Goal: Task Accomplishment & Management: Manage account settings

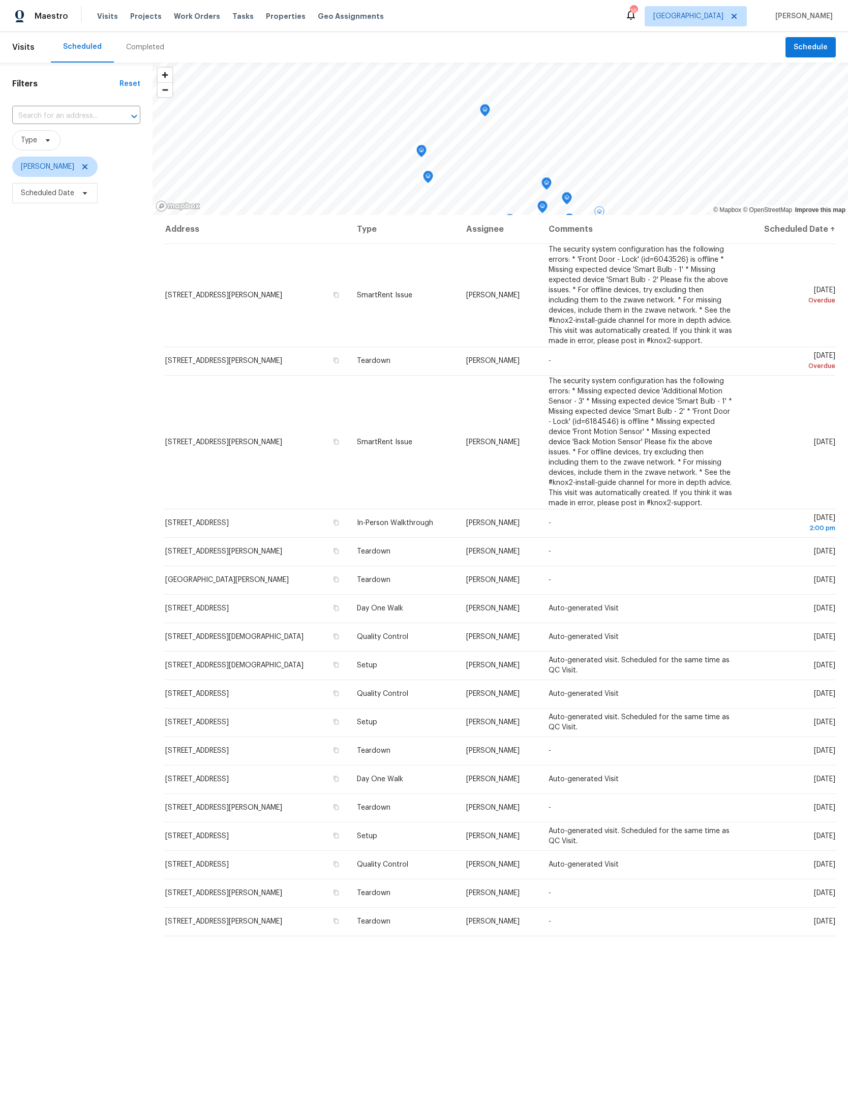
click at [804, 323] on td "Fri, Aug 15 Overdue" at bounding box center [789, 295] width 94 height 103
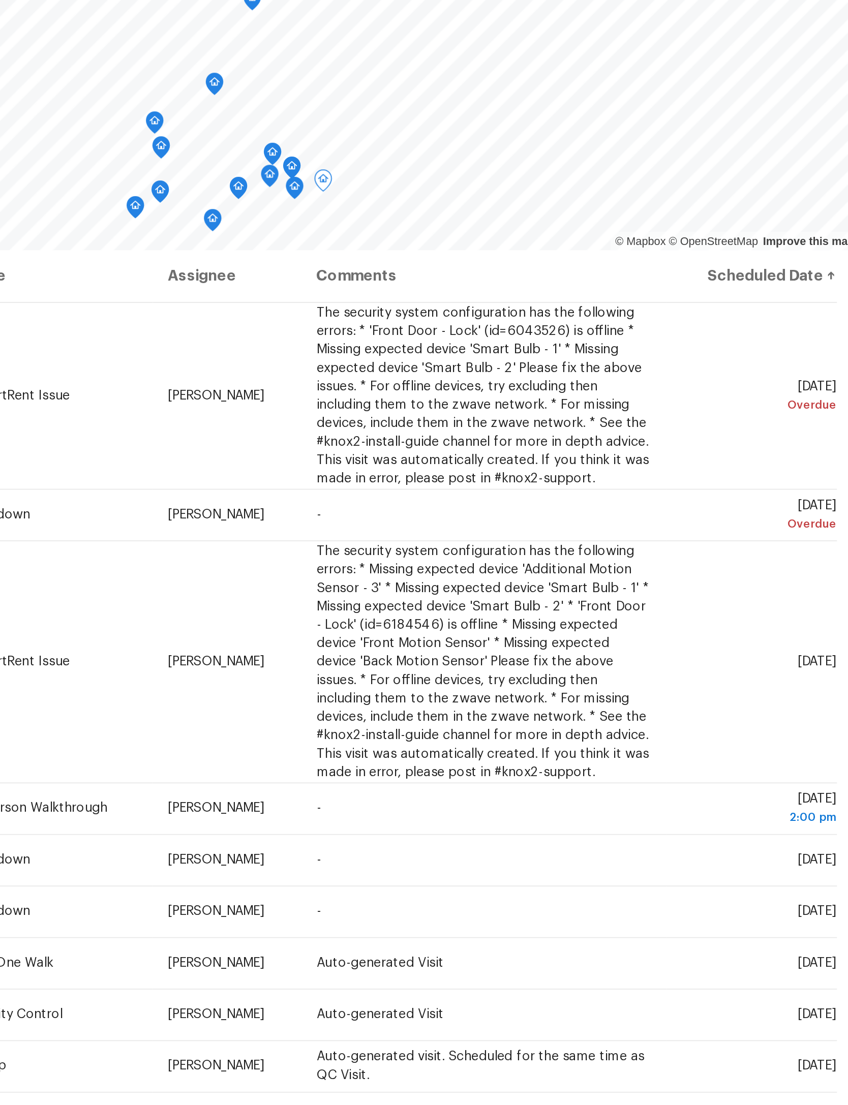
click at [0, 0] on icon at bounding box center [0, 0] width 0 height 0
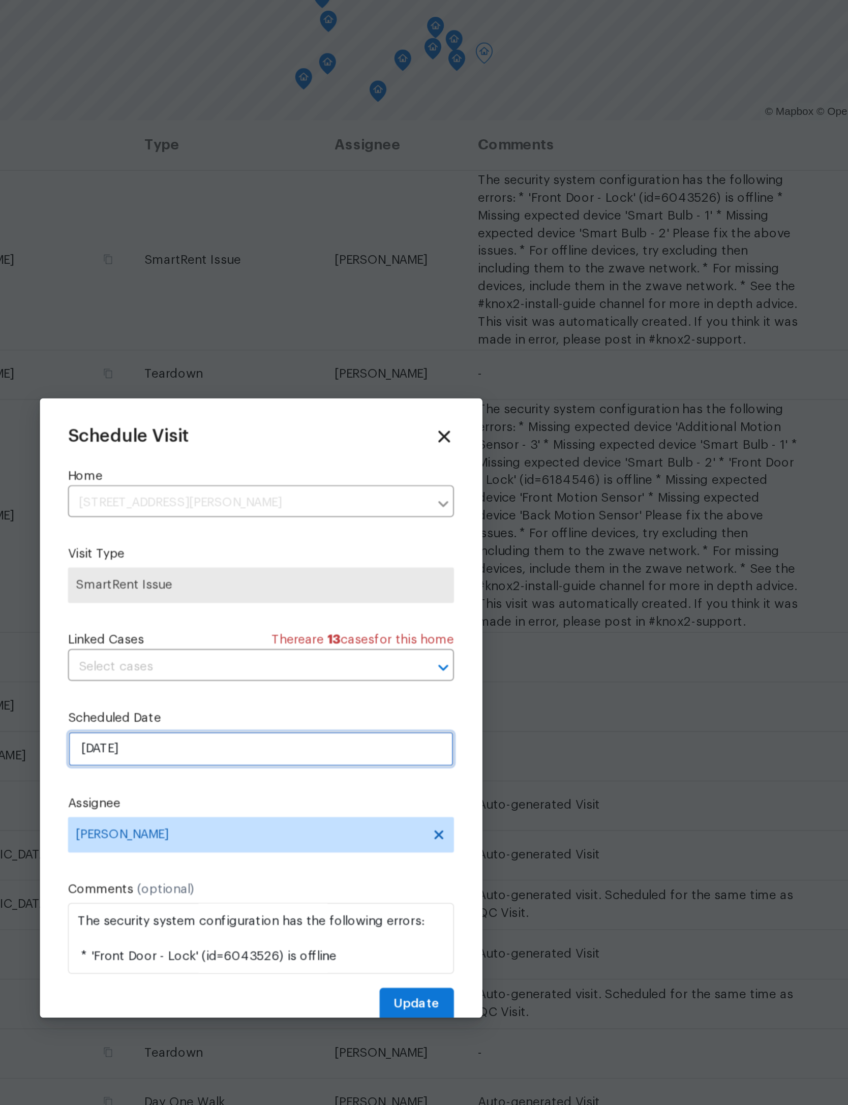
click at [313, 566] on input "8/15/2025" at bounding box center [424, 576] width 222 height 20
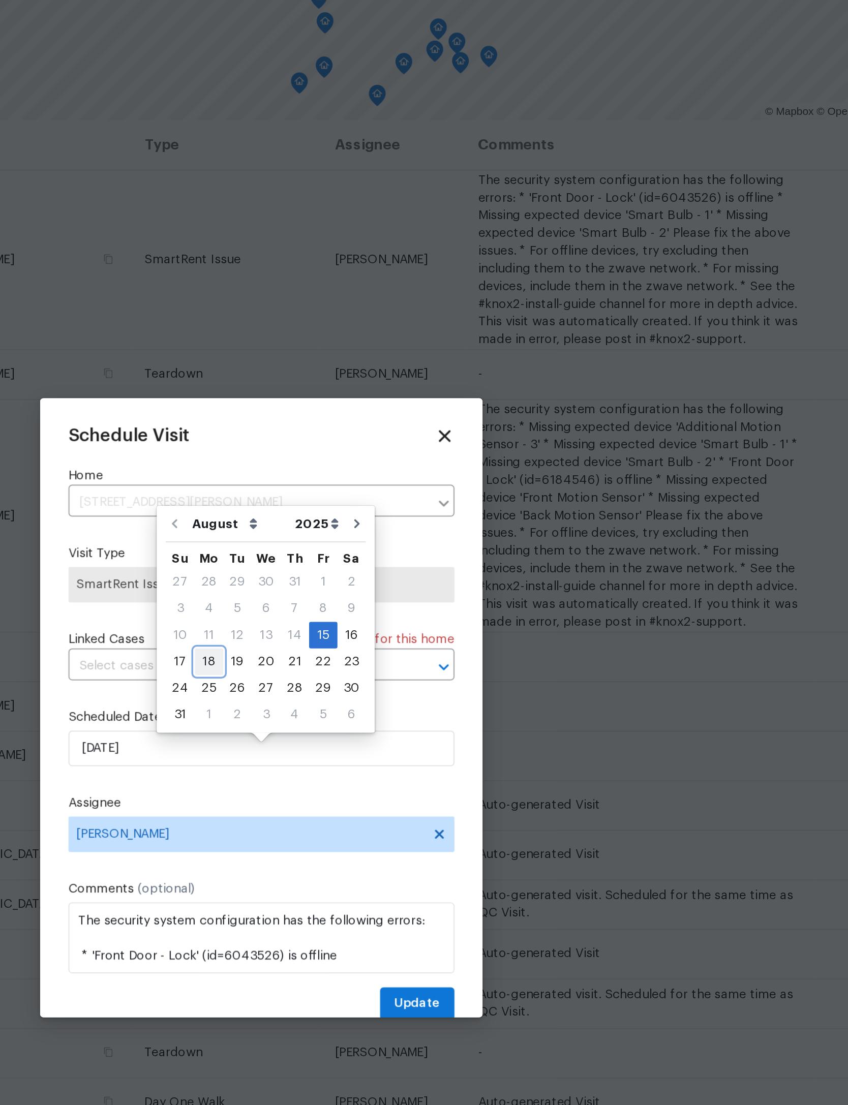
click at [386, 519] on div "18" at bounding box center [394, 526] width 16 height 14
type input "8/18/2025"
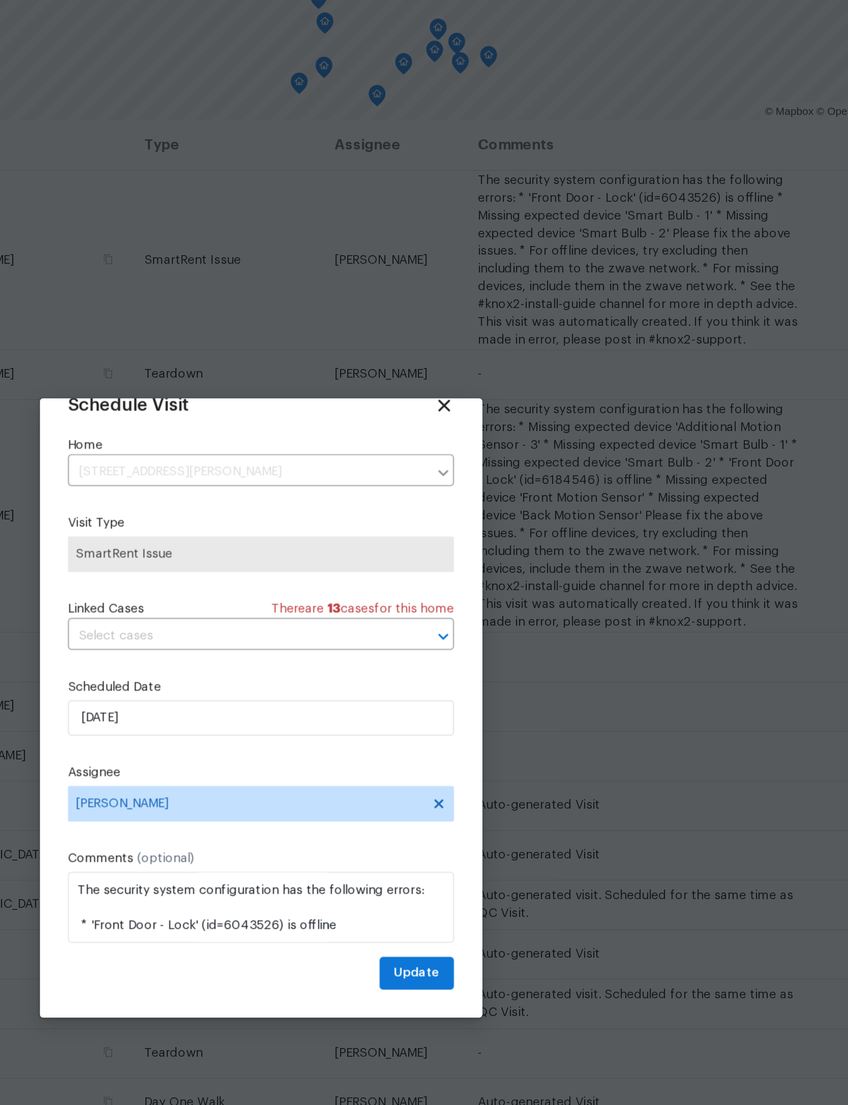
scroll to position [34, 0]
click at [500, 698] on span "Update" at bounding box center [513, 704] width 26 height 13
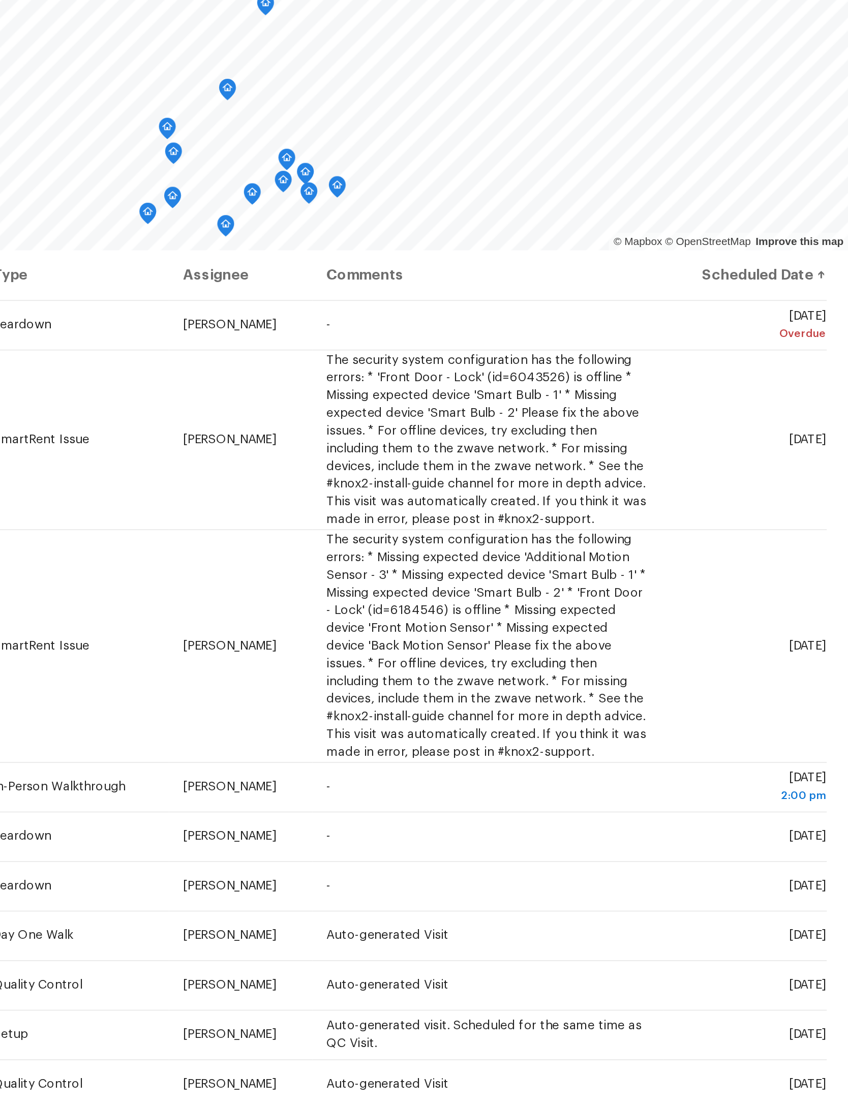
click at [742, 244] on td "Sun, Aug 17 Overdue" at bounding box center [789, 258] width 94 height 28
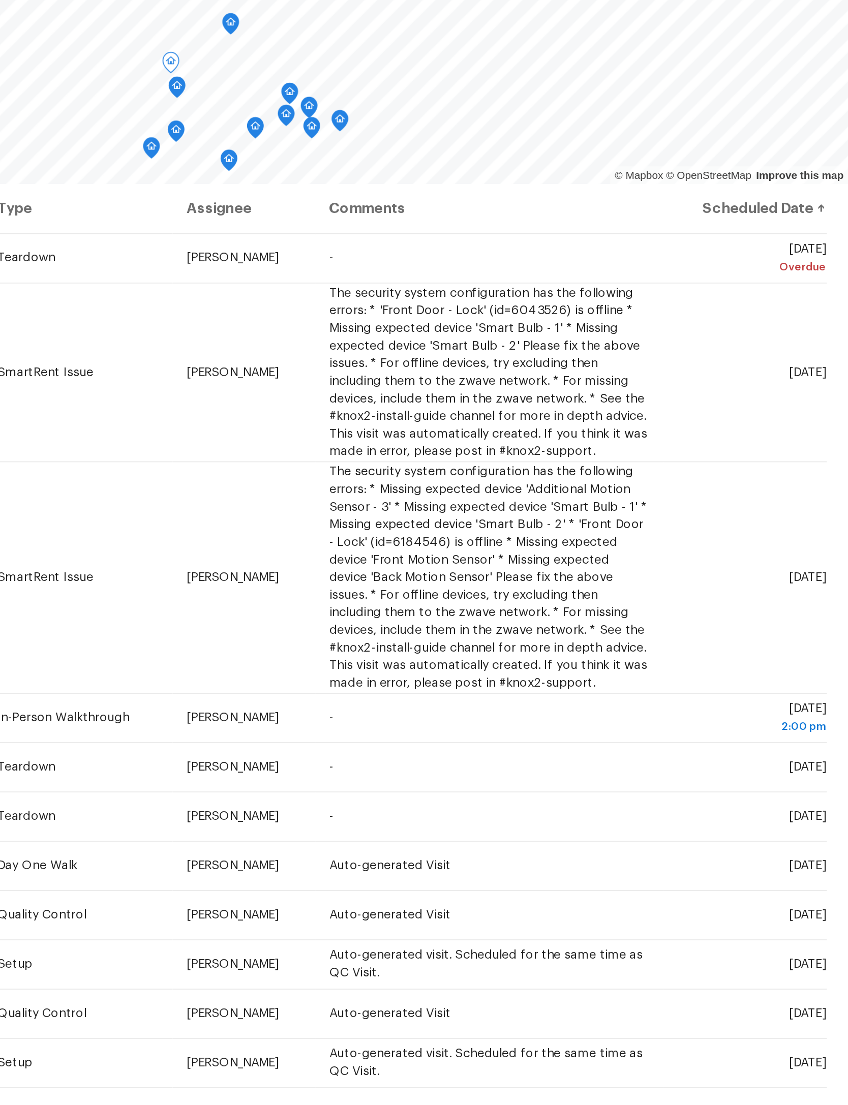
click at [0, 0] on icon at bounding box center [0, 0] width 0 height 0
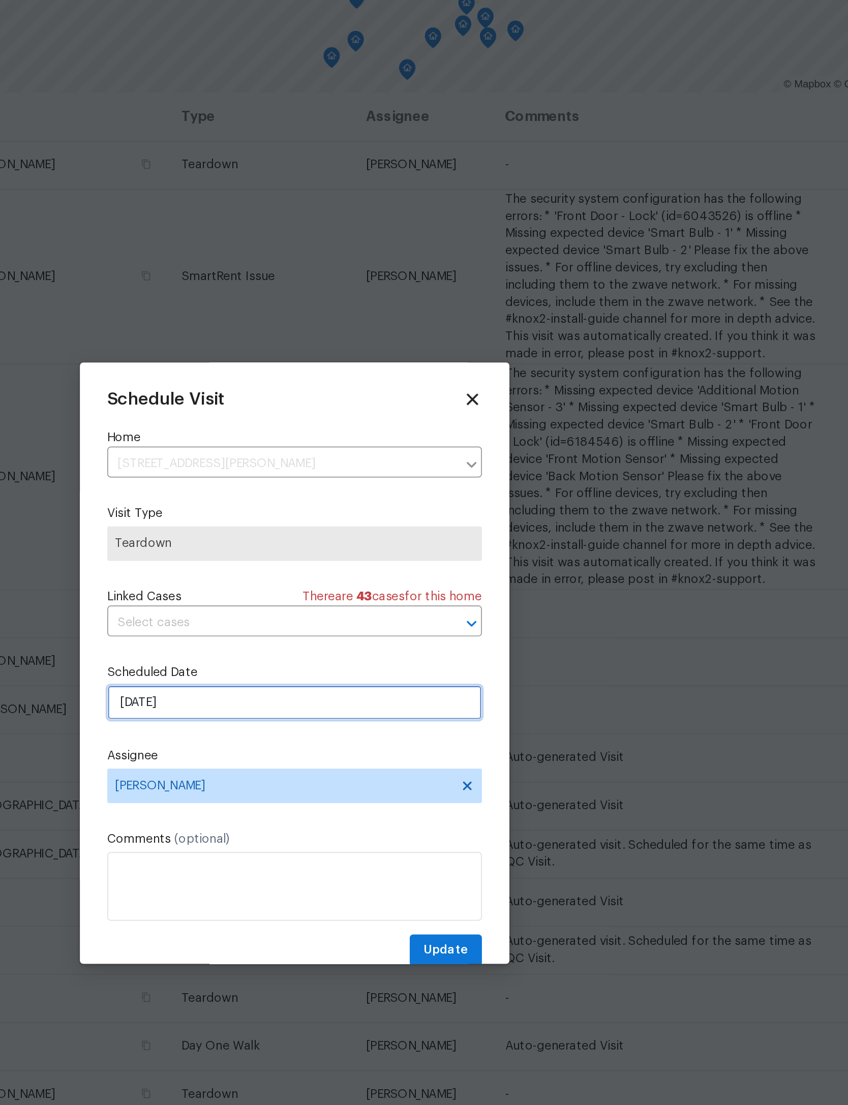
click at [313, 566] on input "8/17/2025" at bounding box center [424, 576] width 222 height 20
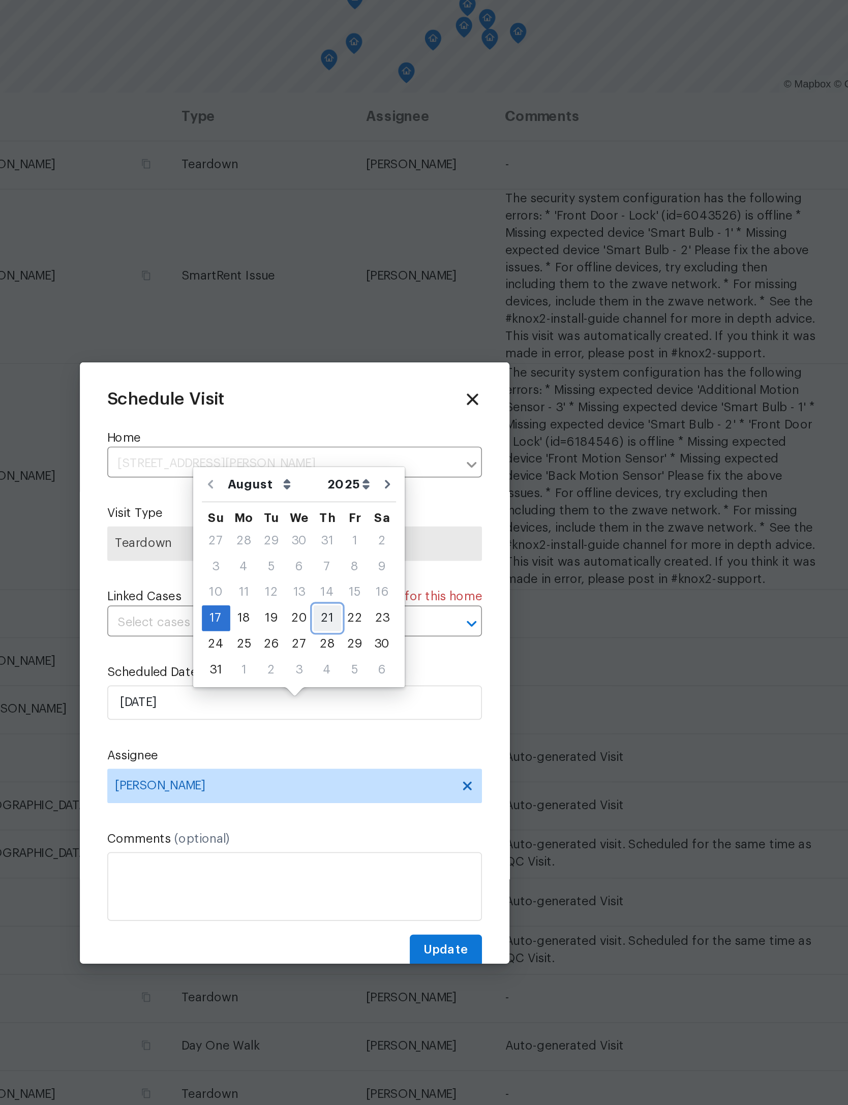
click at [435, 519] on div "21" at bounding box center [443, 526] width 16 height 14
type input "8/21/2025"
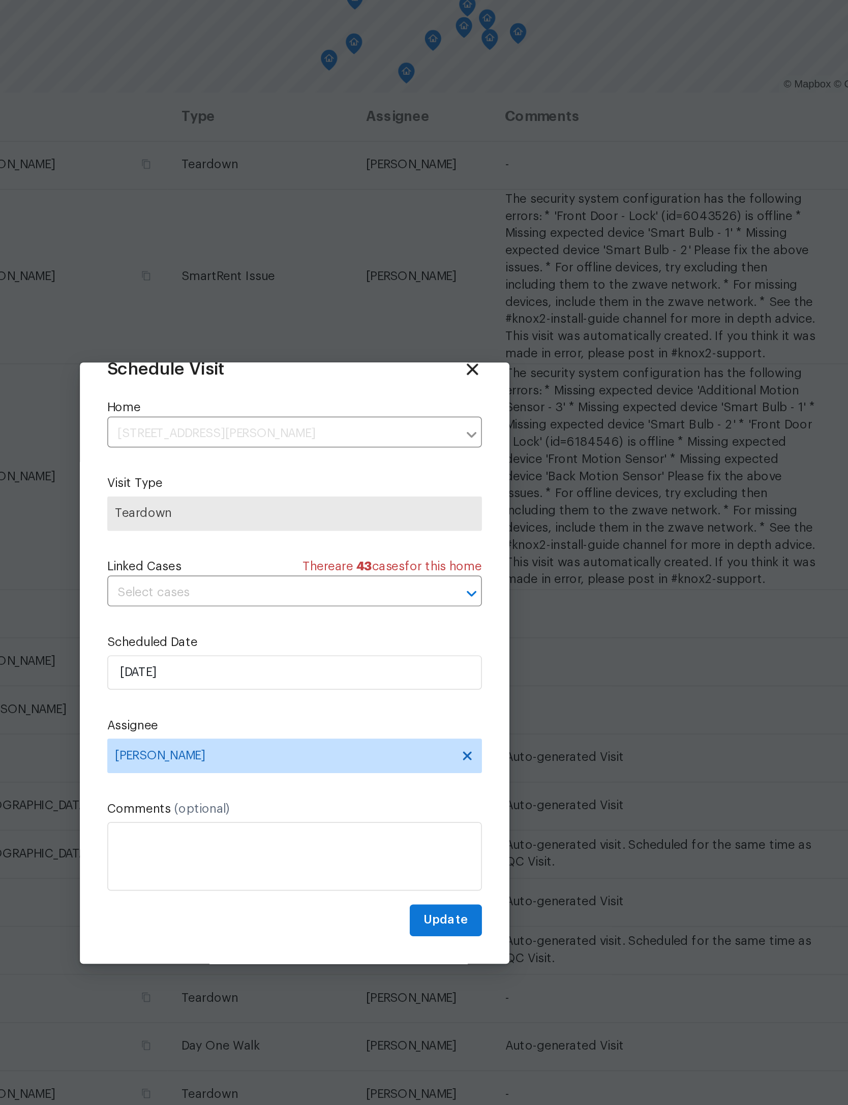
scroll to position [34, 0]
click at [500, 698] on span "Update" at bounding box center [513, 704] width 26 height 13
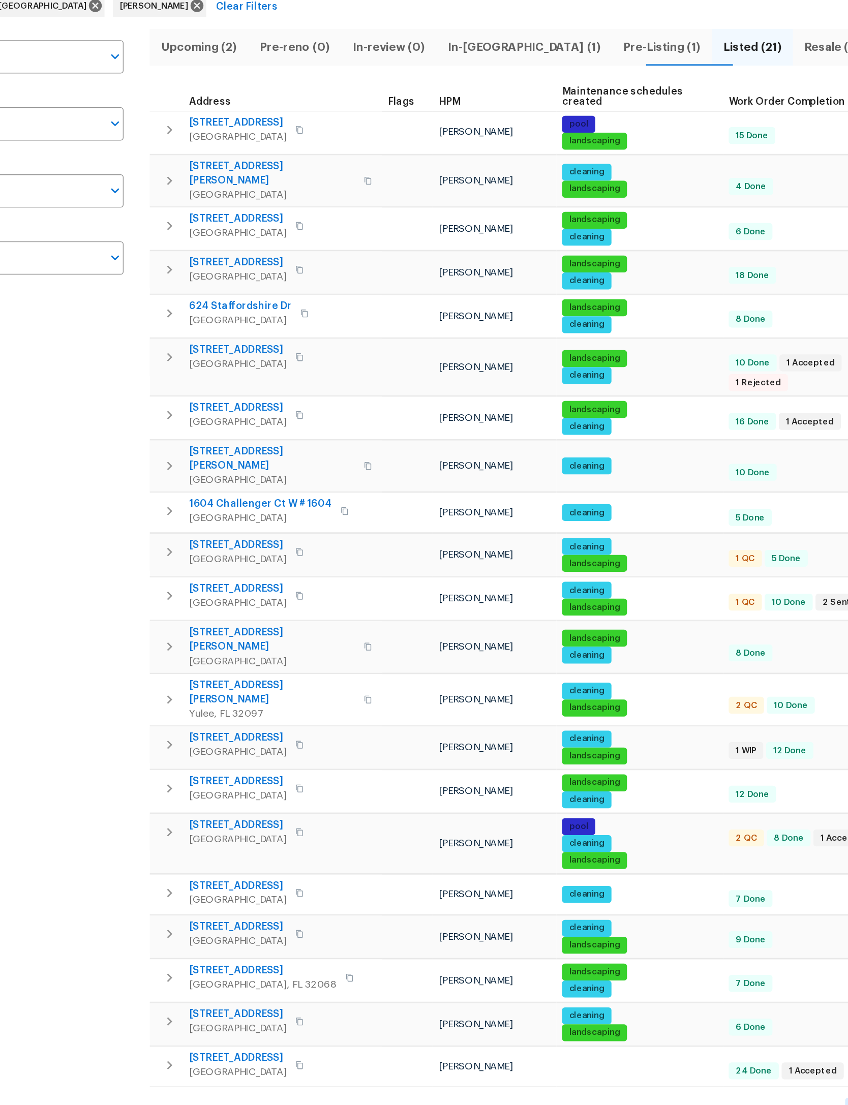
scroll to position [92, 74]
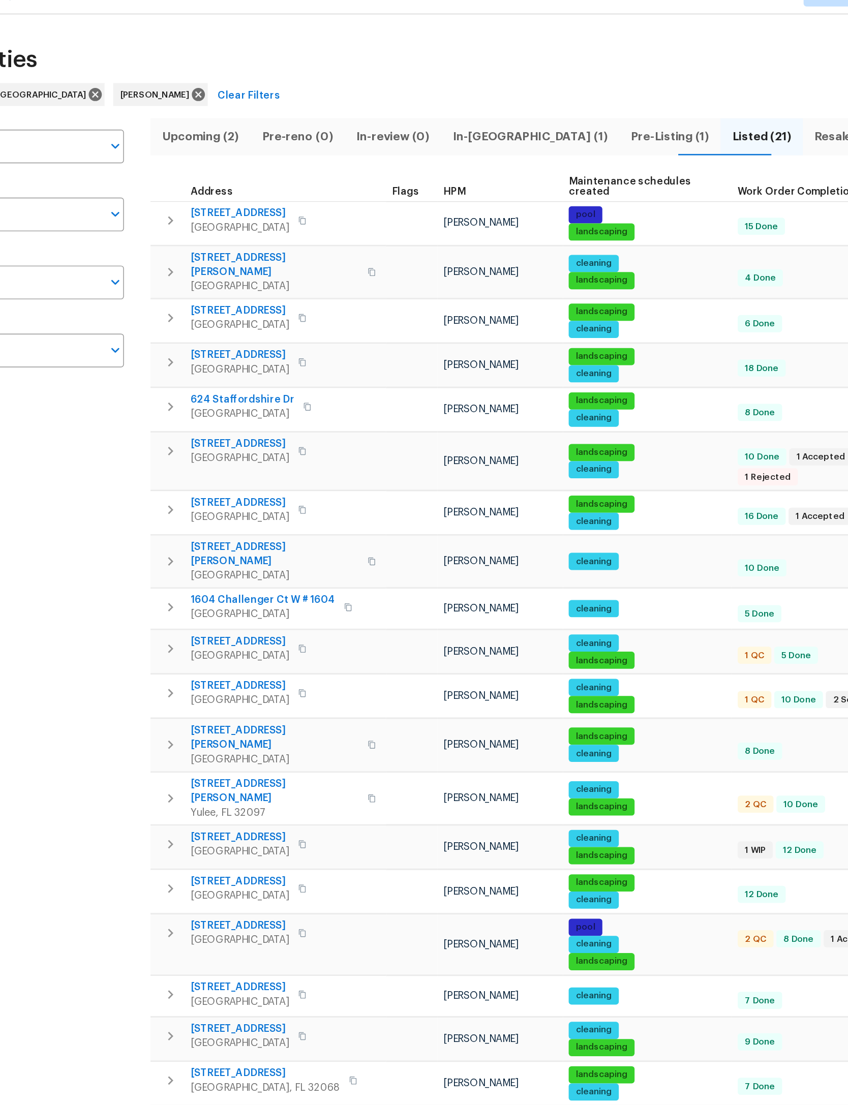
click at [393, 112] on span "In-reno (1)" at bounding box center [450, 119] width 114 height 14
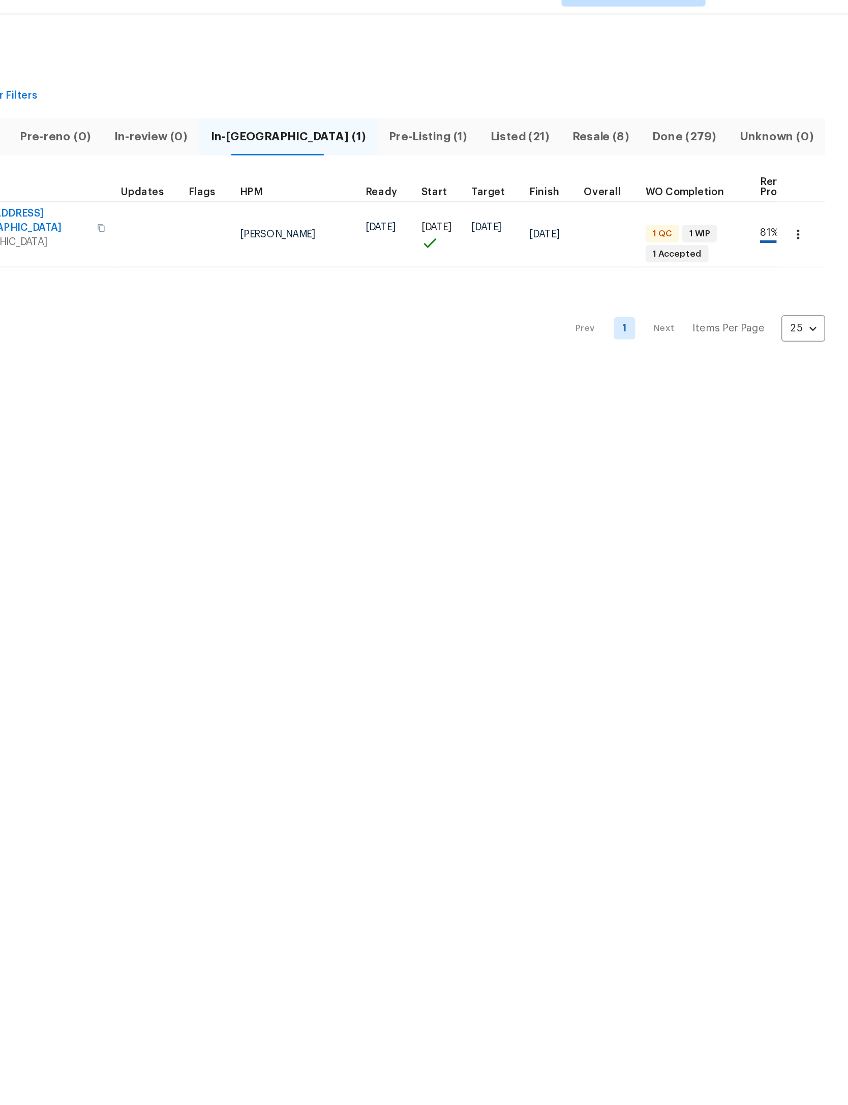
click at [807, 183] on icon "button" at bounding box center [812, 188] width 10 height 10
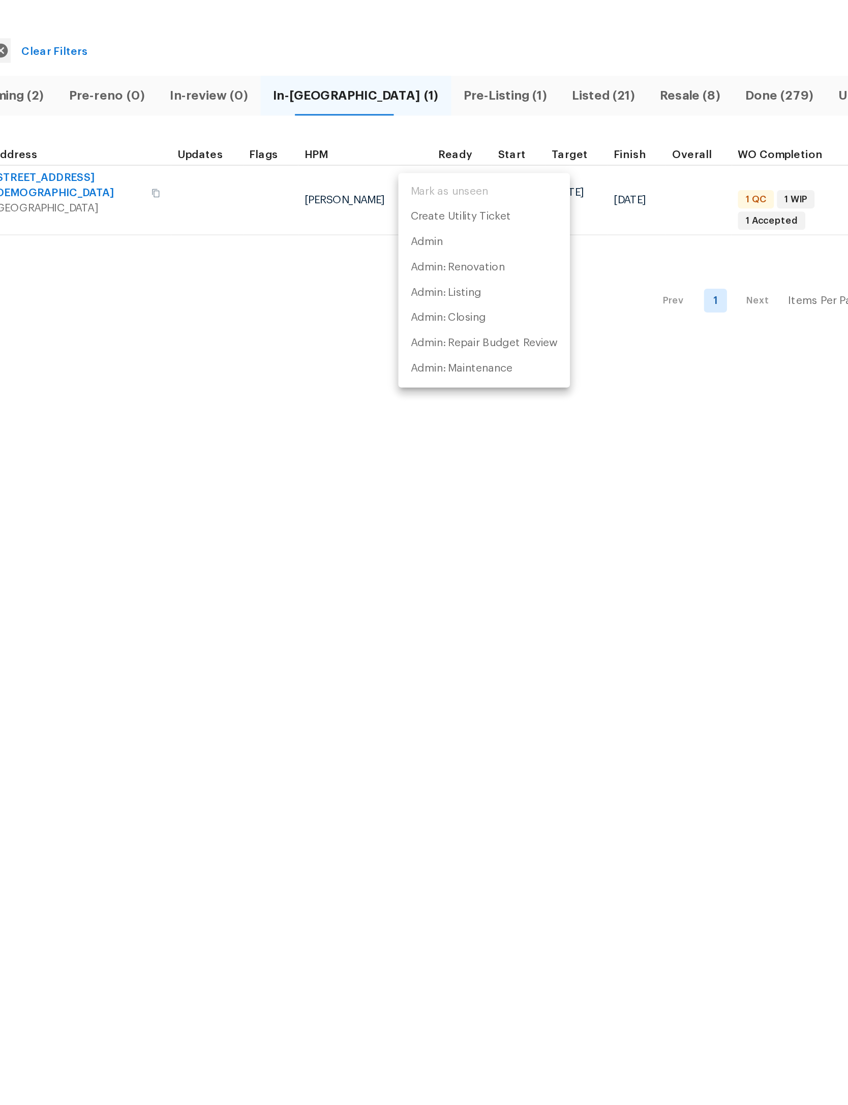
click at [144, 236] on div at bounding box center [424, 552] width 848 height 1105
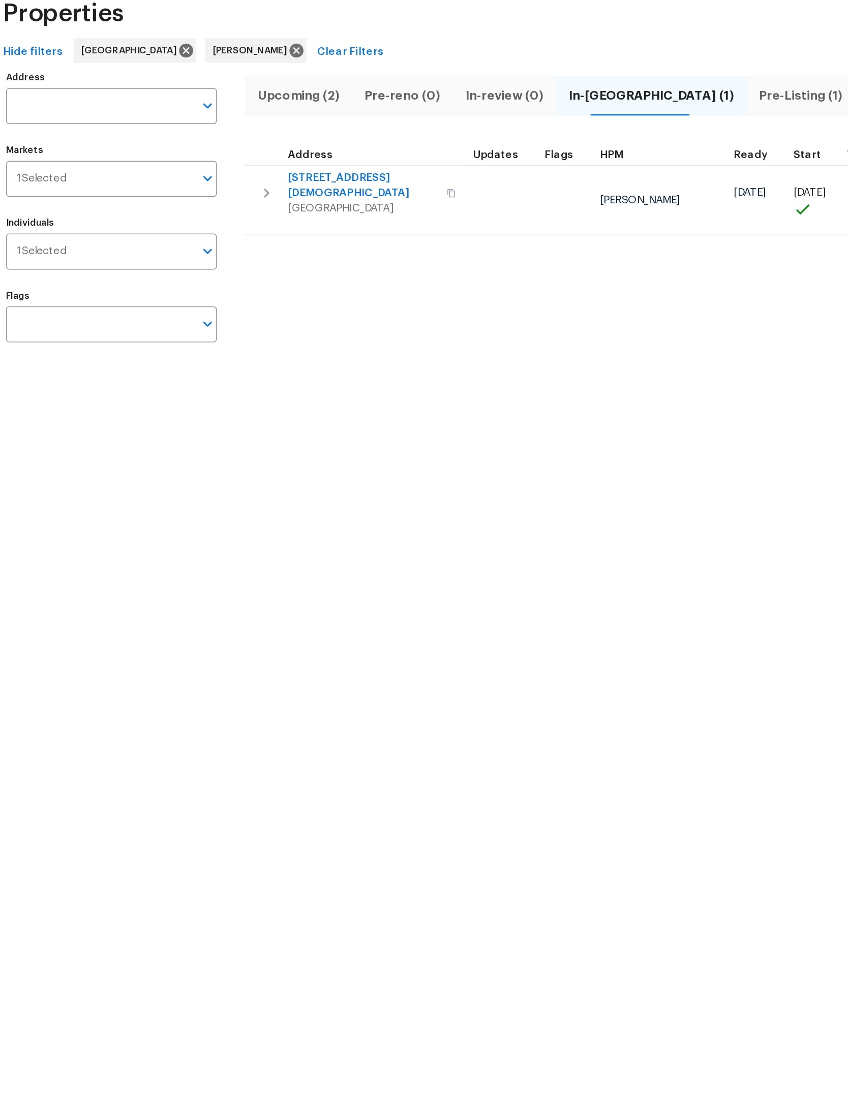
click at [161, 113] on div "Address Address Markets 1 Selected Markets Individuals 1 Selected Individuals F…" at bounding box center [423, 196] width 815 height 193
click at [189, 177] on icon "button" at bounding box center [195, 183] width 12 height 12
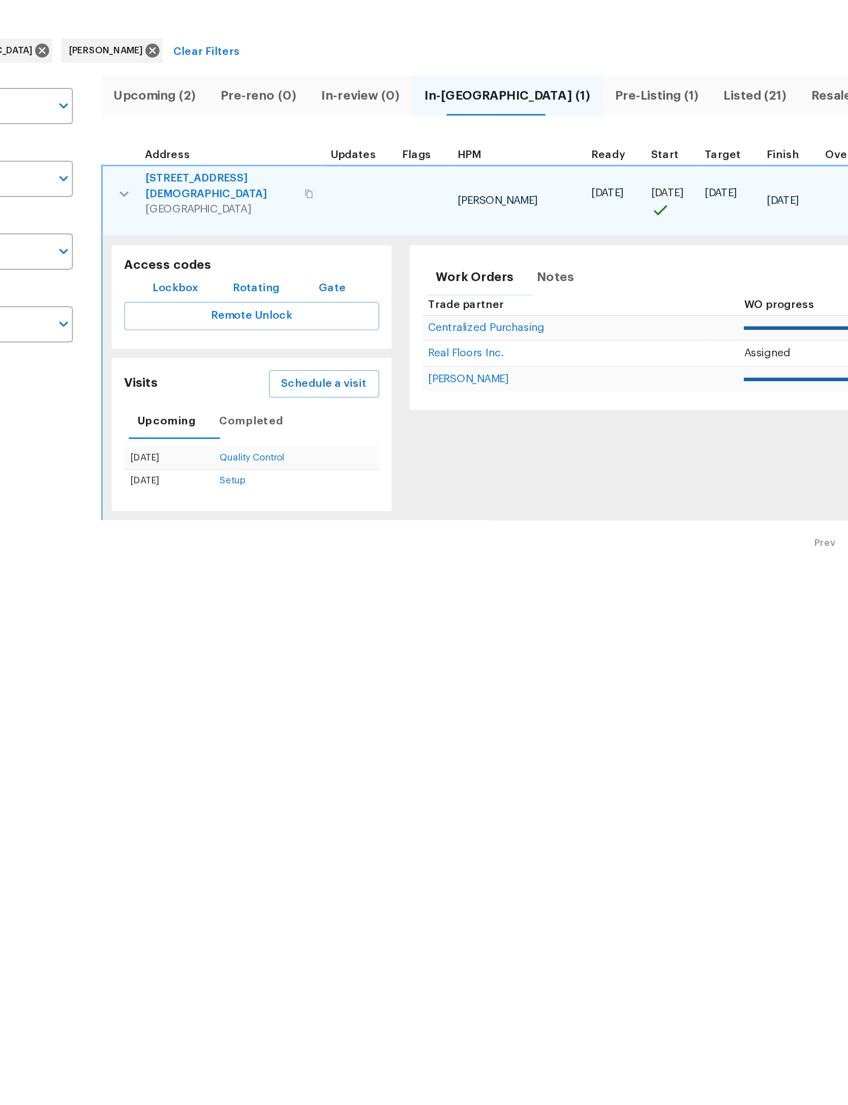
click at [300, 304] on span "Schedule a visit" at bounding box center [328, 310] width 57 height 13
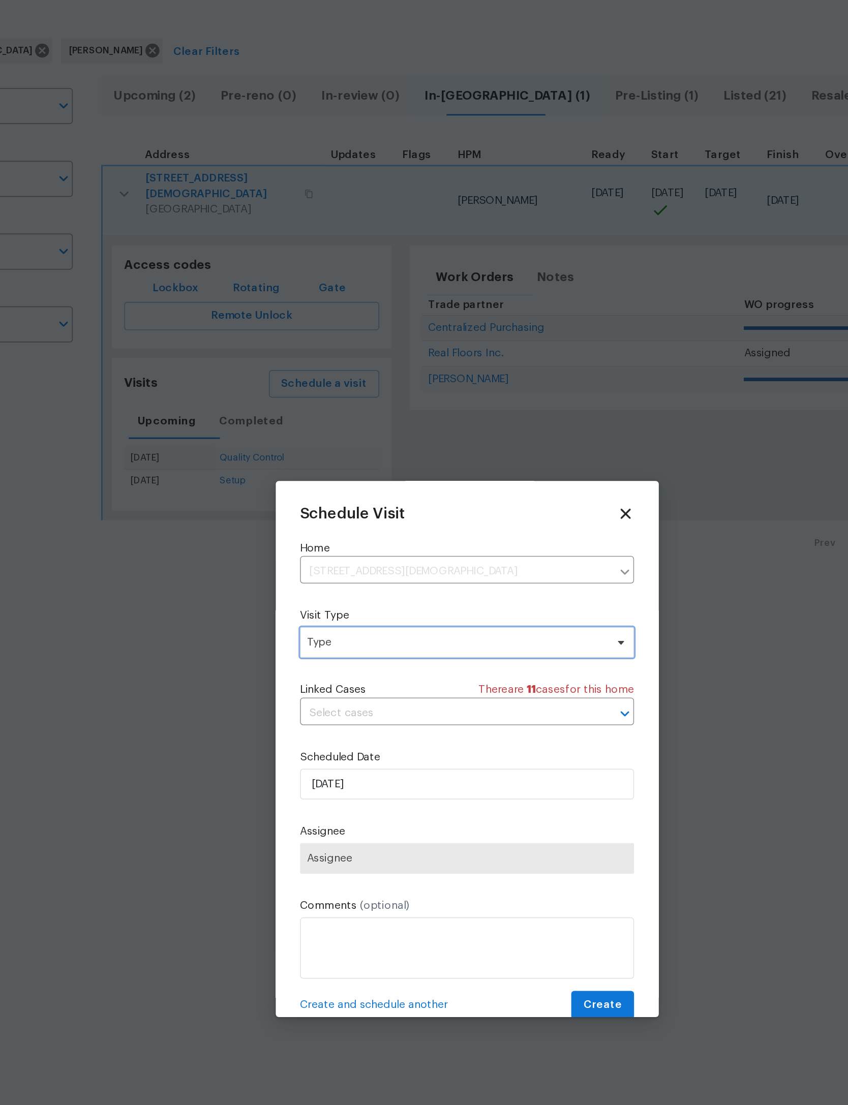
click at [319, 472] on span "Type" at bounding box center [424, 482] width 222 height 20
type input "Pro"
click at [319, 543] on div "Progress" at bounding box center [333, 548] width 29 height 10
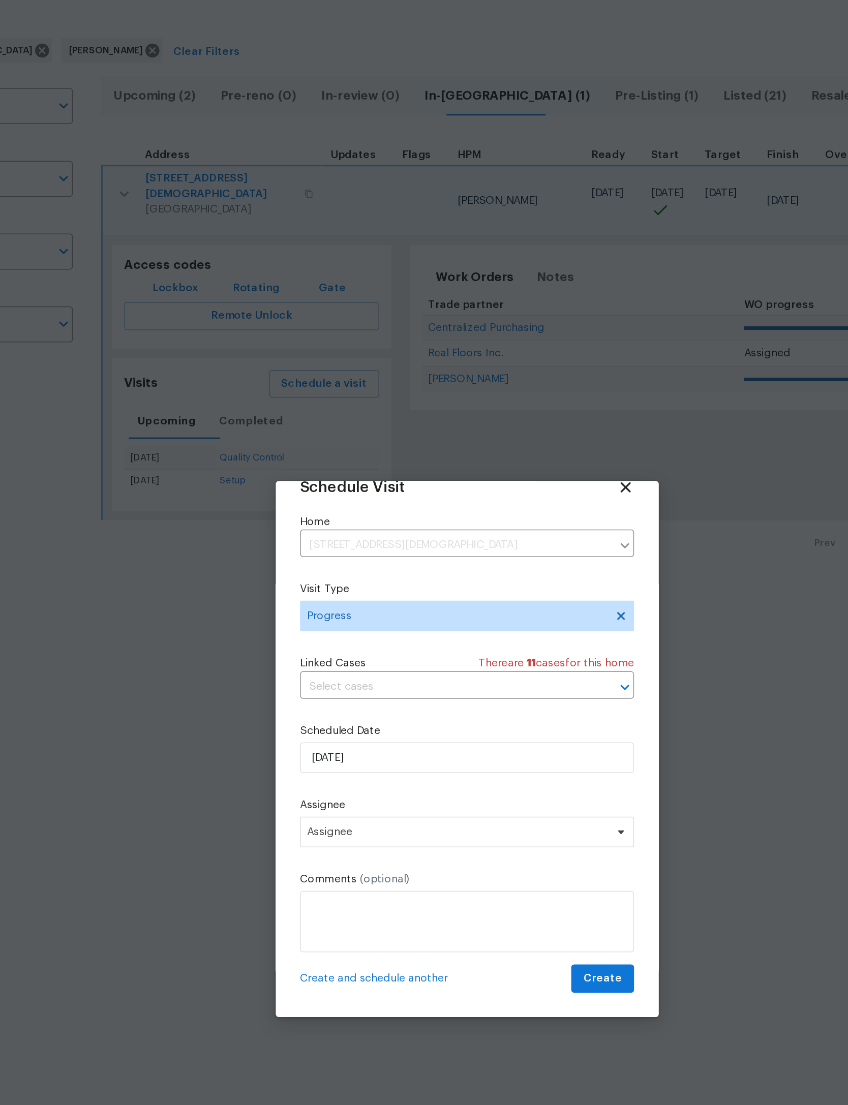
scroll to position [34, 0]
click at [318, 603] on span "Assignee" at bounding box center [417, 607] width 199 height 8
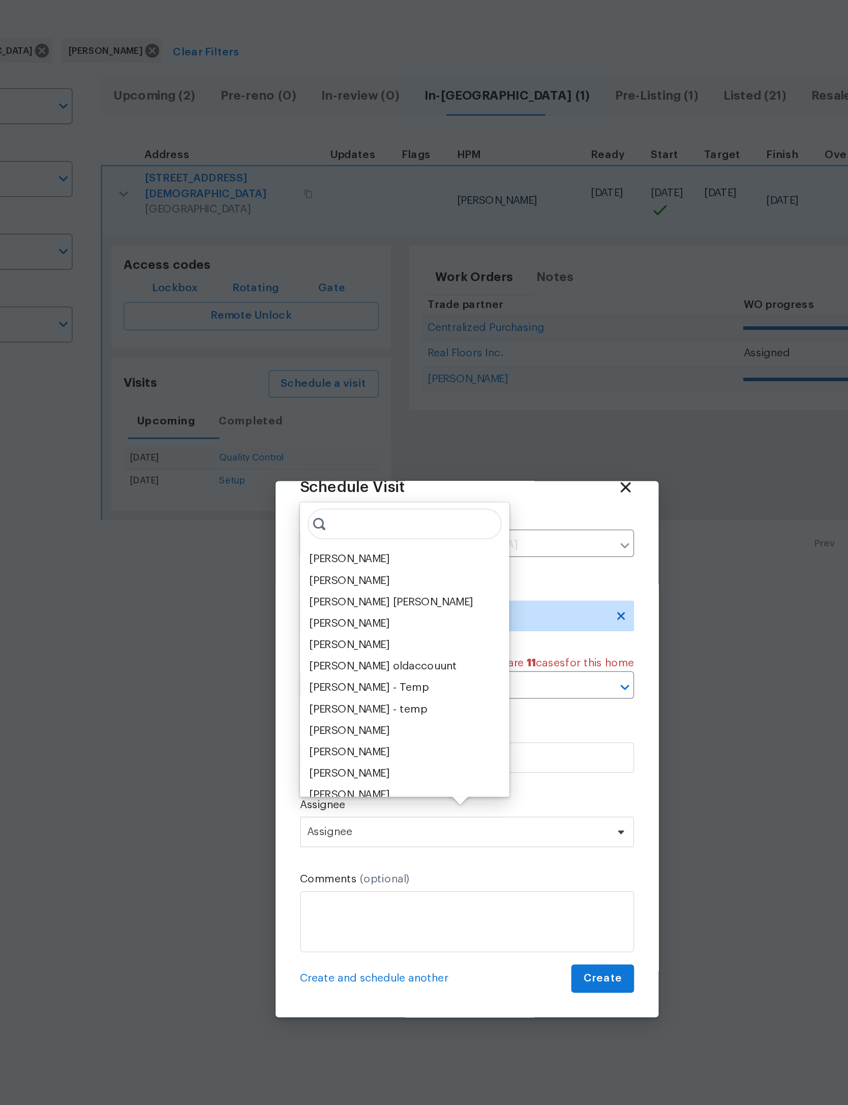
click at [319, 421] on div "[PERSON_NAME]" at bounding box center [345, 426] width 53 height 10
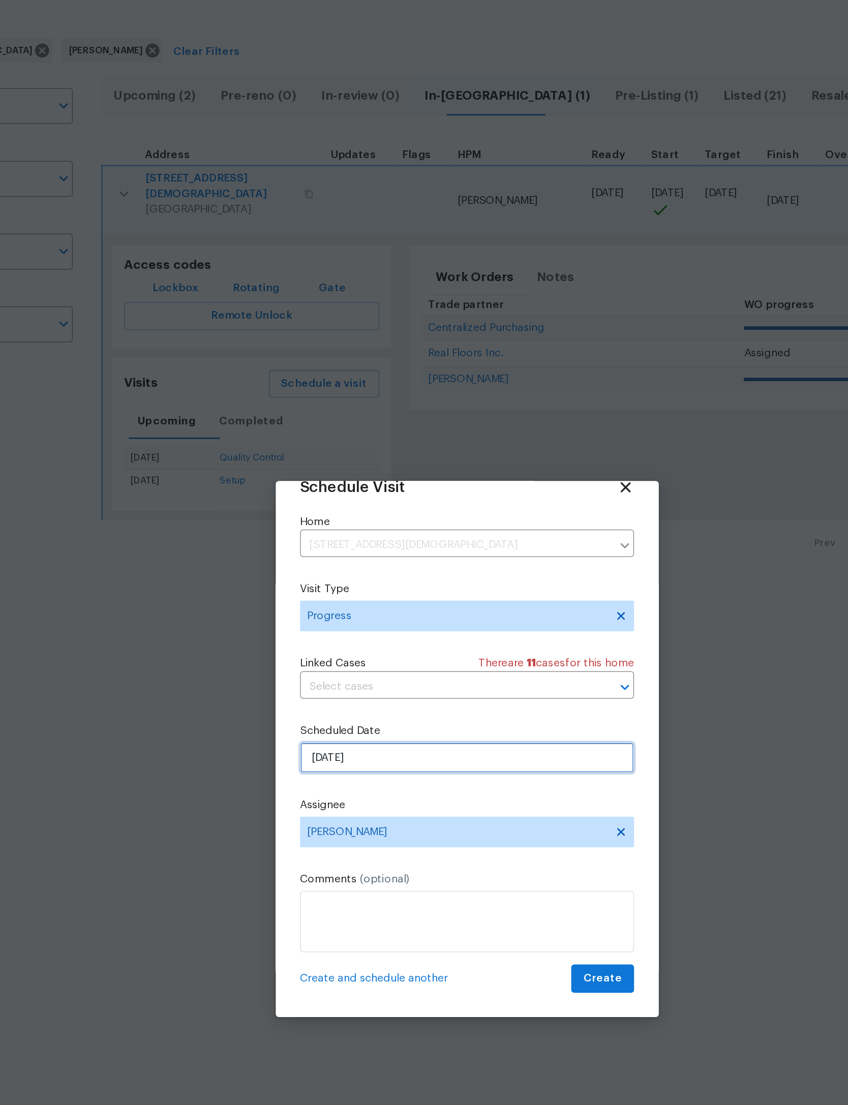
click at [401, 548] on input "[DATE]" at bounding box center [424, 558] width 222 height 20
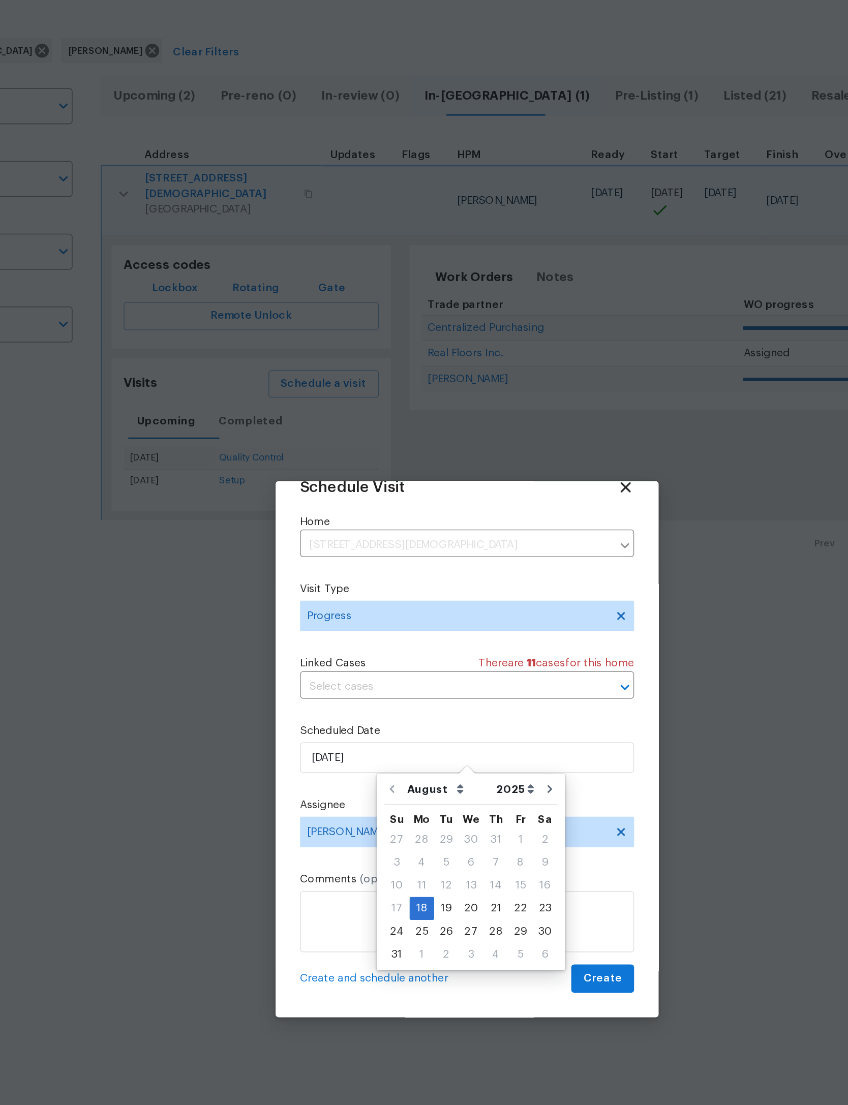
click at [405, 468] on div "Schedule Visit Home 680 Lady Lake Rd W, Jacksonville, FL 32218 ​ Visit Type Pro…" at bounding box center [424, 543] width 222 height 341
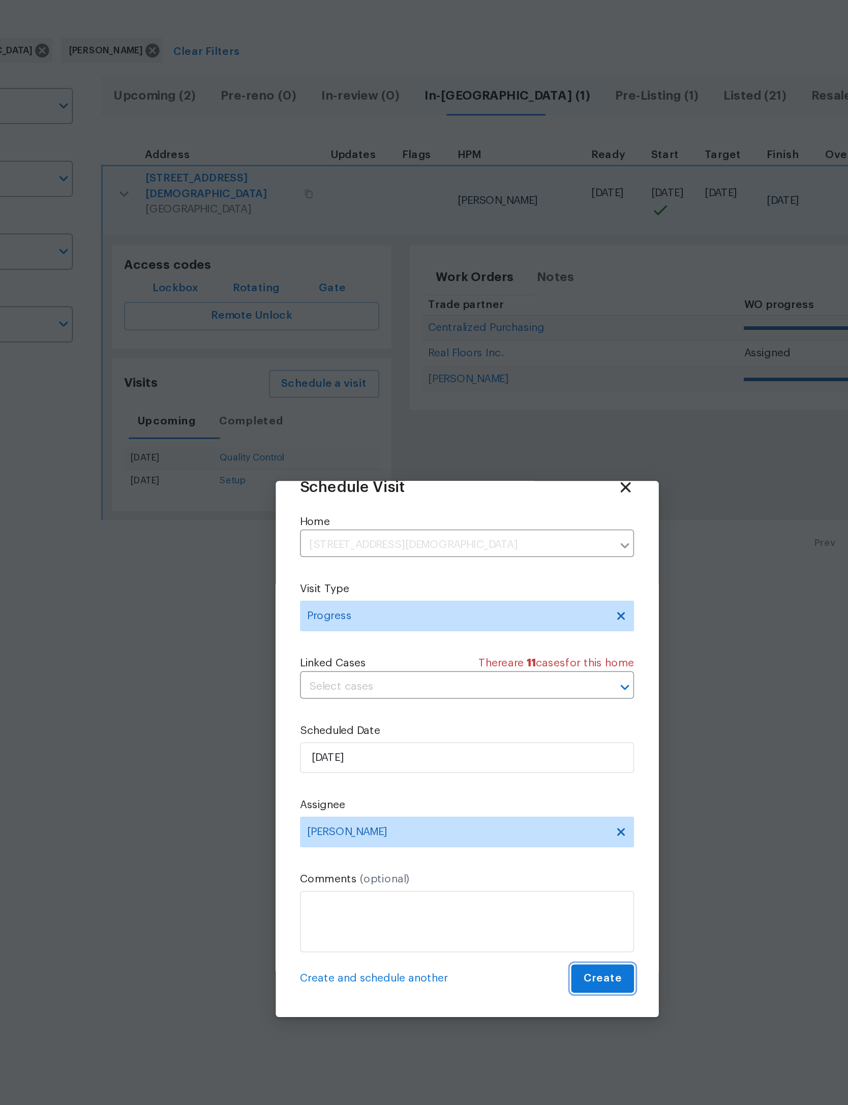
click at [501, 698] on span "Create" at bounding box center [513, 704] width 25 height 13
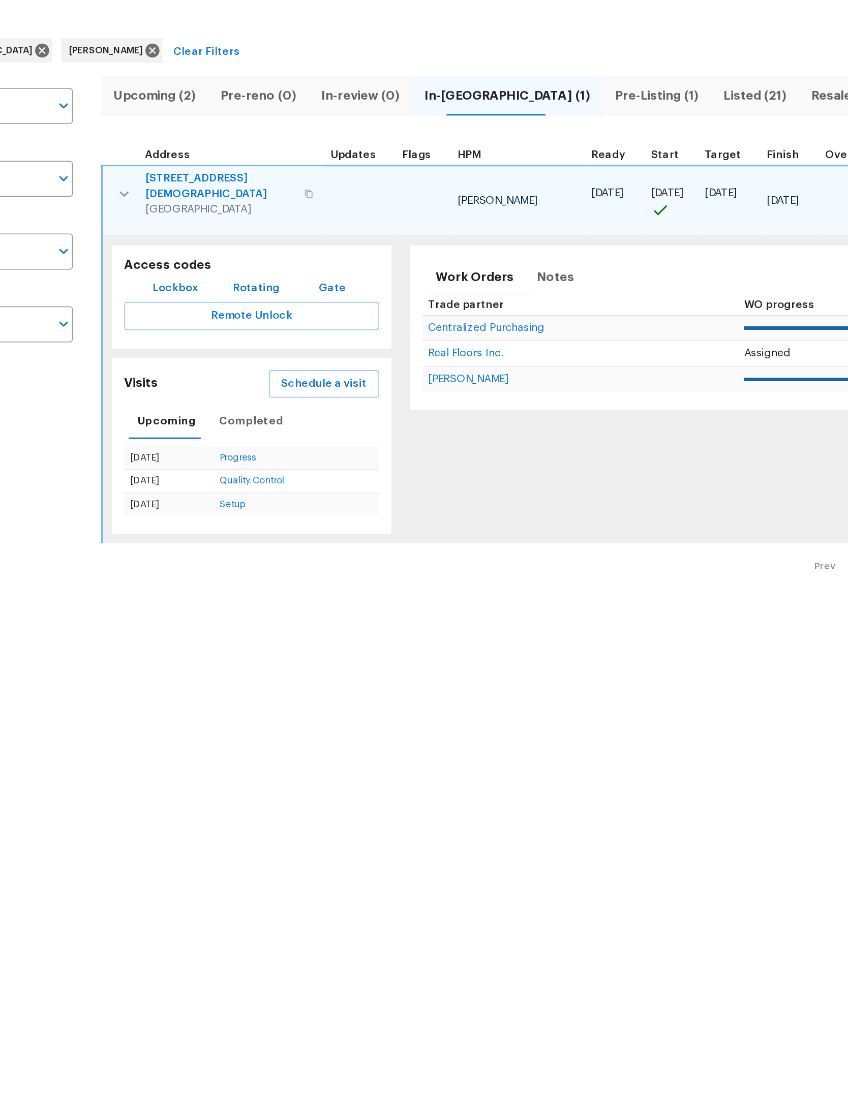
scroll to position [0, 0]
click at [186, 169] on button "button" at bounding box center [196, 184] width 20 height 31
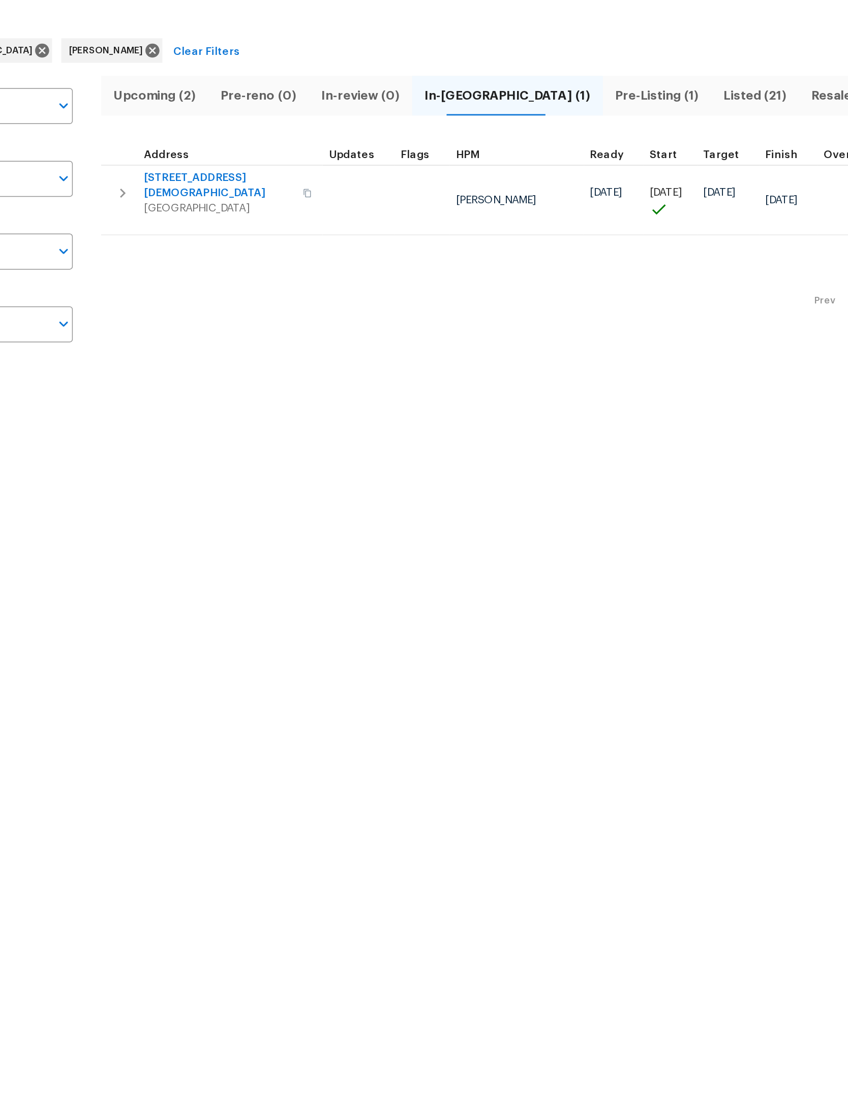
click at [514, 106] on button "Pre-Listing (1)" at bounding box center [550, 119] width 72 height 26
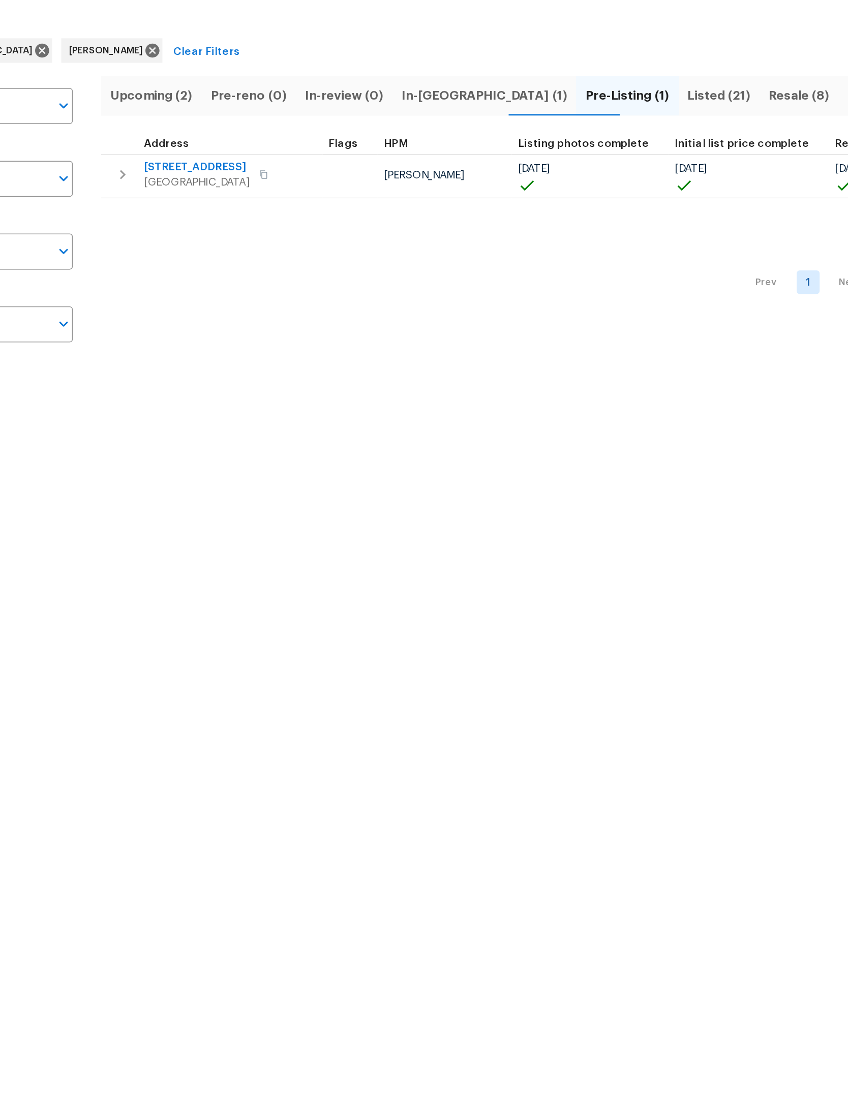
click at [189, 165] on icon "button" at bounding box center [195, 171] width 12 height 12
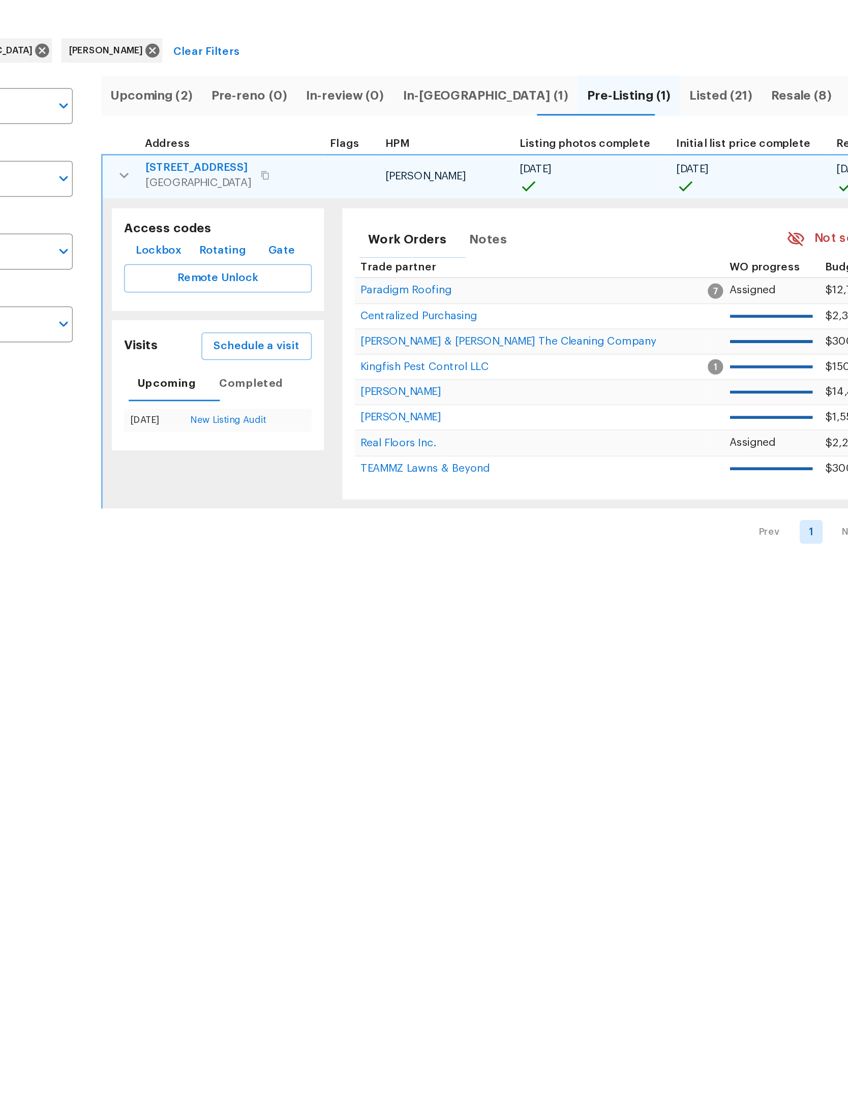
click at [256, 279] on span "Schedule a visit" at bounding box center [284, 285] width 57 height 13
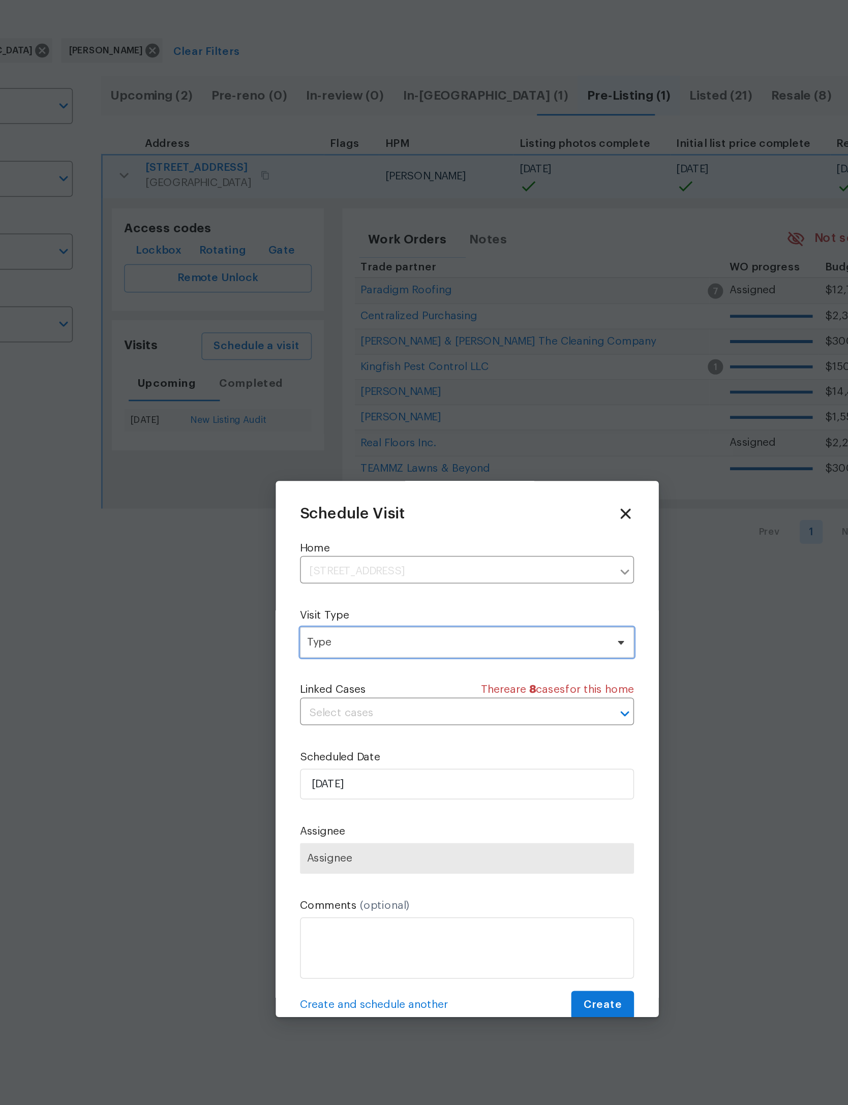
click at [318, 477] on span "Type" at bounding box center [417, 482] width 198 height 10
type input "Cus"
click at [319, 529] on div "Custom" at bounding box center [332, 534] width 27 height 10
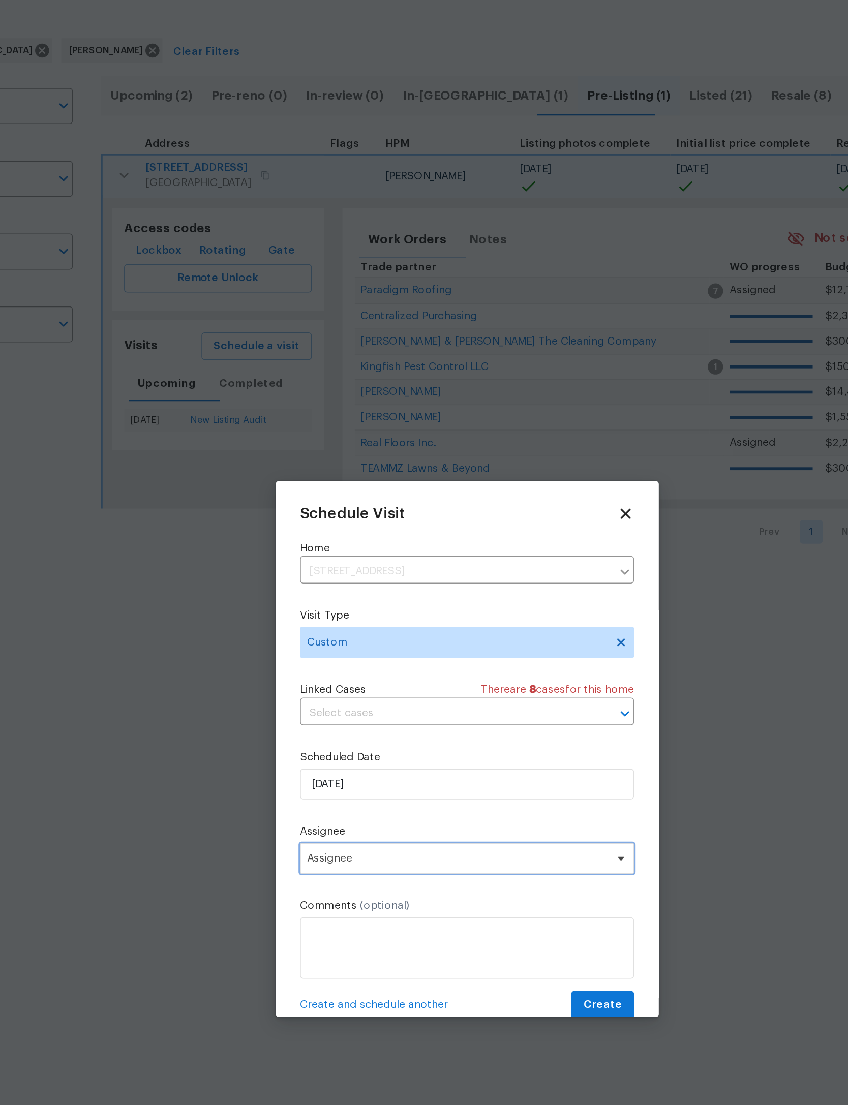
click at [318, 621] on span "Assignee" at bounding box center [417, 625] width 199 height 8
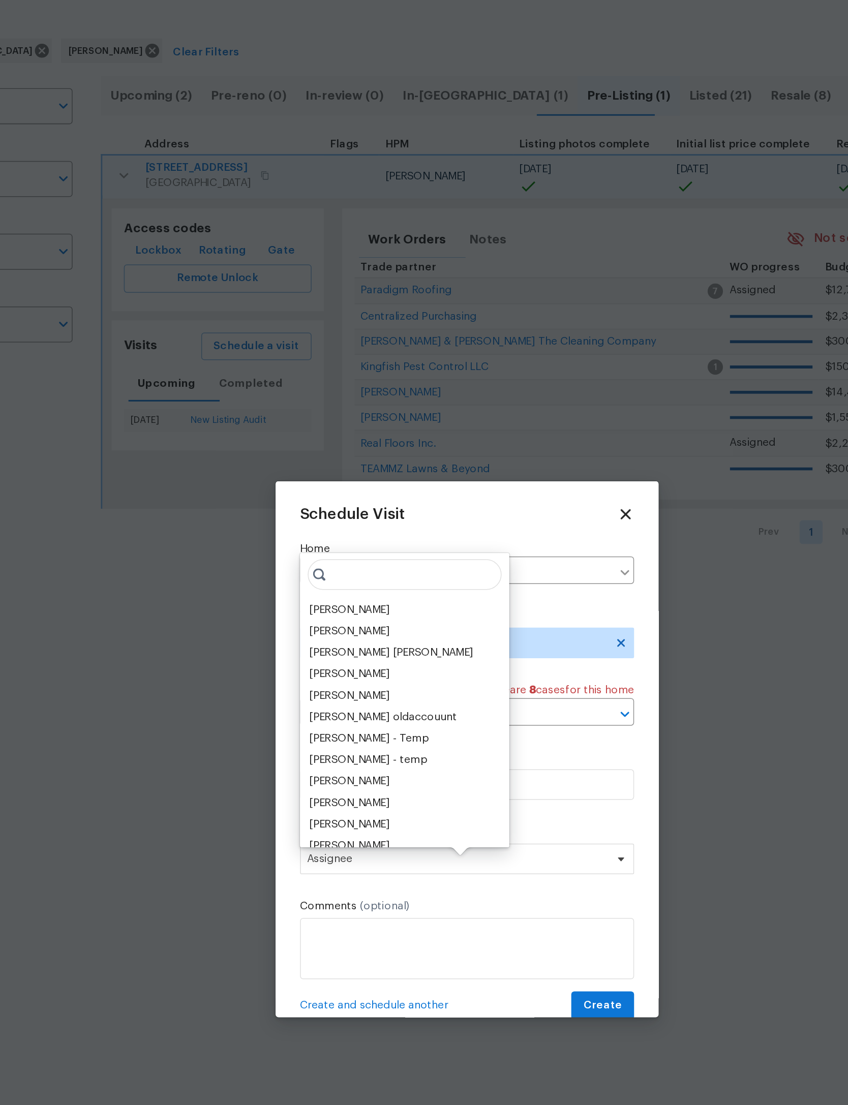
click at [319, 455] on div "[PERSON_NAME]" at bounding box center [345, 460] width 53 height 10
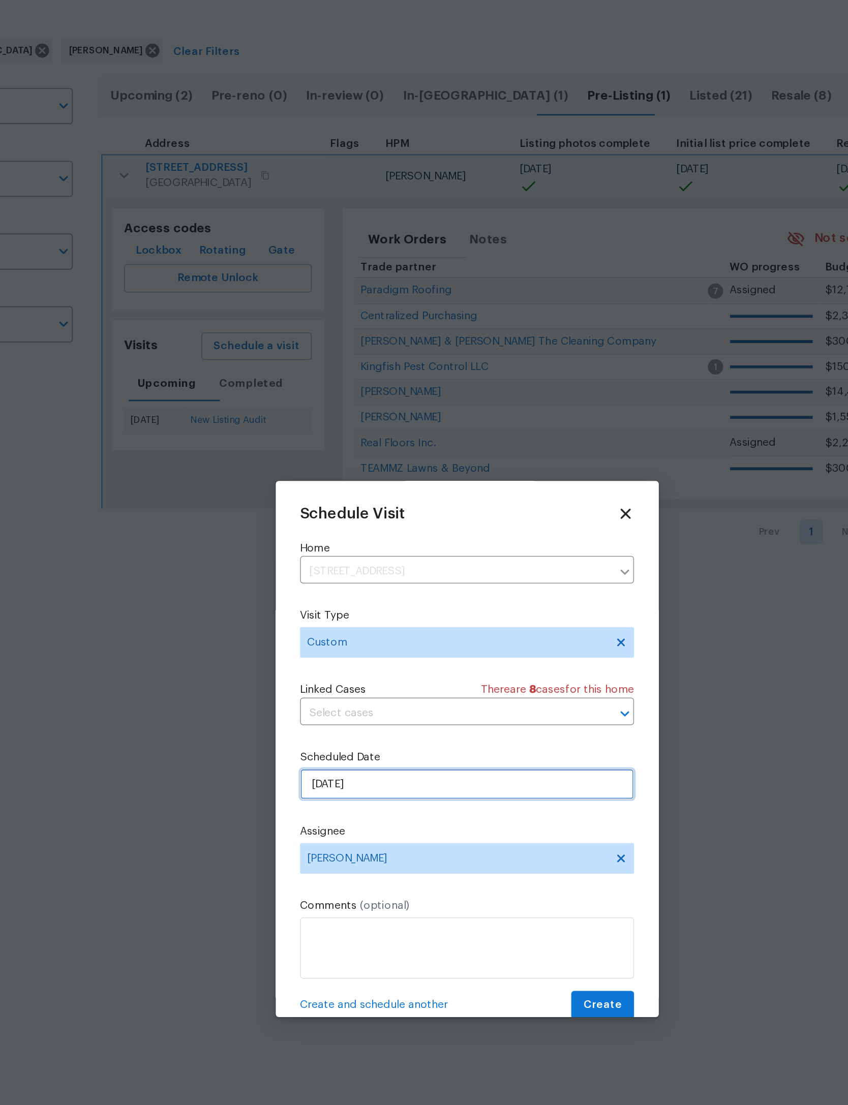
click at [410, 566] on input "[DATE]" at bounding box center [424, 576] width 222 height 20
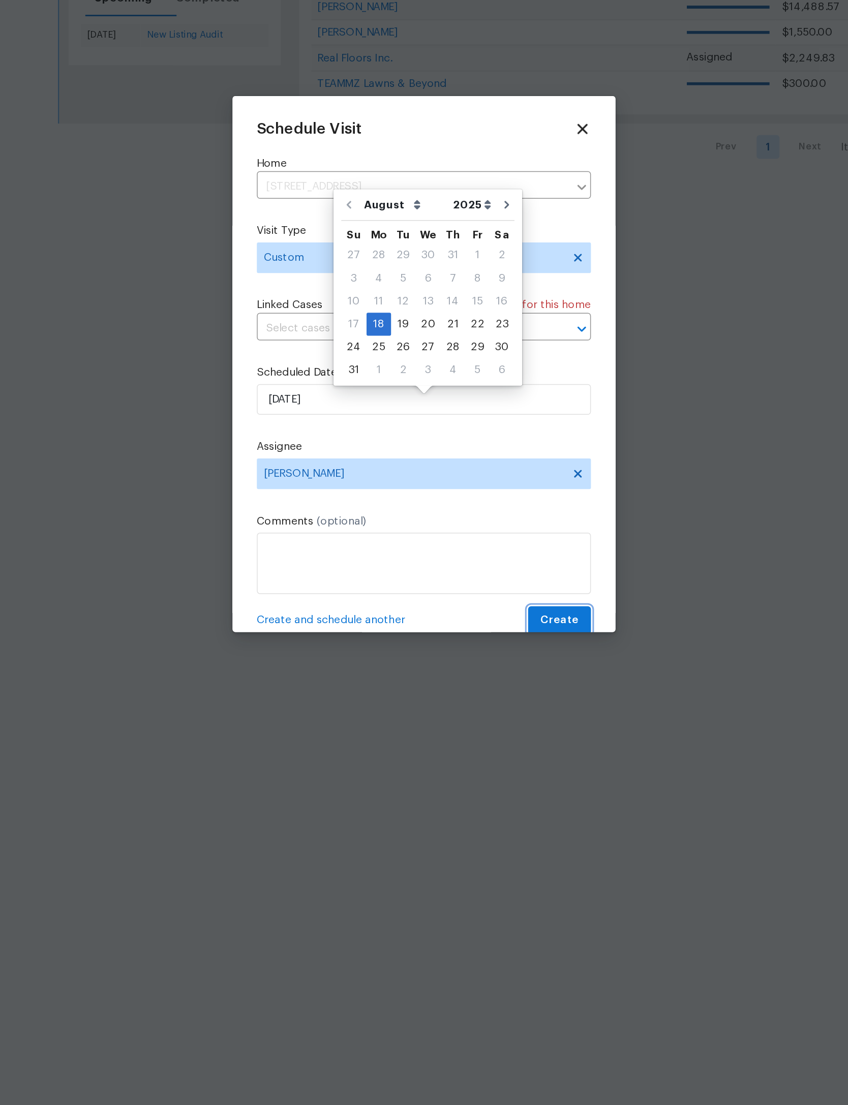
click at [493, 713] on button "Create" at bounding box center [514, 722] width 42 height 19
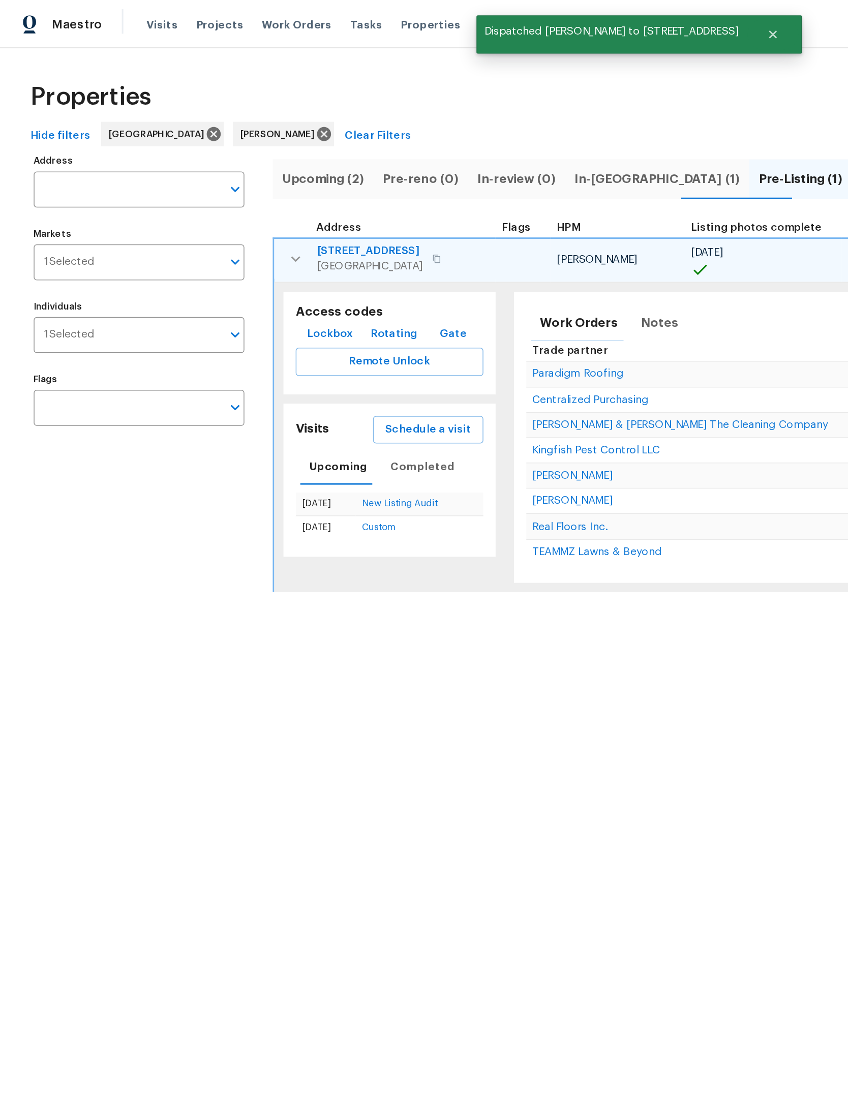
click at [189, 166] on button "button" at bounding box center [196, 172] width 20 height 20
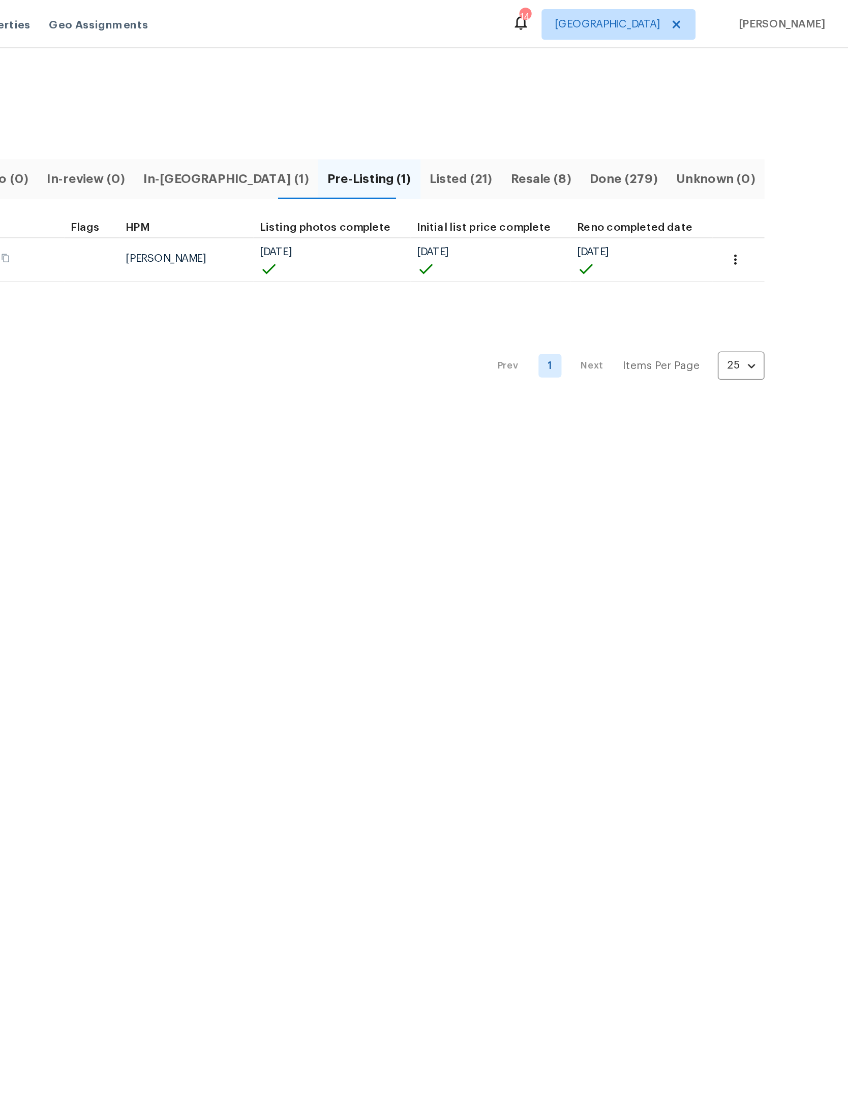
click at [570, 112] on span "Listed (21)" at bounding box center [591, 119] width 42 height 14
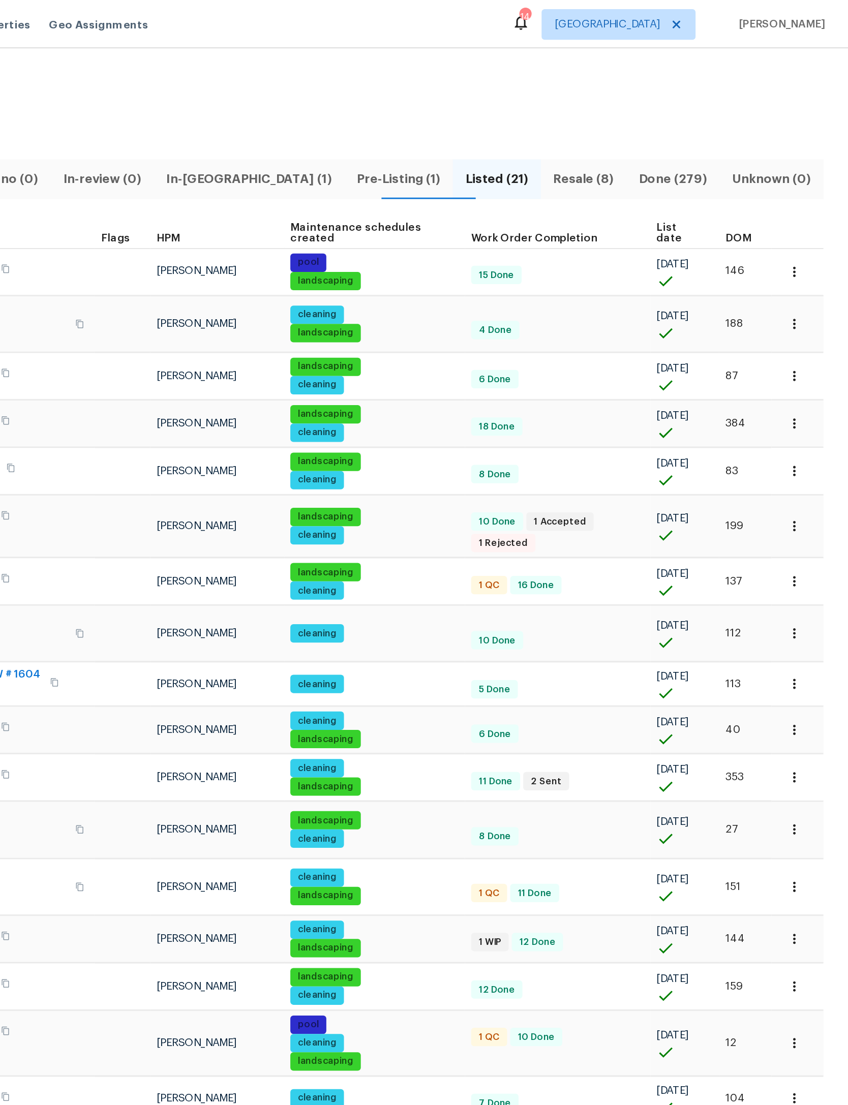
click at [650, 112] on span "Resale (8)" at bounding box center [672, 119] width 45 height 14
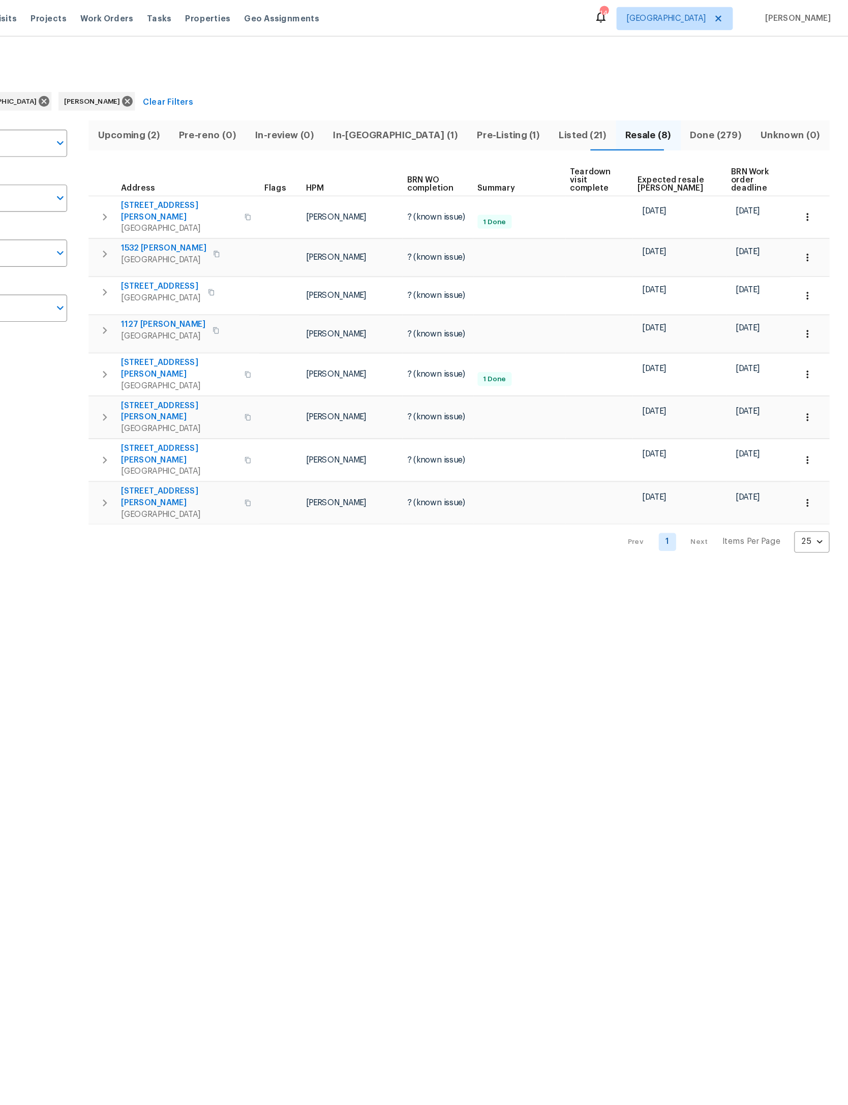
click at [592, 119] on span "Listed (21)" at bounding box center [615, 119] width 46 height 14
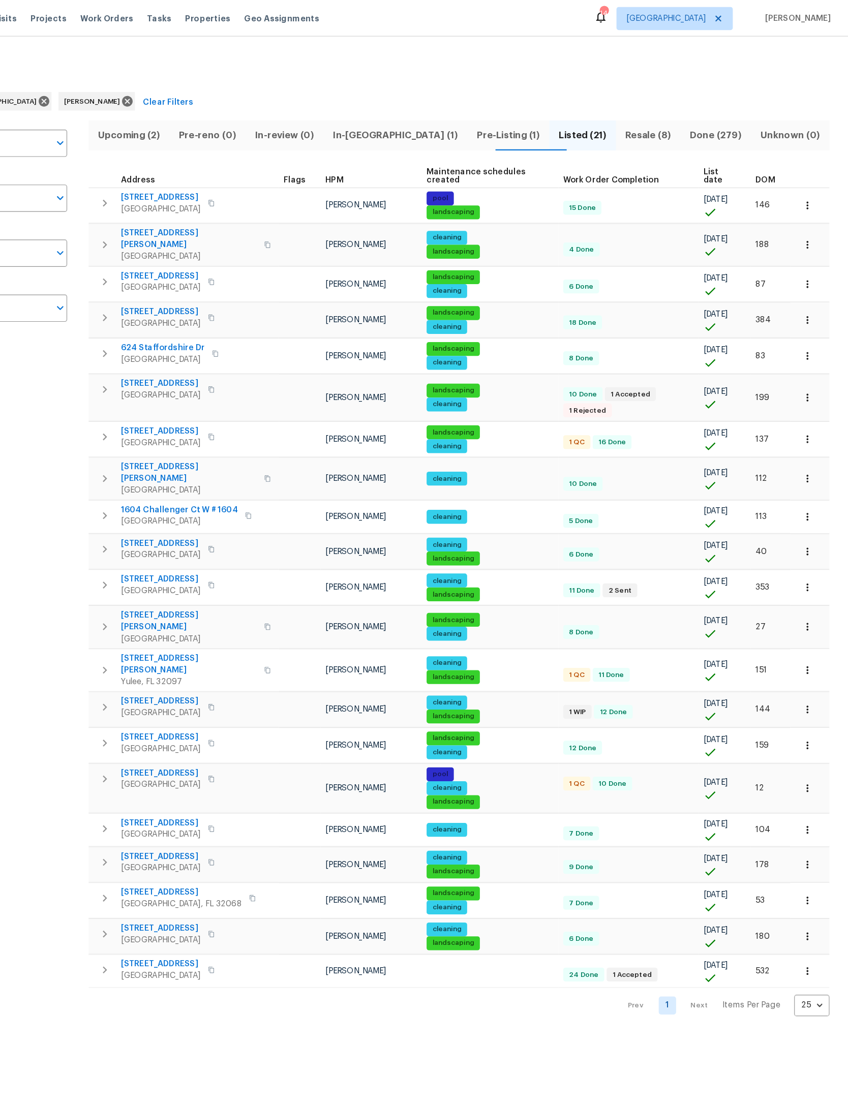
click at [767, 156] on span "DOM" at bounding box center [775, 158] width 17 height 7
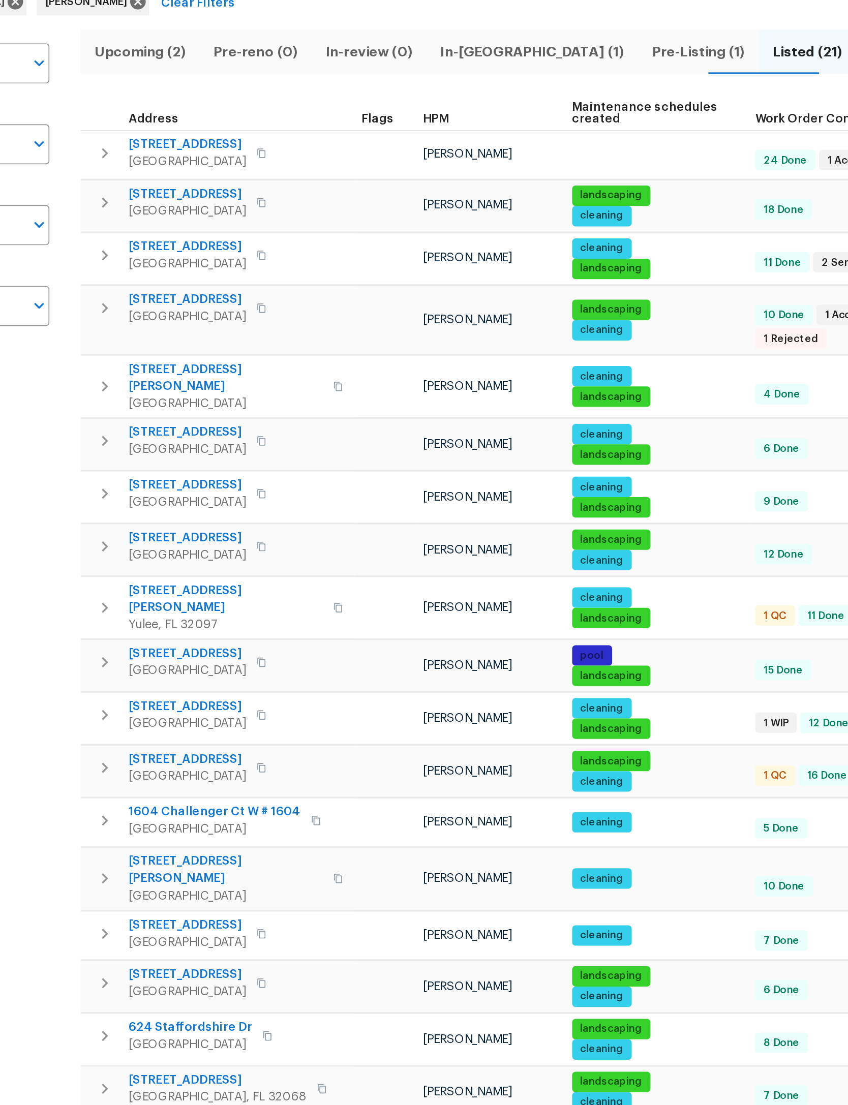
click at [185, 169] on button "button" at bounding box center [195, 179] width 20 height 20
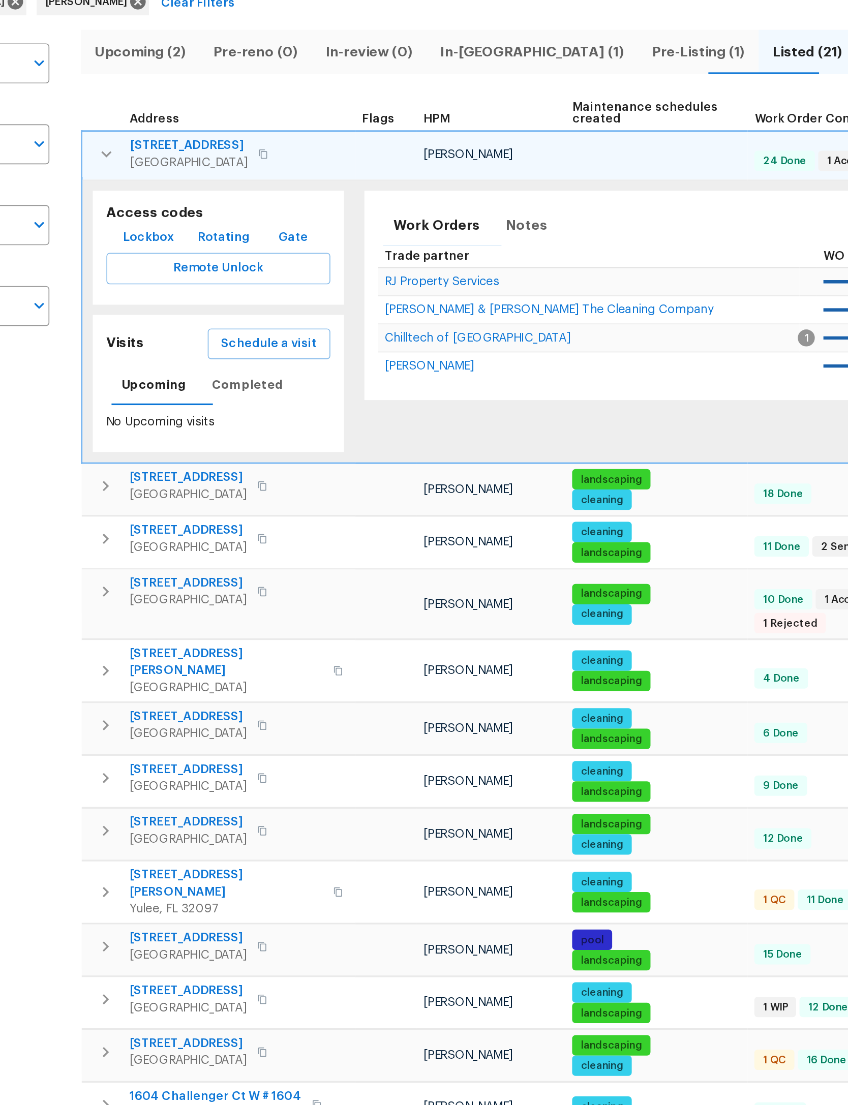
click at [265, 287] on span "Schedule a visit" at bounding box center [293, 293] width 57 height 13
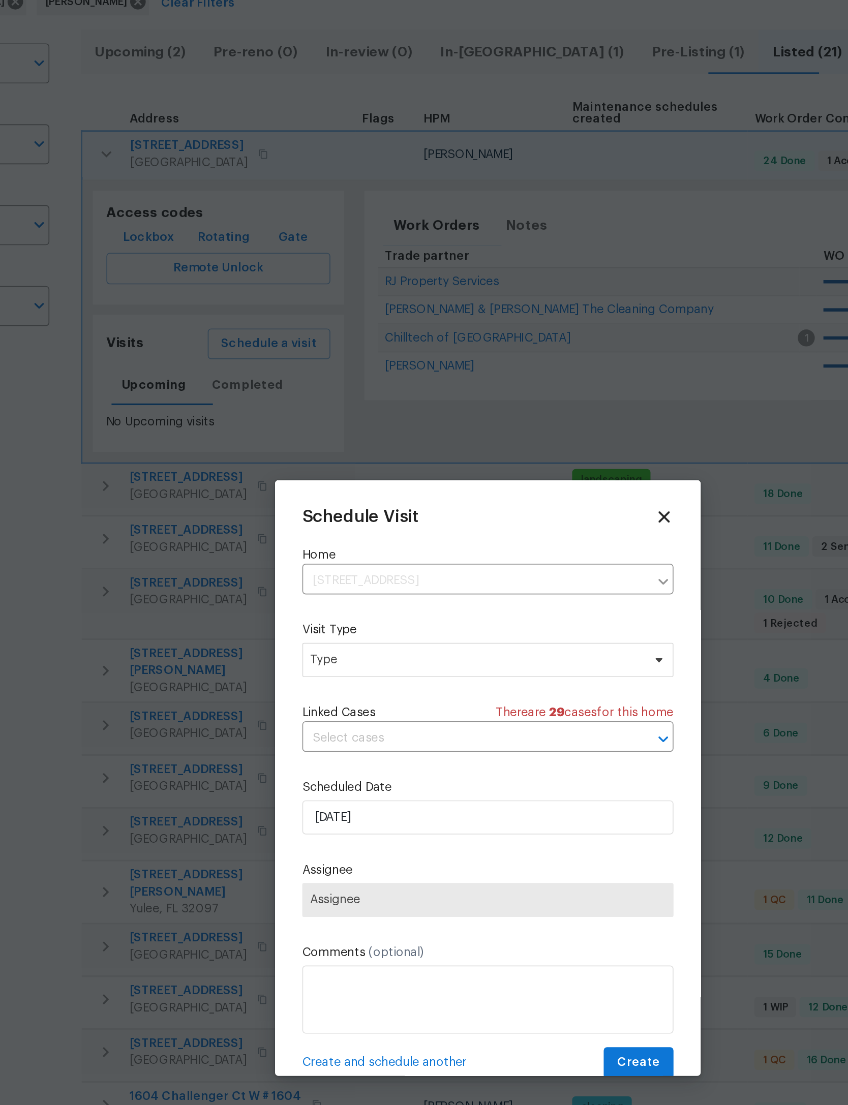
click at [318, 477] on span "Type" at bounding box center [417, 482] width 198 height 10
type input "Custom"
click at [319, 529] on div "Custom" at bounding box center [332, 534] width 27 height 10
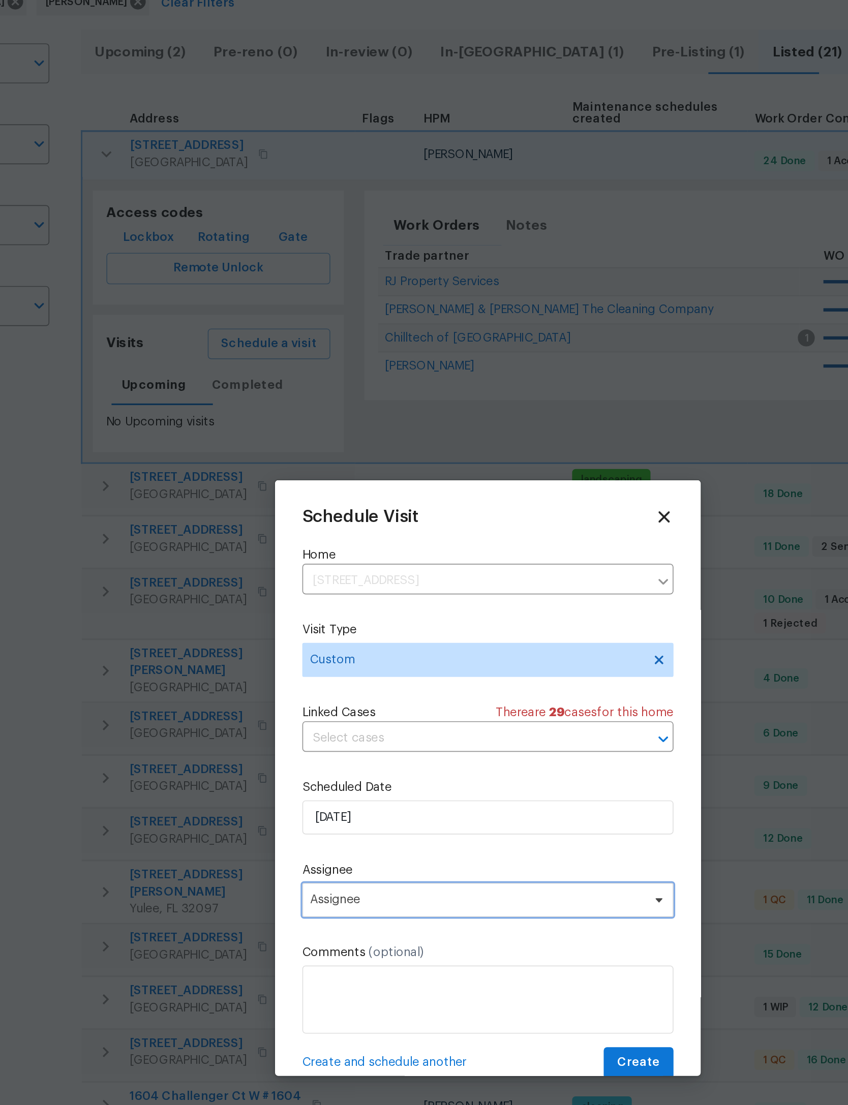
click at [318, 621] on span "Assignee" at bounding box center [417, 625] width 199 height 8
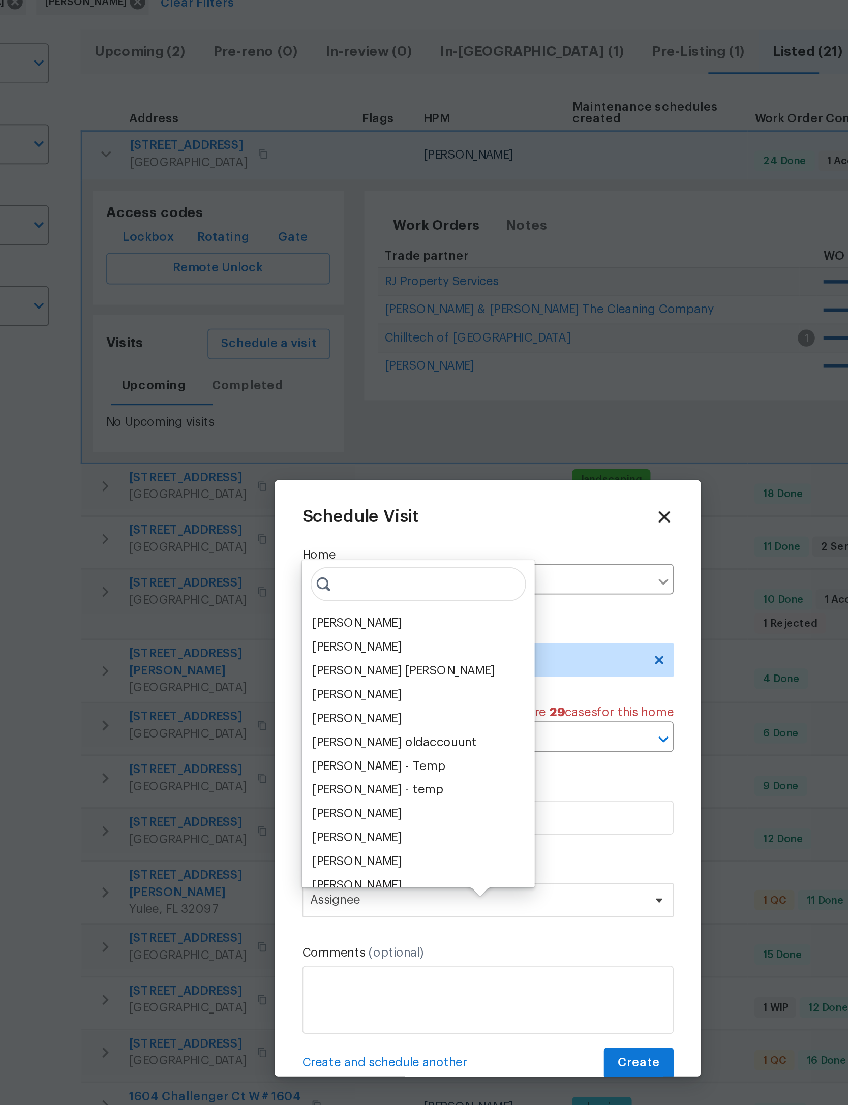
click at [319, 455] on div "[PERSON_NAME]" at bounding box center [345, 460] width 53 height 10
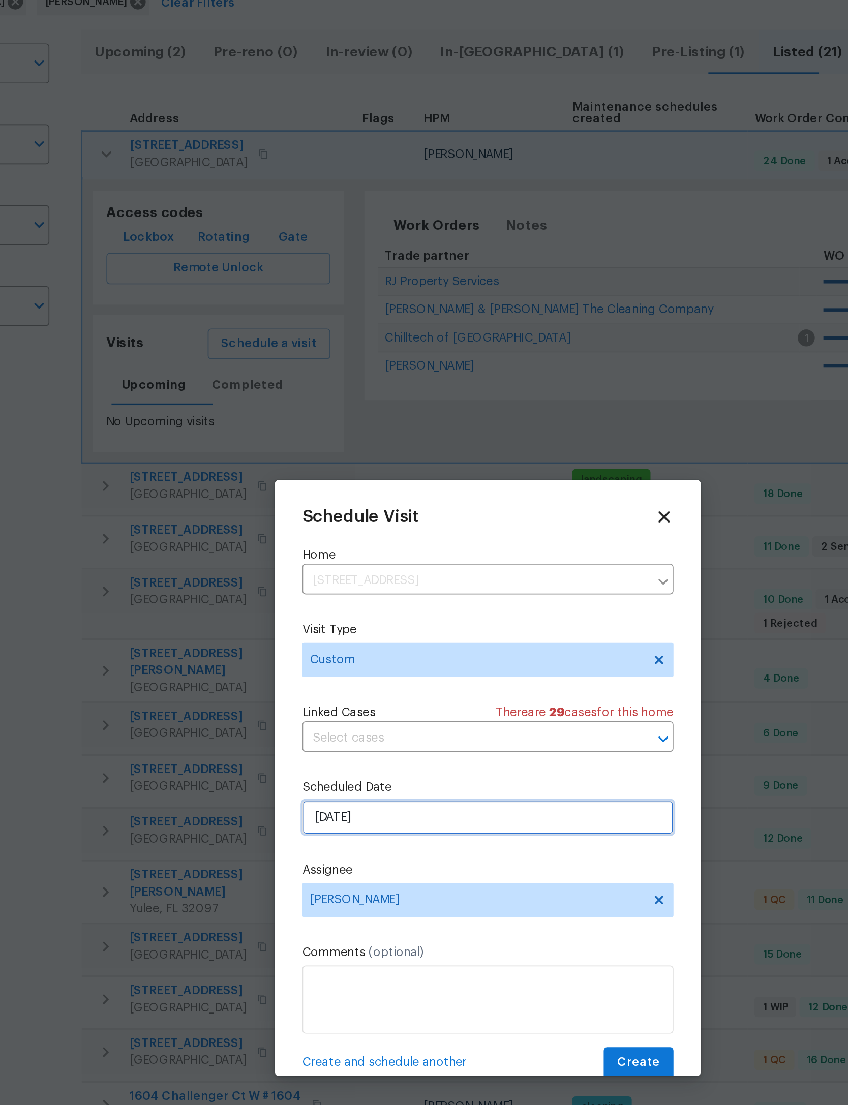
click at [395, 566] on input "[DATE]" at bounding box center [424, 576] width 222 height 20
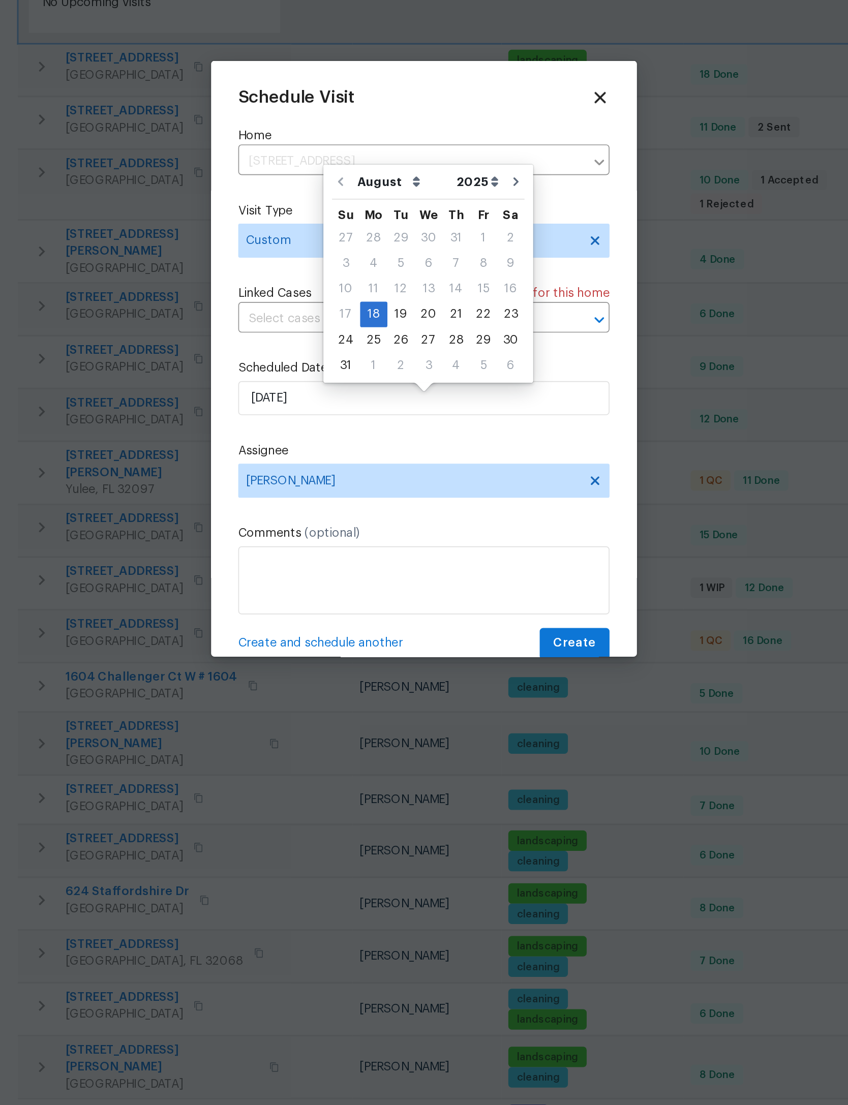
click at [370, 375] on div "Schedule Visit Home 102 Courageous Ct N # 102, Jacksonville, FL 32233 ​ Visit T…" at bounding box center [424, 553] width 254 height 356
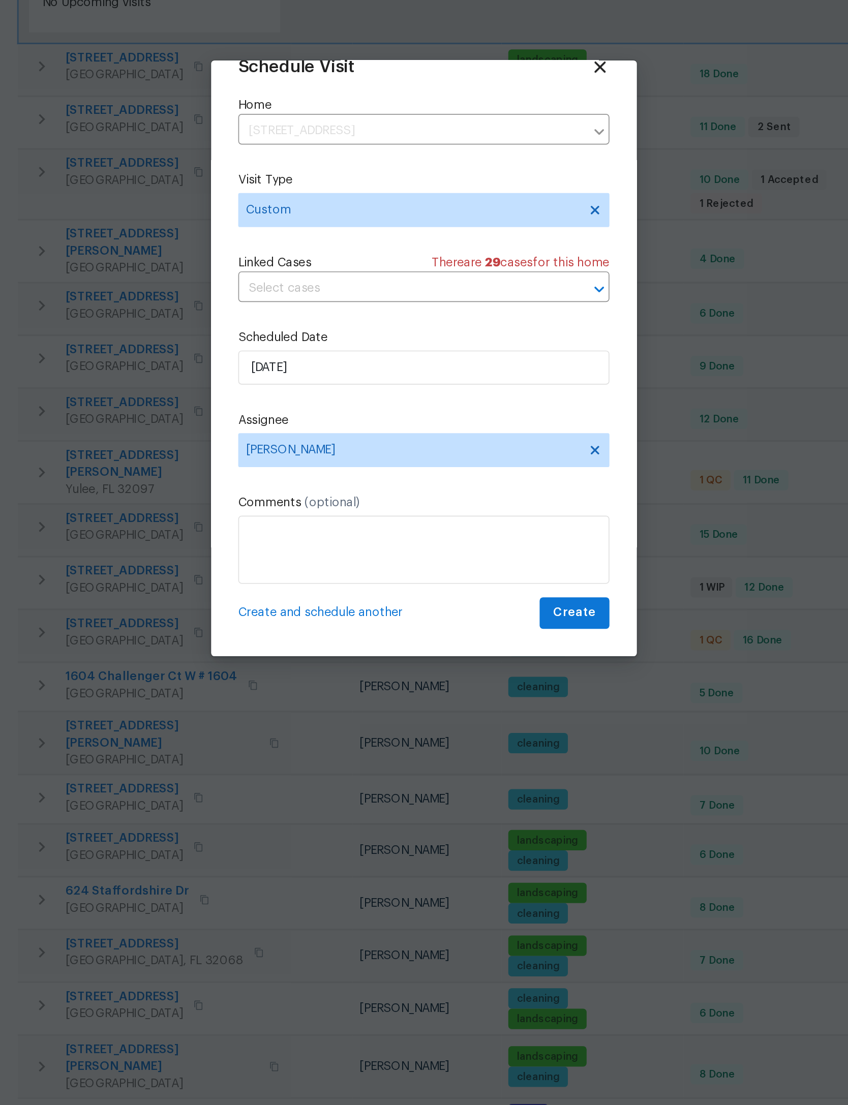
scroll to position [34, 0]
click at [501, 698] on span "Create" at bounding box center [513, 704] width 25 height 13
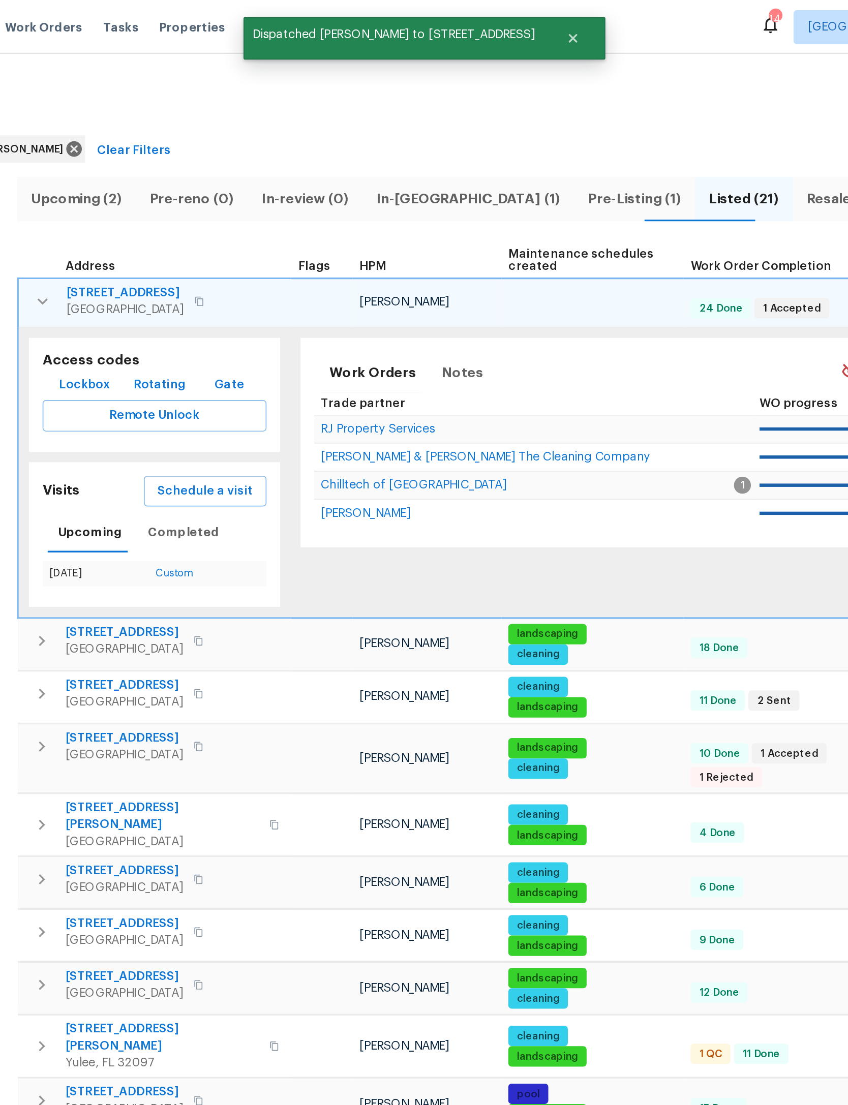
click at [190, 174] on icon "button" at bounding box center [196, 180] width 12 height 12
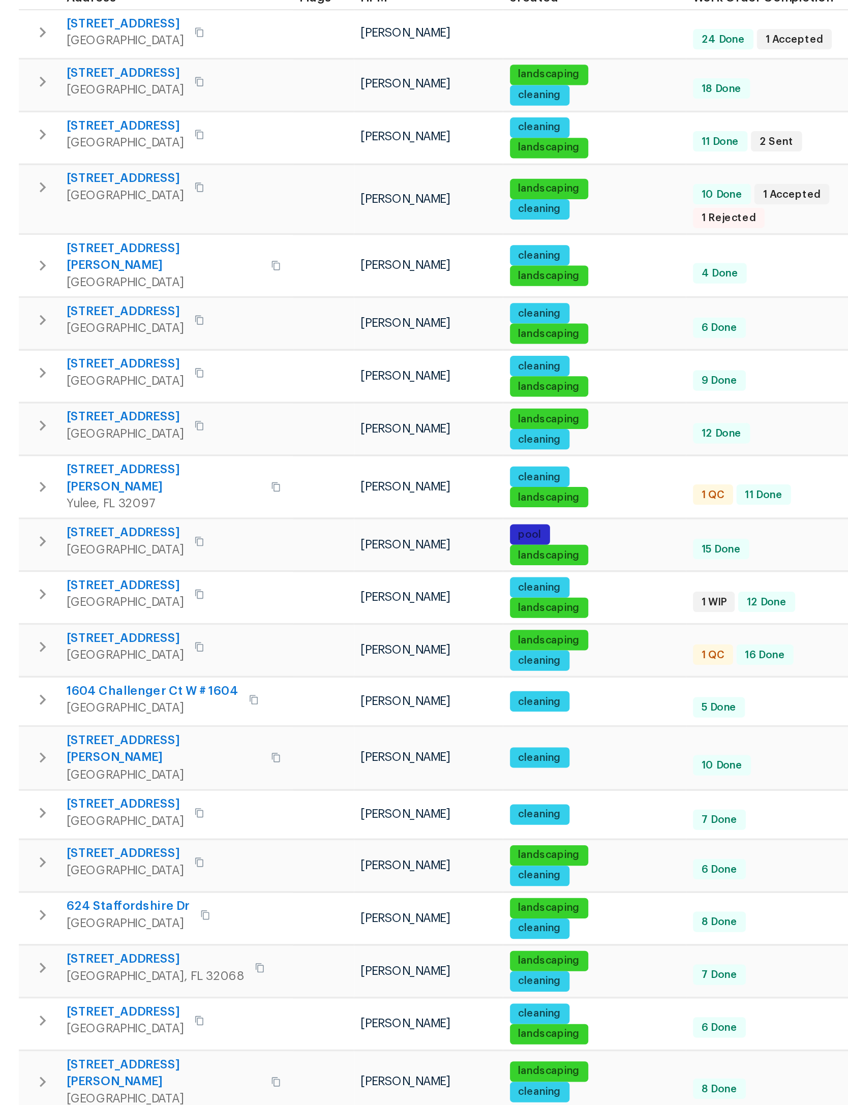
click at [209, 341] on span "13465 Troon Trace Ln" at bounding box center [244, 346] width 70 height 10
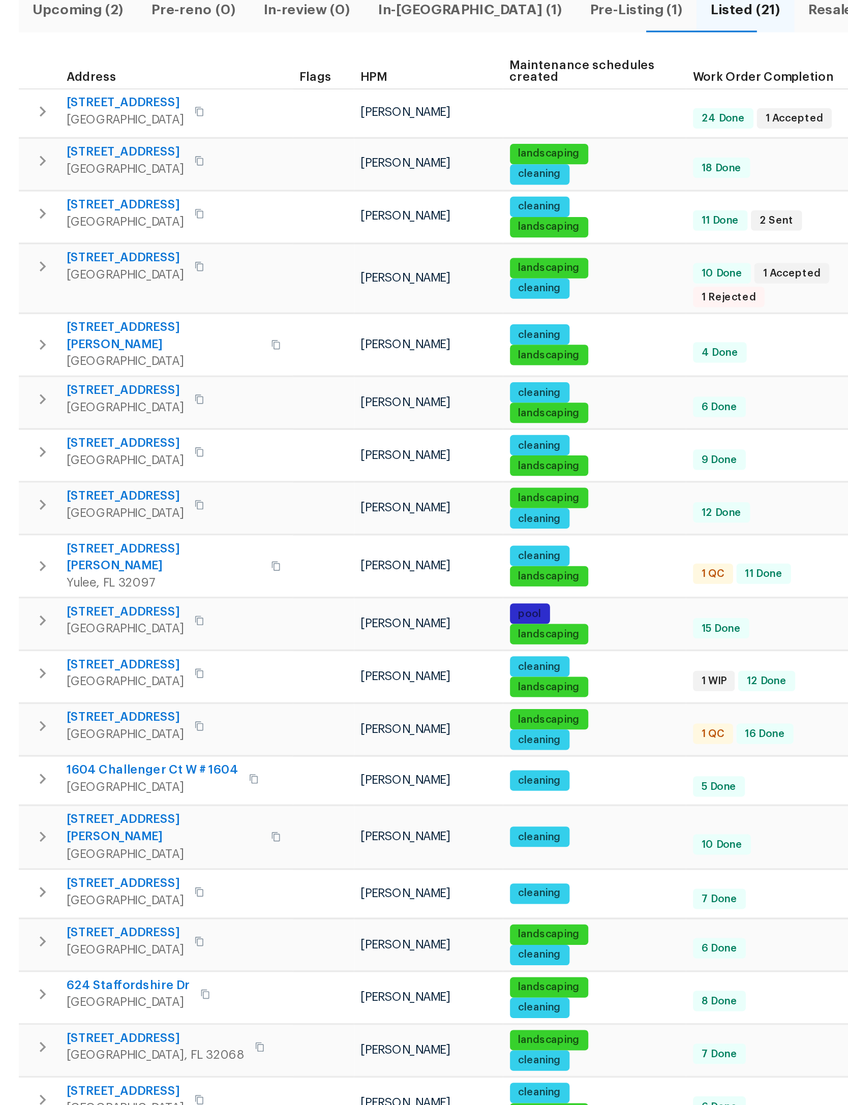
click at [189, 377] on icon "button" at bounding box center [195, 383] width 12 height 12
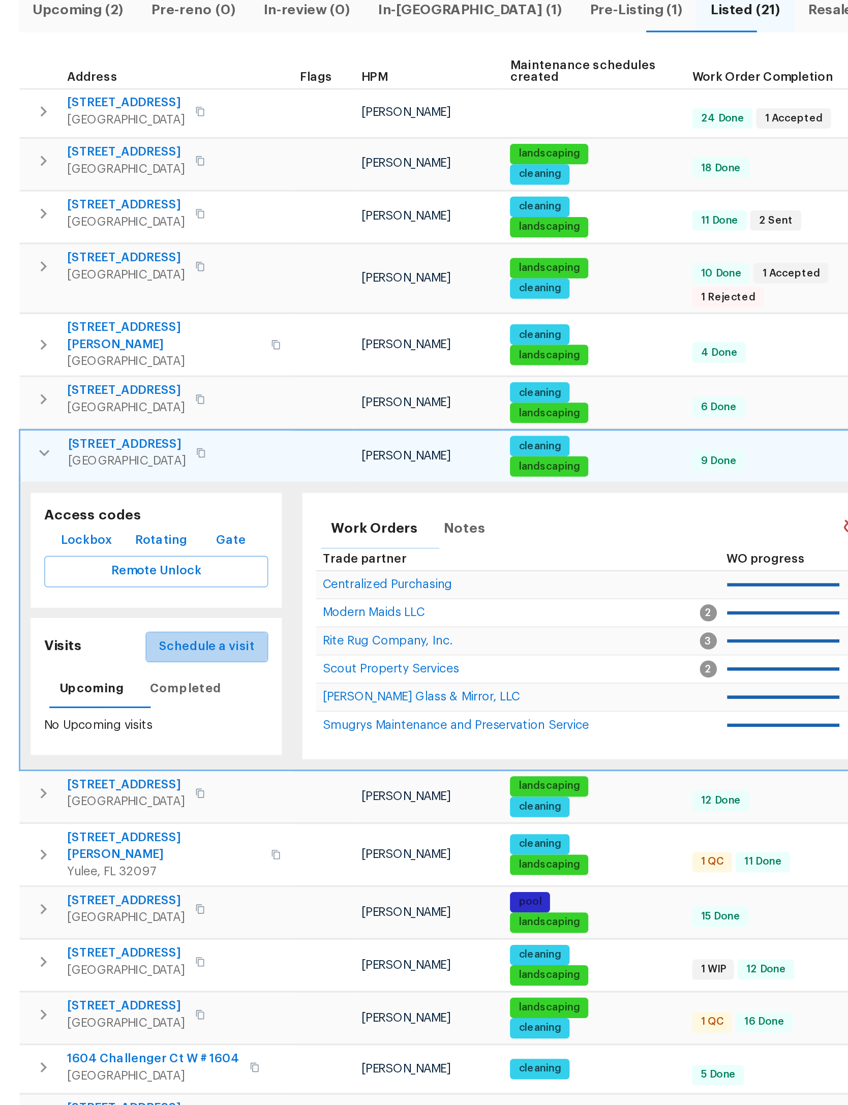
click at [265, 493] on span "Schedule a visit" at bounding box center [293, 499] width 57 height 13
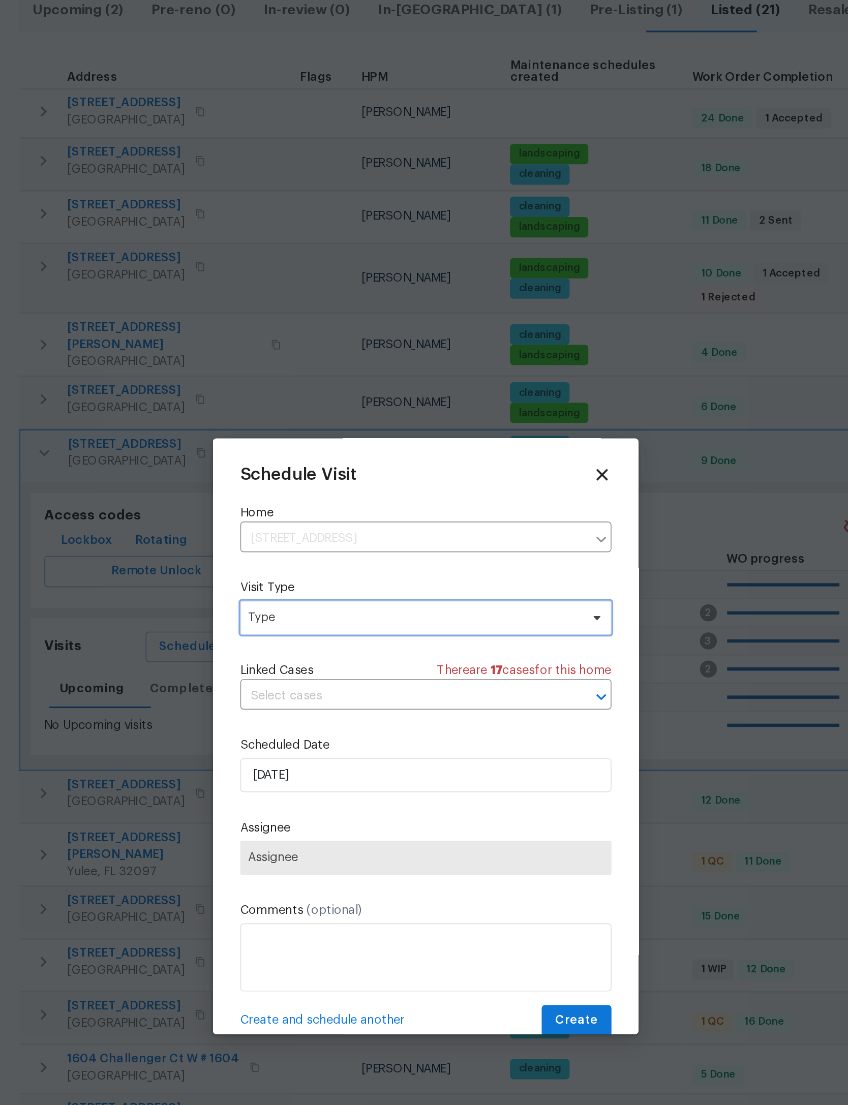
click at [318, 477] on span "Type" at bounding box center [417, 482] width 198 height 10
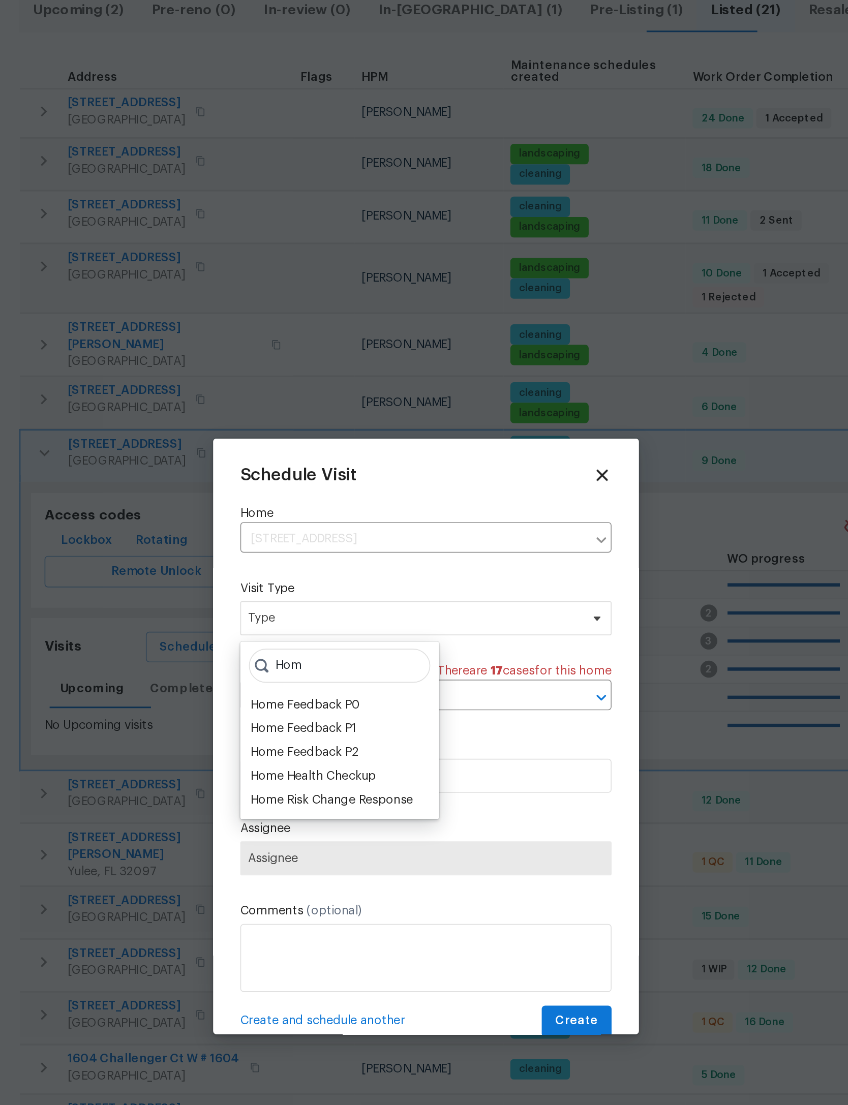
type input "Hom"
click at [319, 571] on div "Home Health Checkup" at bounding box center [356, 576] width 75 height 10
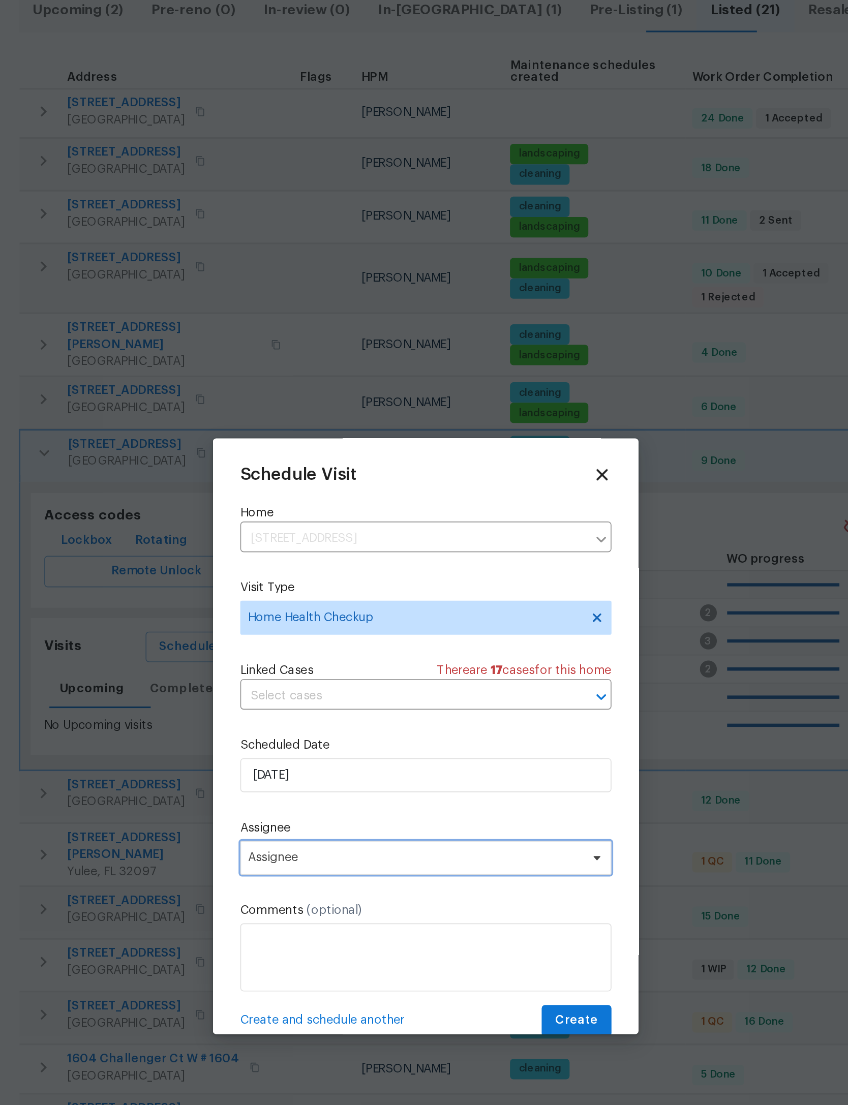
click at [318, 621] on span "Assignee" at bounding box center [417, 625] width 199 height 8
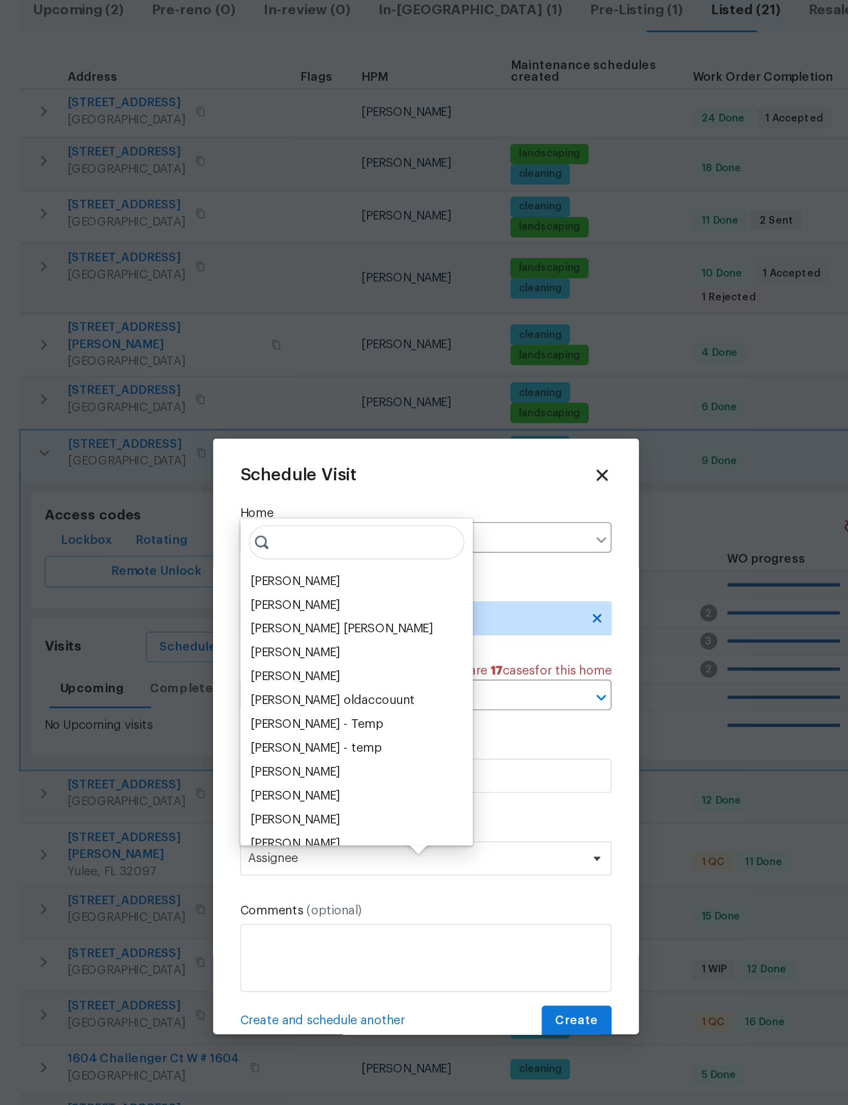
click at [319, 455] on div "[PERSON_NAME]" at bounding box center [345, 460] width 53 height 10
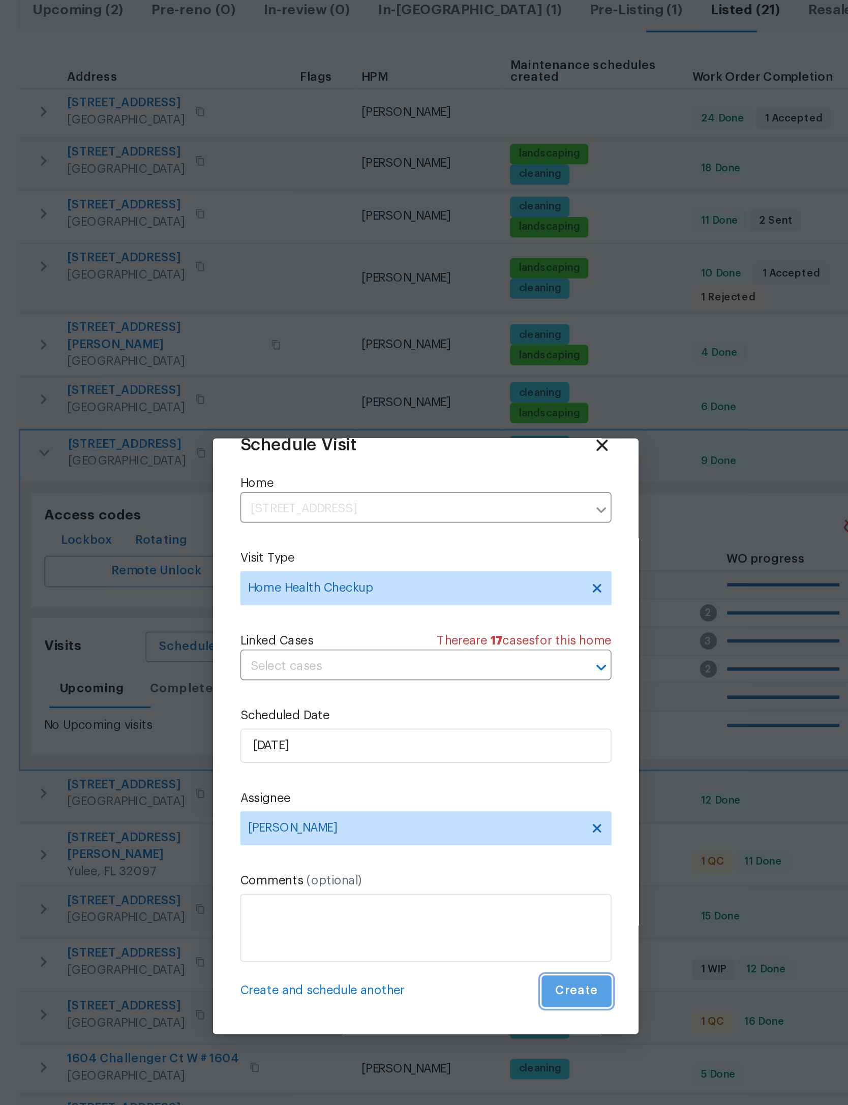
click at [501, 698] on span "Create" at bounding box center [513, 704] width 25 height 13
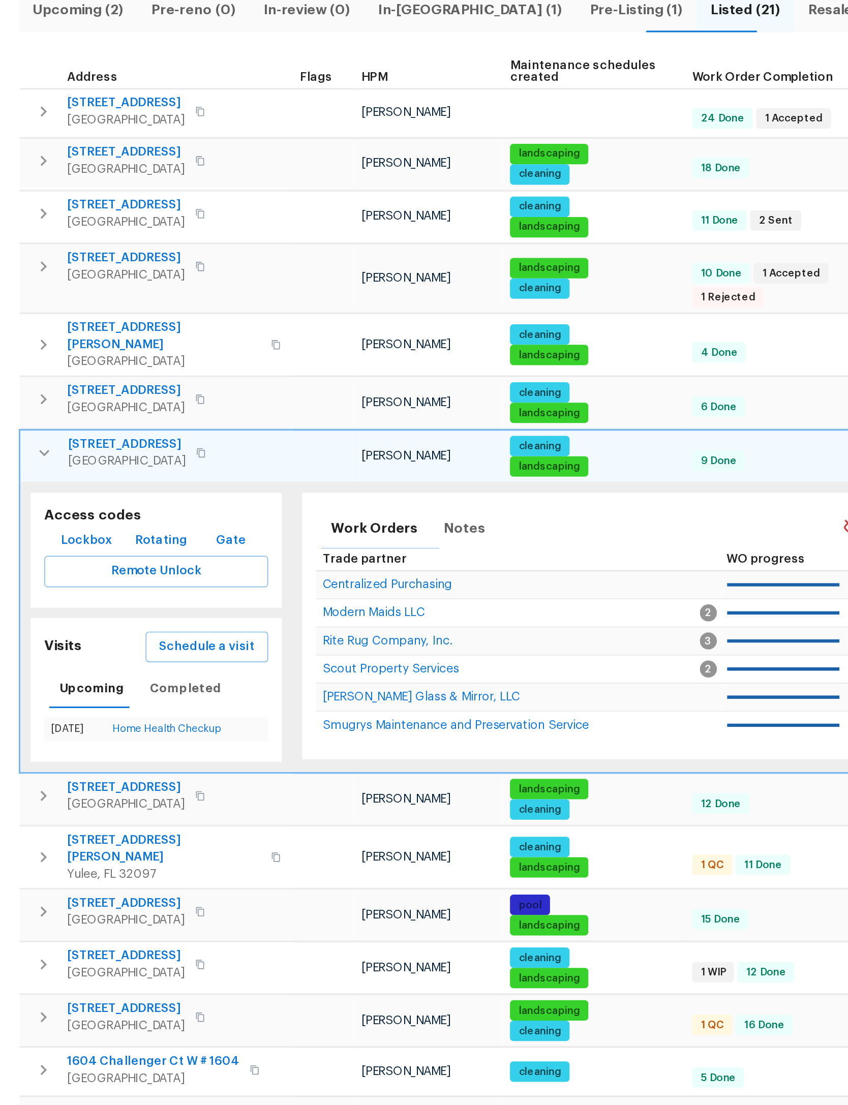
click at [186, 373] on button "button" at bounding box center [196, 383] width 20 height 20
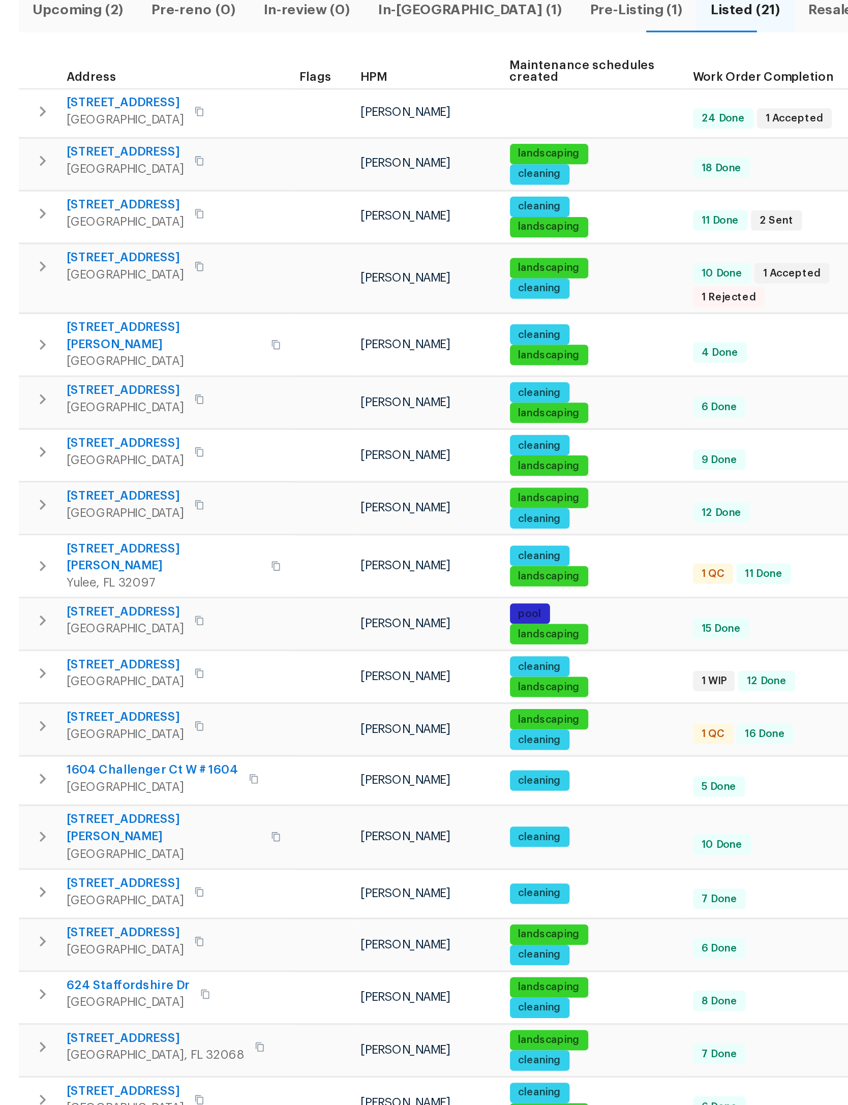
click at [189, 408] on icon "button" at bounding box center [195, 414] width 12 height 12
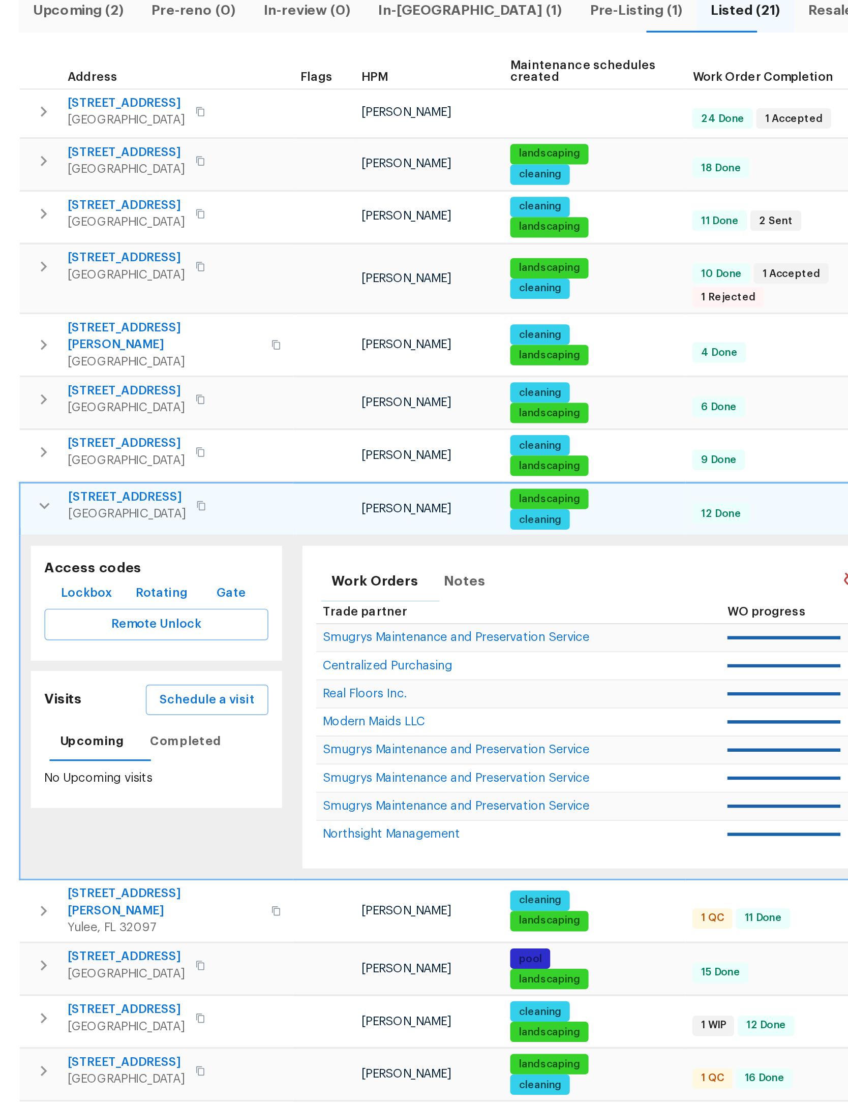
click at [265, 525] on span "Schedule a visit" at bounding box center [293, 531] width 57 height 13
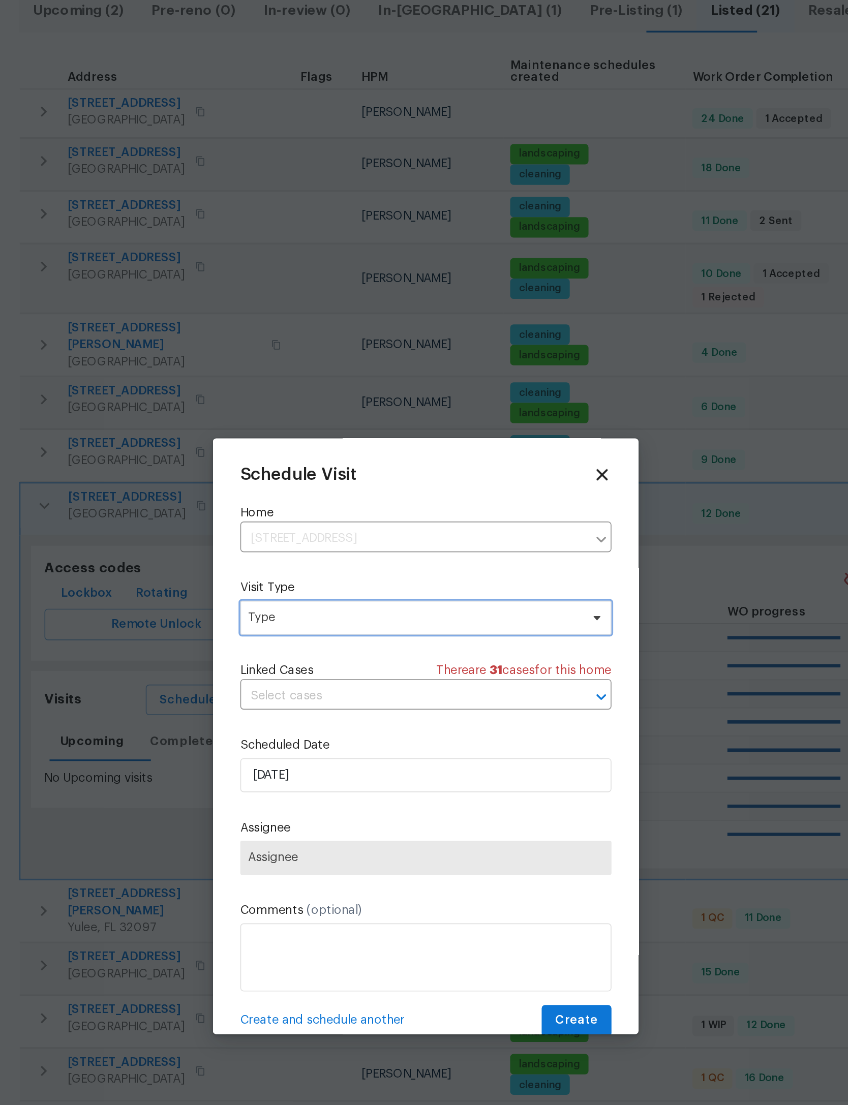
click at [313, 472] on span "Type" at bounding box center [424, 482] width 222 height 20
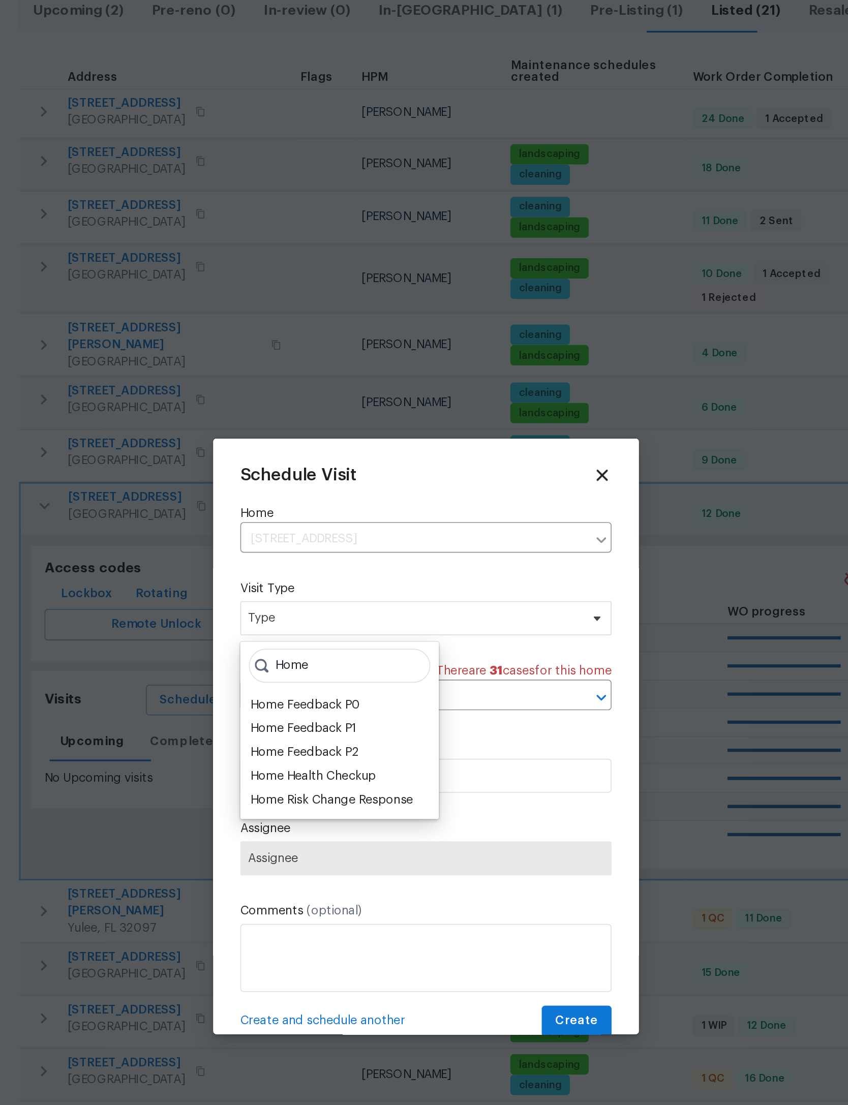
type input "Home"
click at [319, 571] on div "Home Health Checkup" at bounding box center [356, 576] width 75 height 10
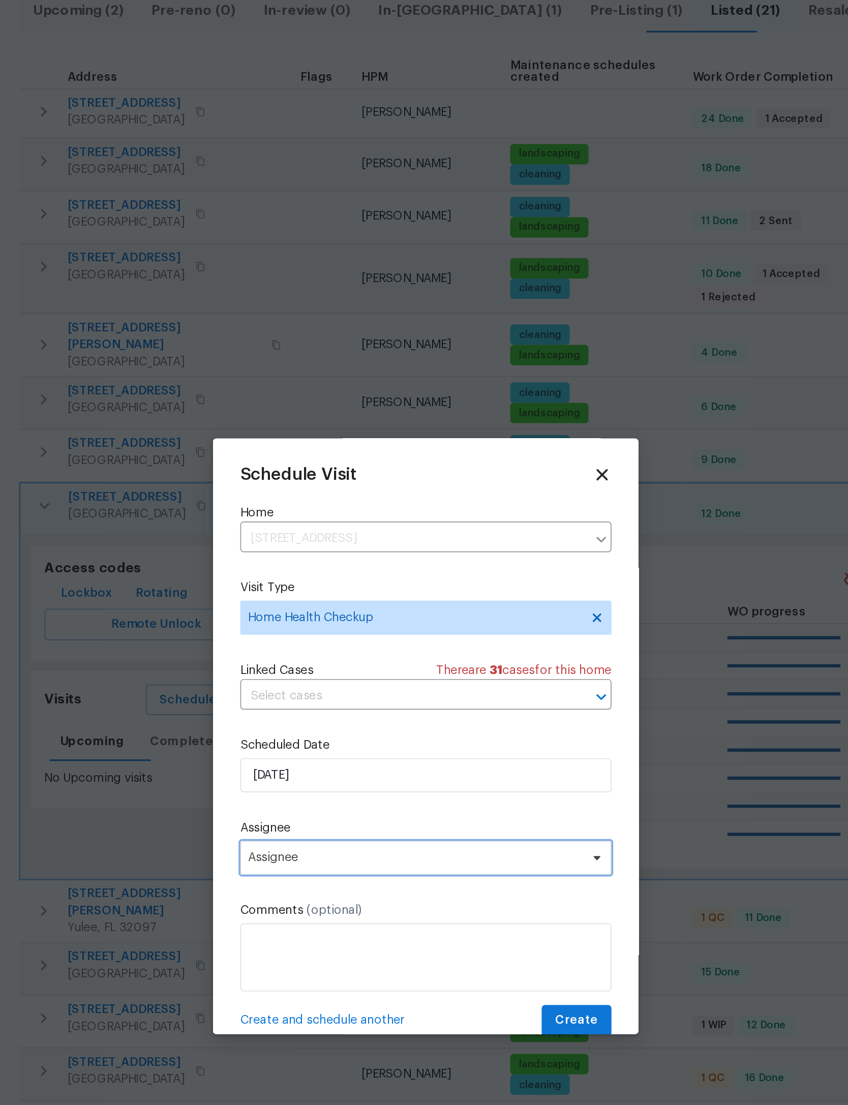
click at [318, 621] on span "Assignee" at bounding box center [417, 625] width 199 height 8
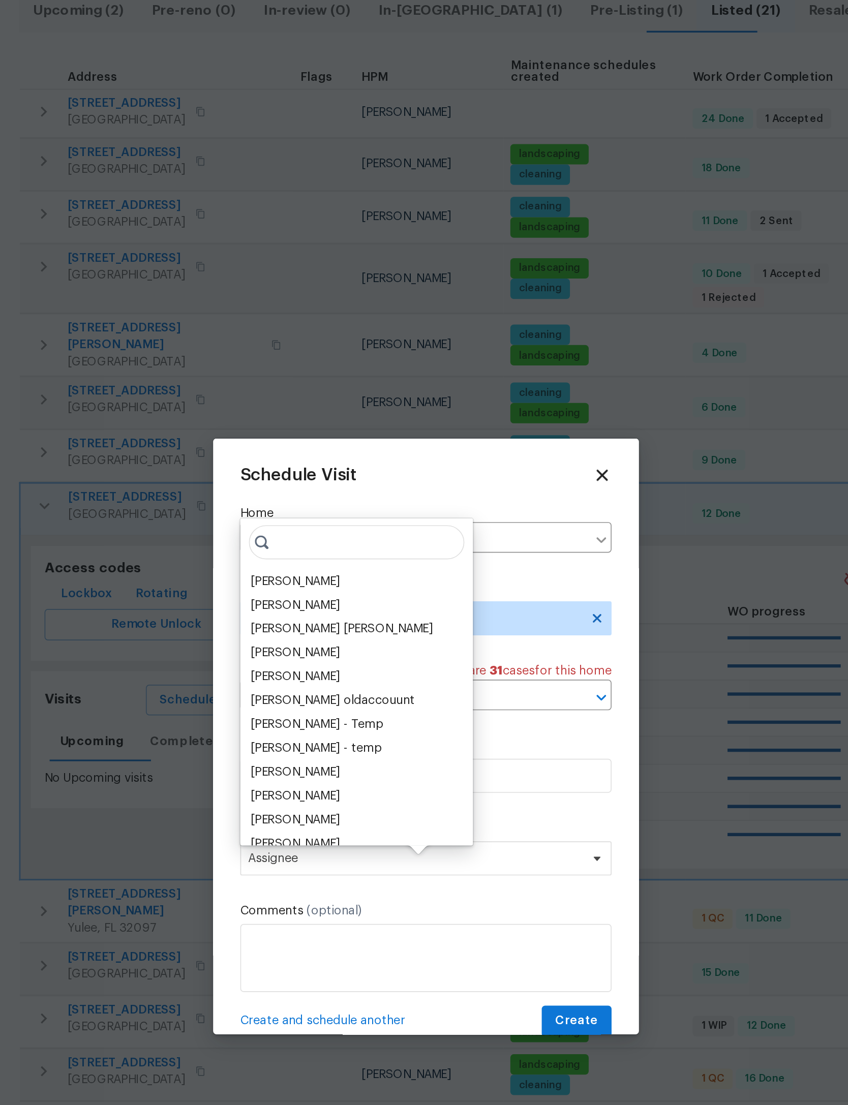
click at [319, 455] on div "[PERSON_NAME]" at bounding box center [345, 460] width 53 height 10
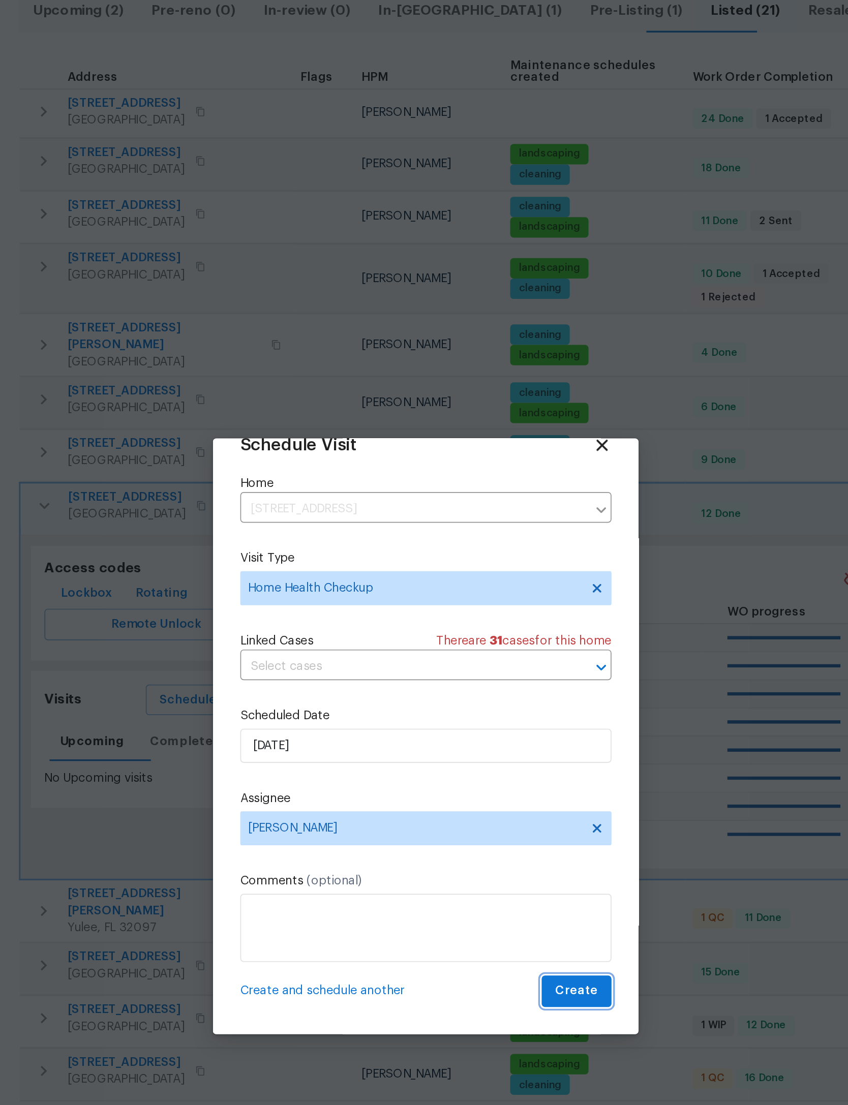
click at [501, 698] on span "Create" at bounding box center [513, 704] width 25 height 13
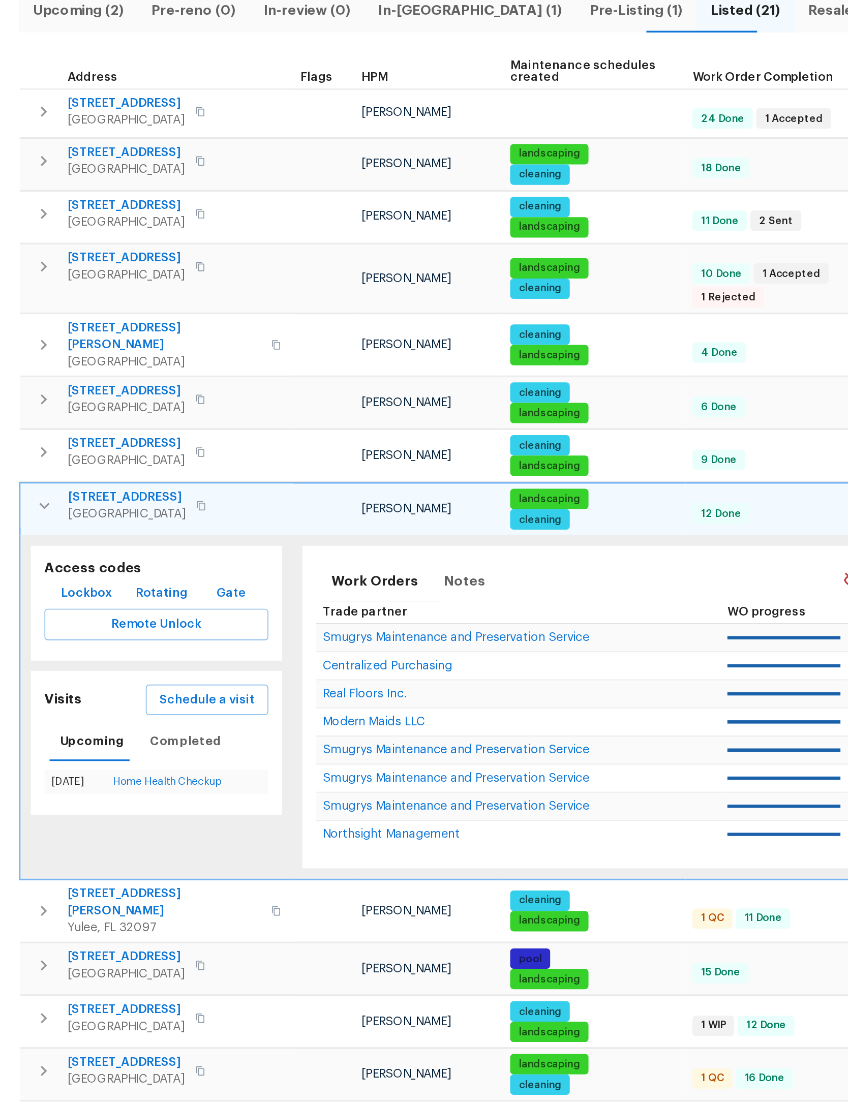
click at [186, 405] on button "button" at bounding box center [196, 415] width 20 height 20
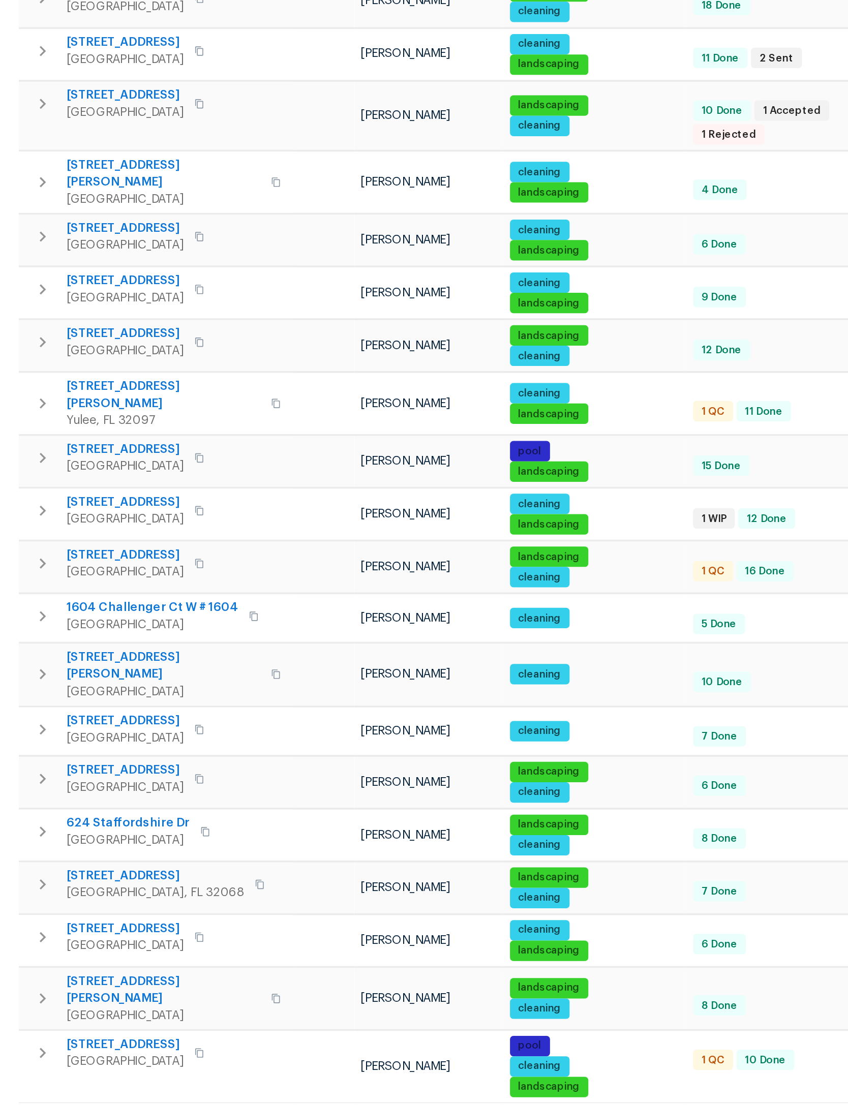
click at [185, 536] on button "button" at bounding box center [195, 546] width 20 height 20
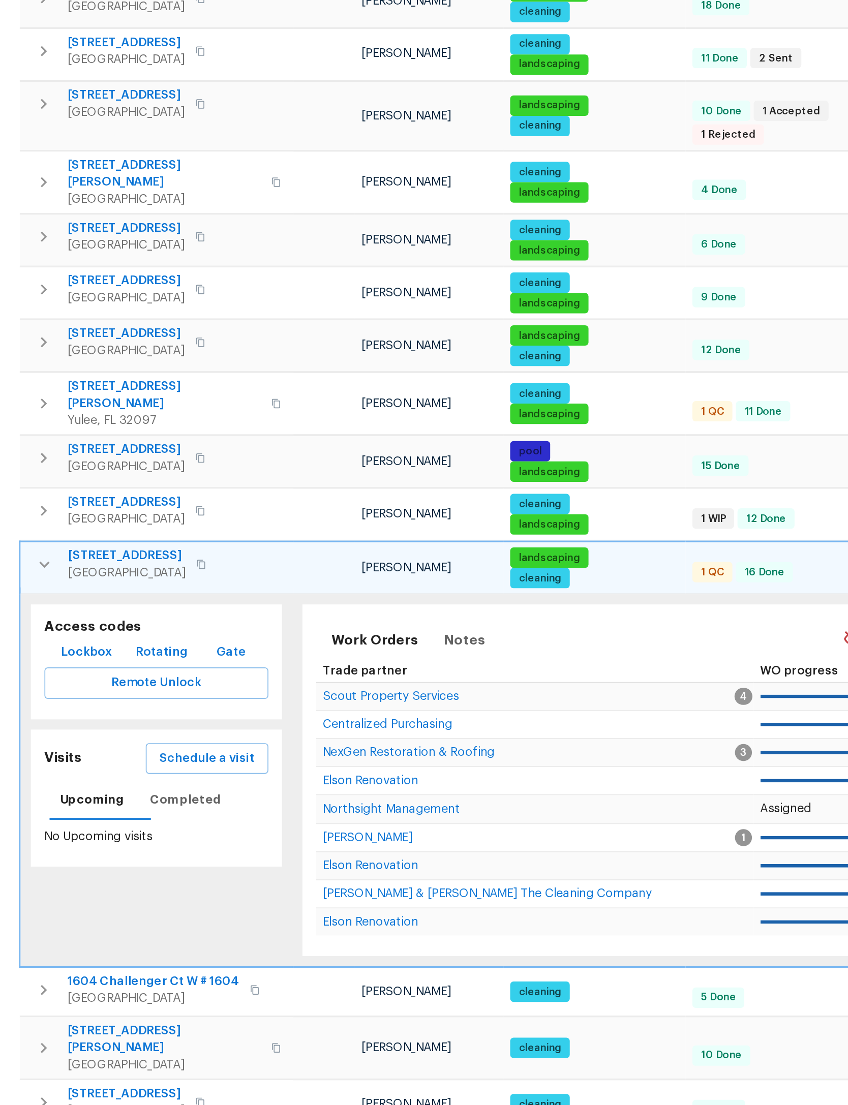
click at [265, 657] on span "Schedule a visit" at bounding box center [293, 663] width 57 height 13
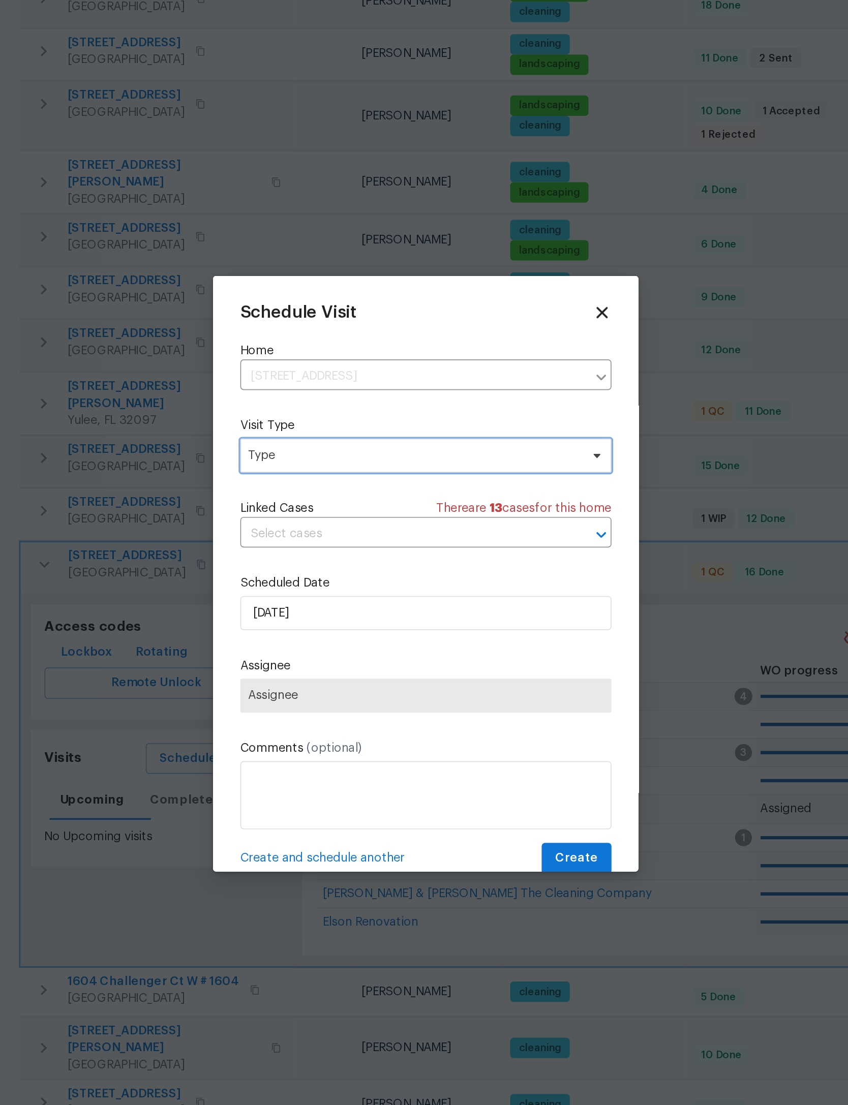
click at [318, 477] on span "Type" at bounding box center [417, 482] width 198 height 10
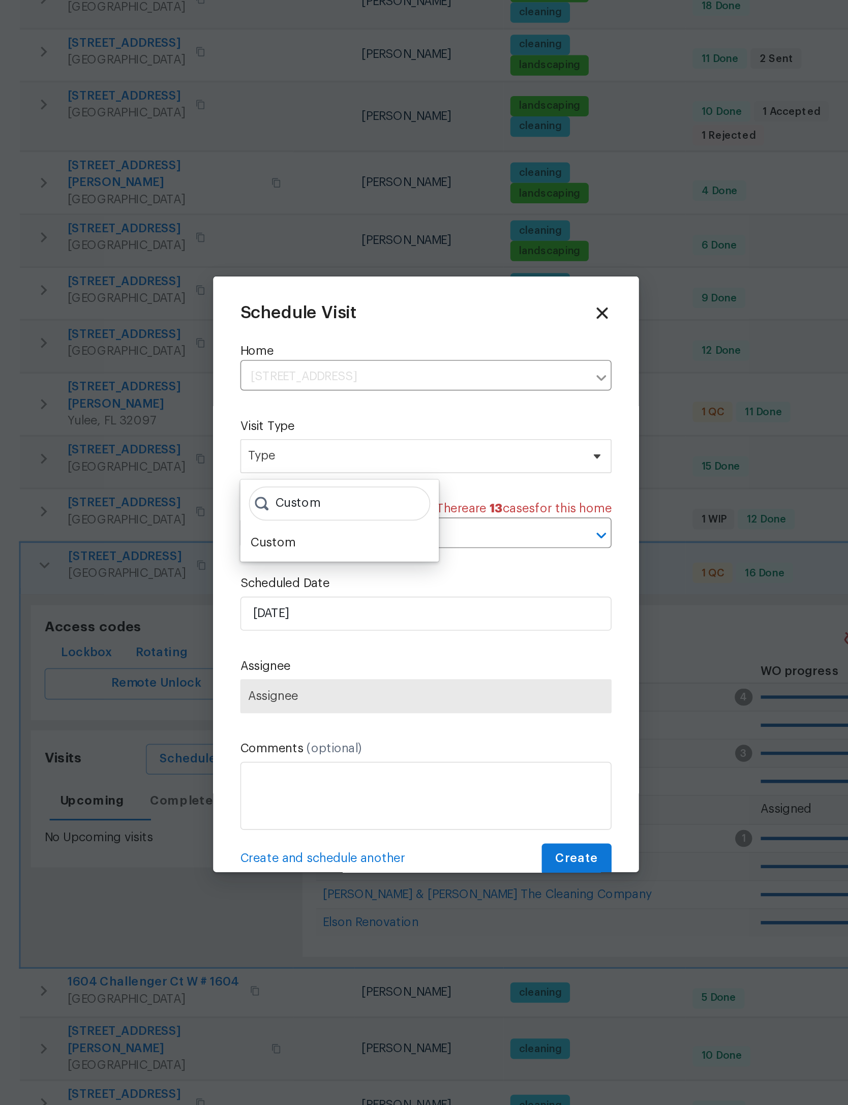
type input "Custom"
click at [319, 529] on div "Custom" at bounding box center [332, 534] width 27 height 10
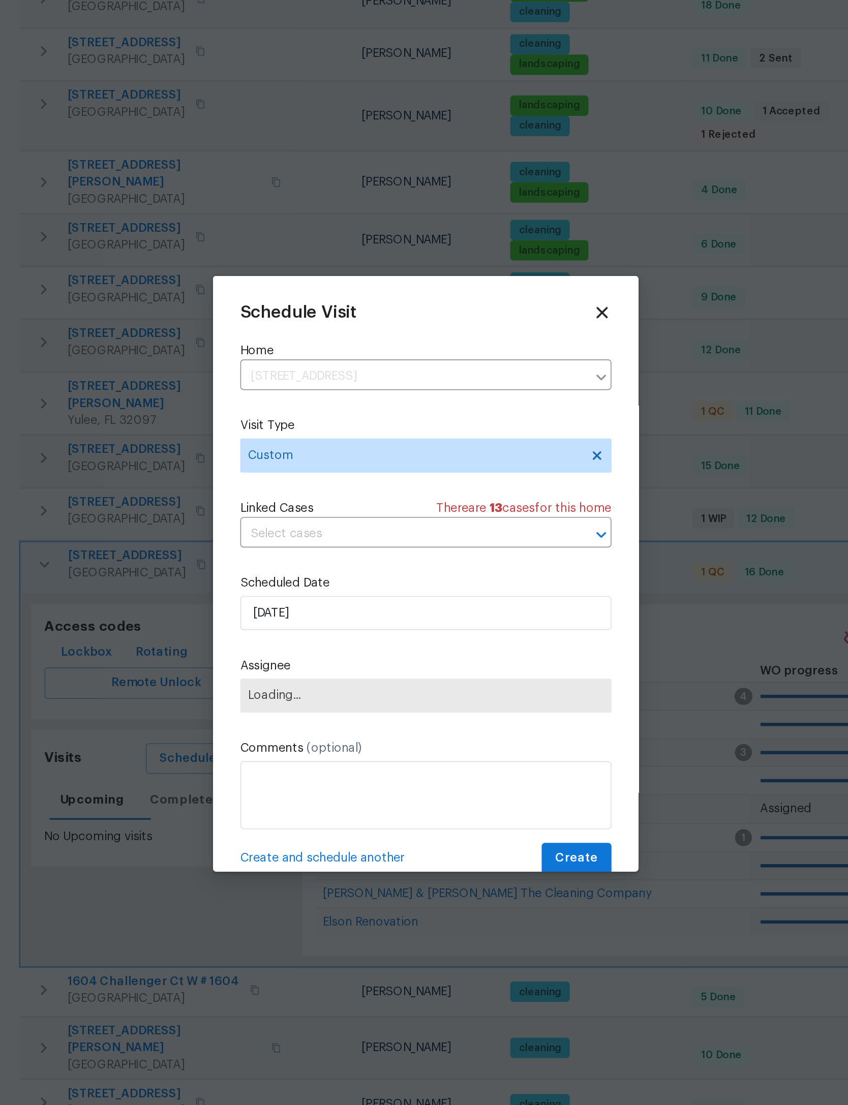
click at [318, 621] on span "Loading..." at bounding box center [424, 625] width 212 height 8
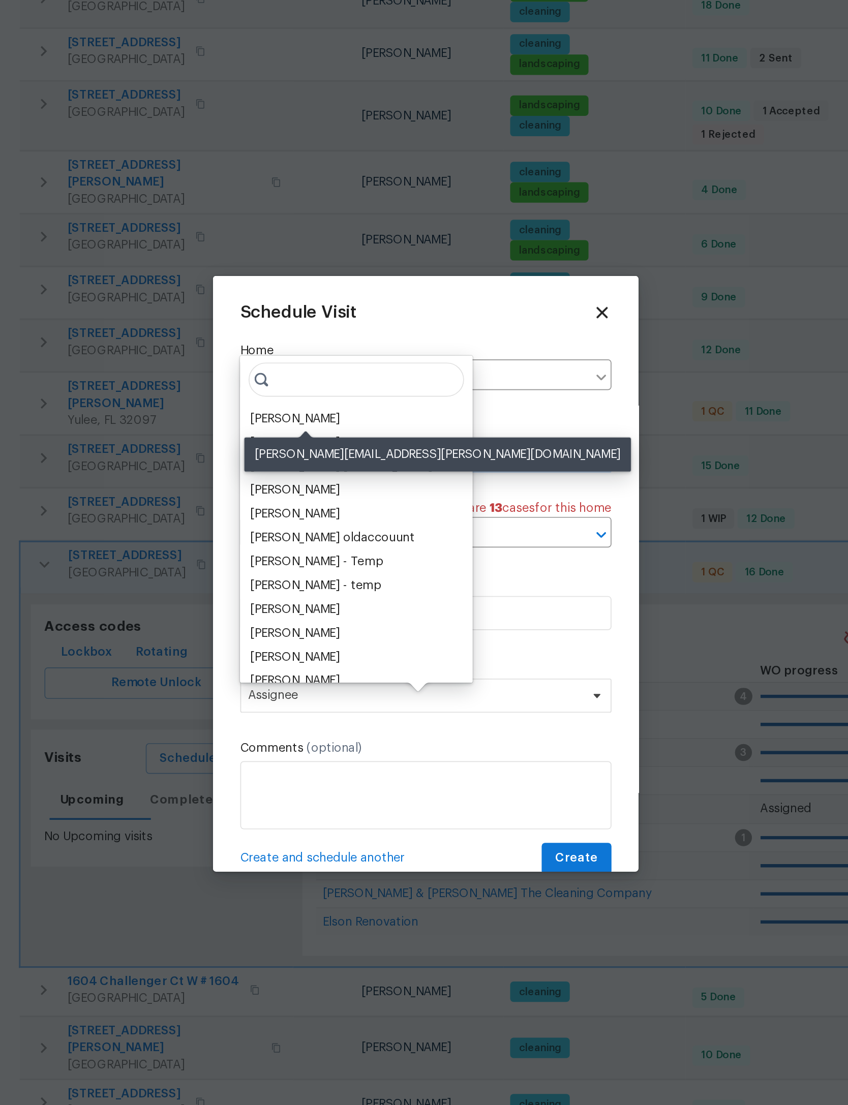
click at [319, 455] on div "[PERSON_NAME]" at bounding box center [345, 460] width 53 height 10
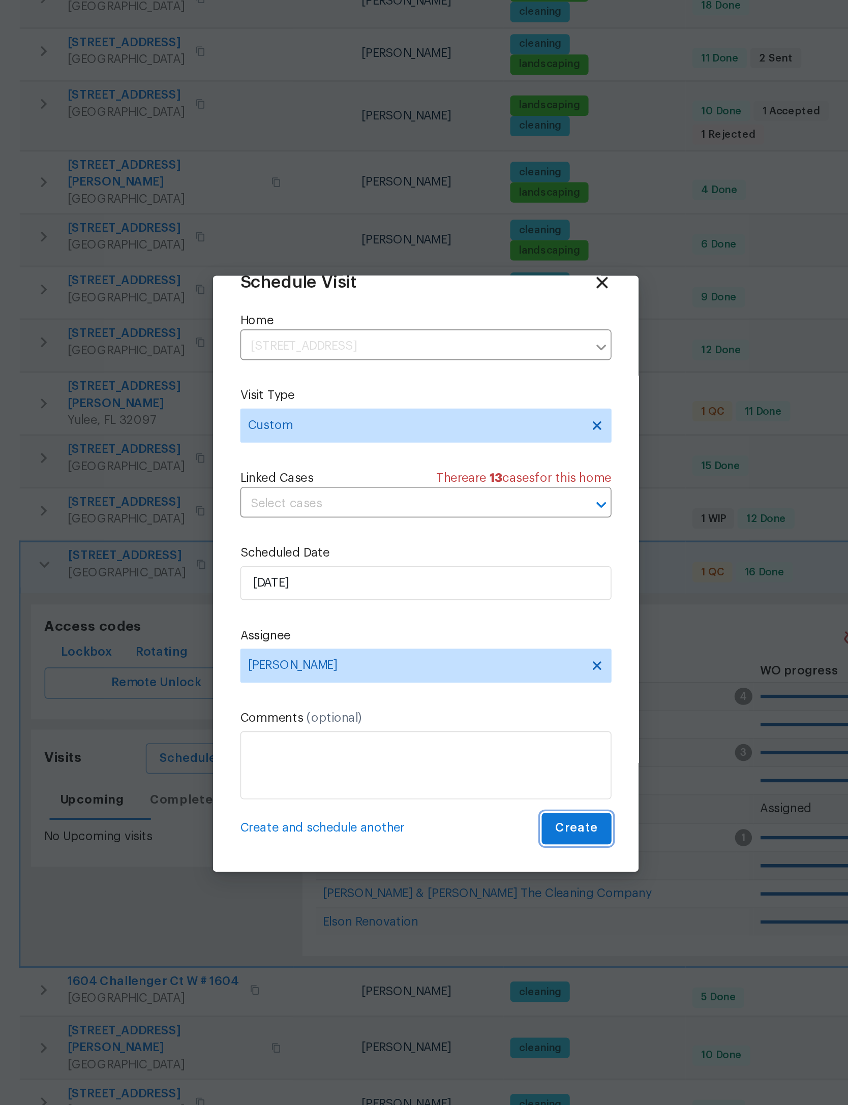
click at [501, 698] on span "Create" at bounding box center [513, 704] width 25 height 13
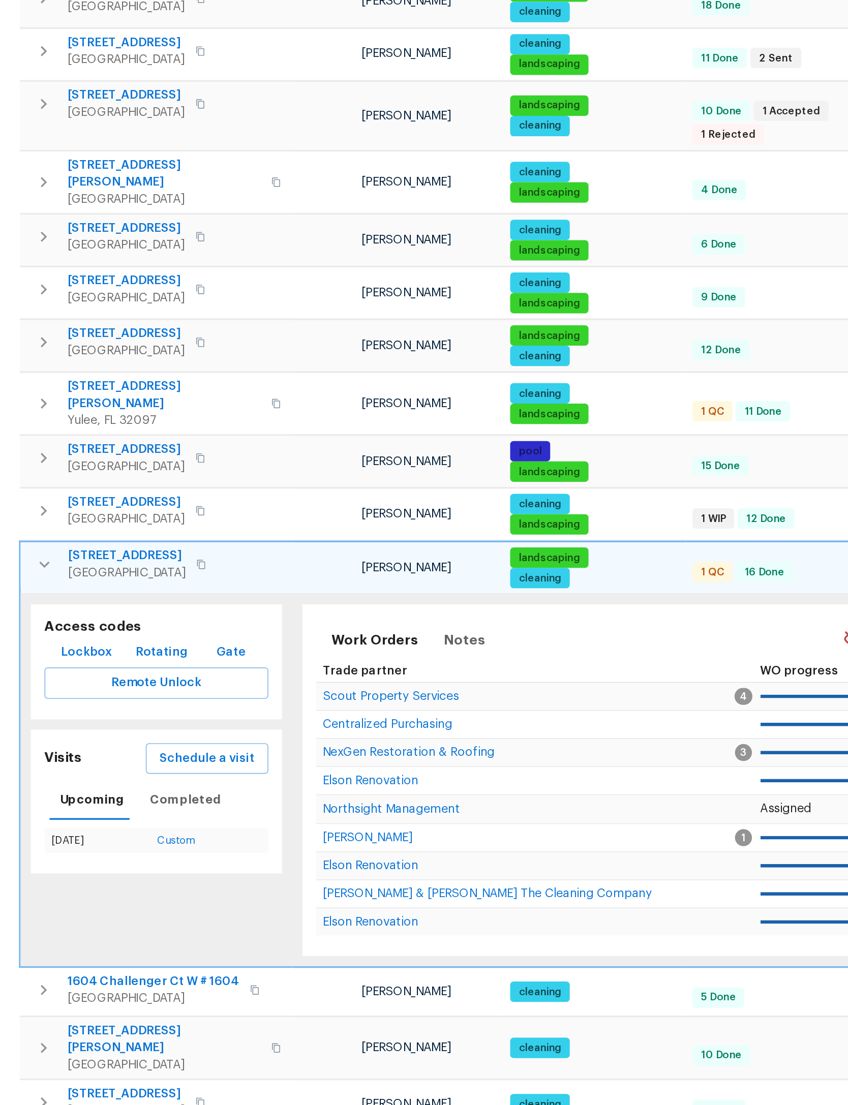
click at [186, 537] on button "button" at bounding box center [196, 547] width 20 height 20
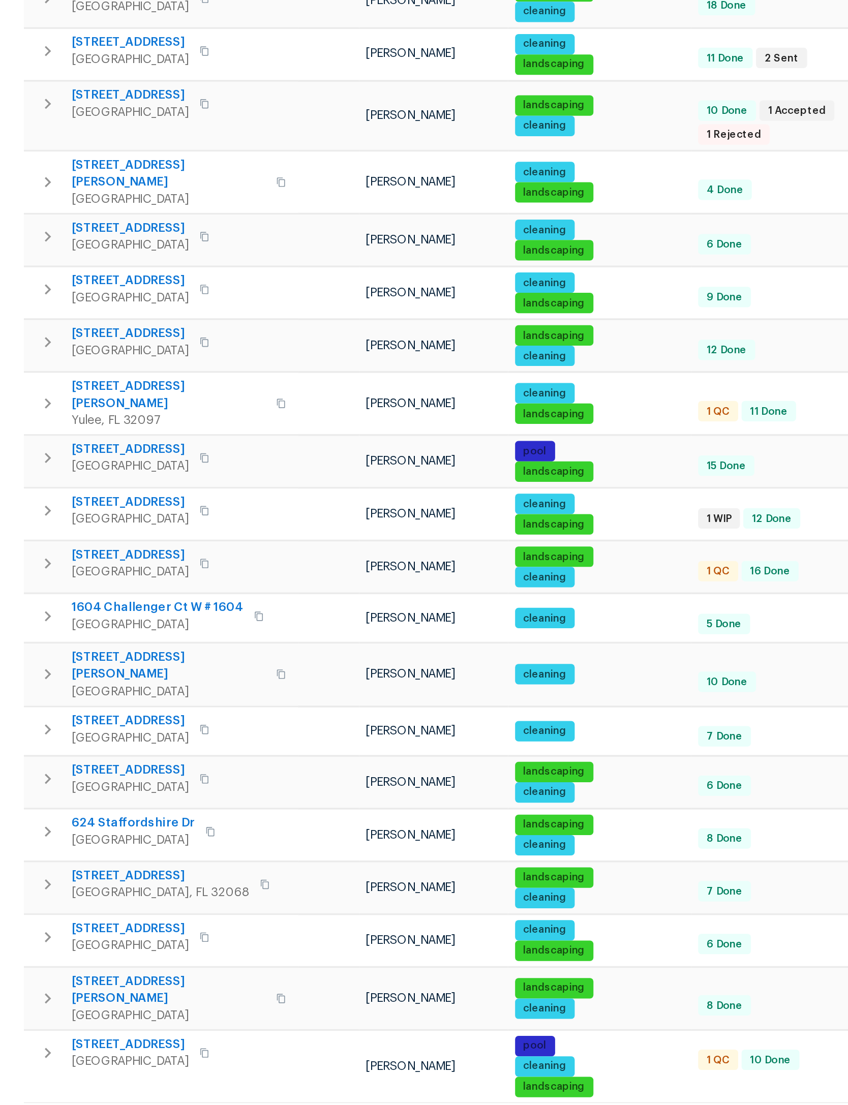
click at [188, 670] on div "Properties Hide filters Jacksonville Melissa Mossbrooks Clear Filters Address A…" at bounding box center [424, 471] width 848 height 878
click at [185, 669] on div "Properties Hide filters Jacksonville Melissa Mossbrooks Clear Filters Address A…" at bounding box center [424, 471] width 848 height 878
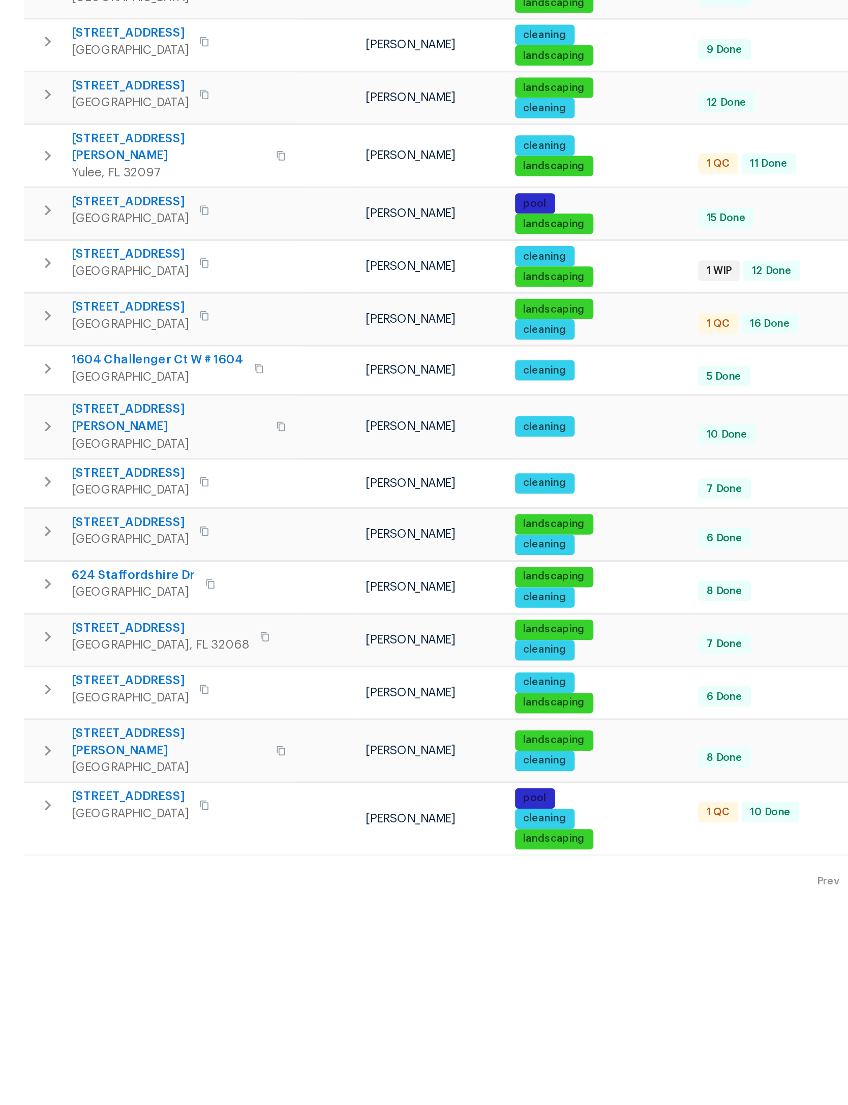
click at [189, 732] on icon "button" at bounding box center [195, 738] width 12 height 12
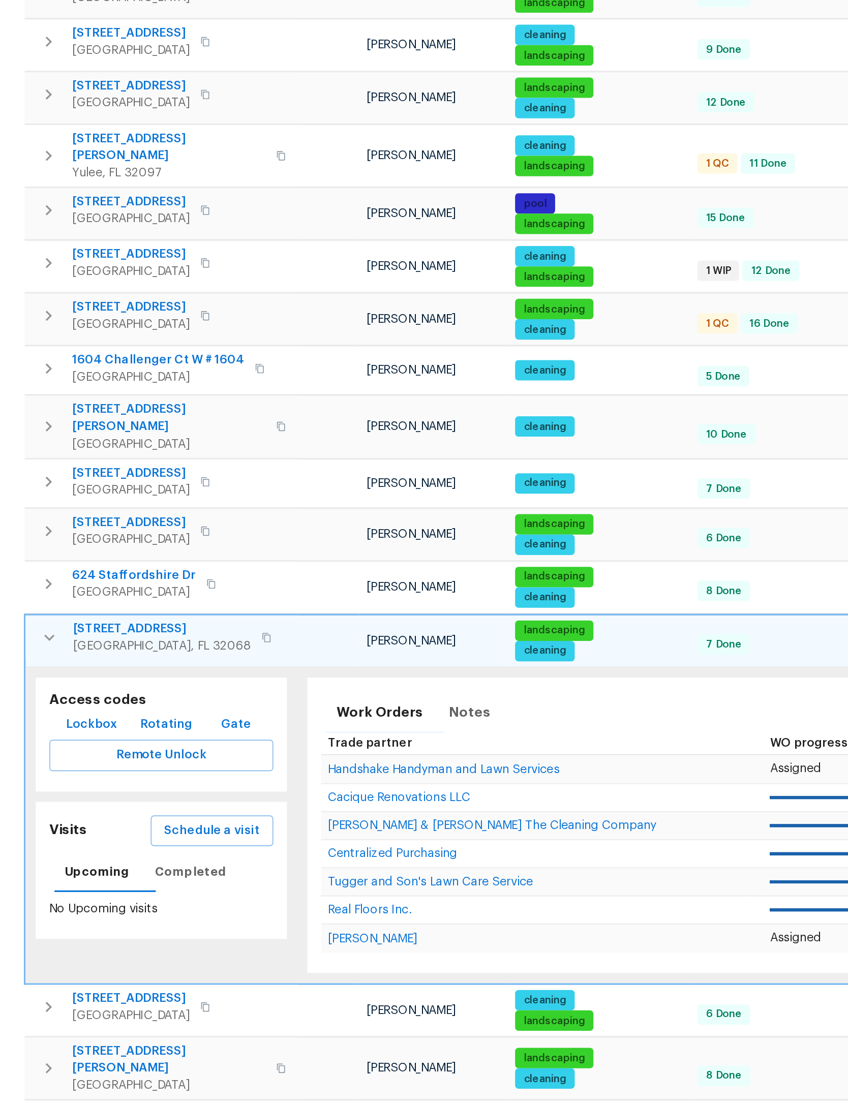
click at [265, 848] on span "Schedule a visit" at bounding box center [293, 854] width 57 height 13
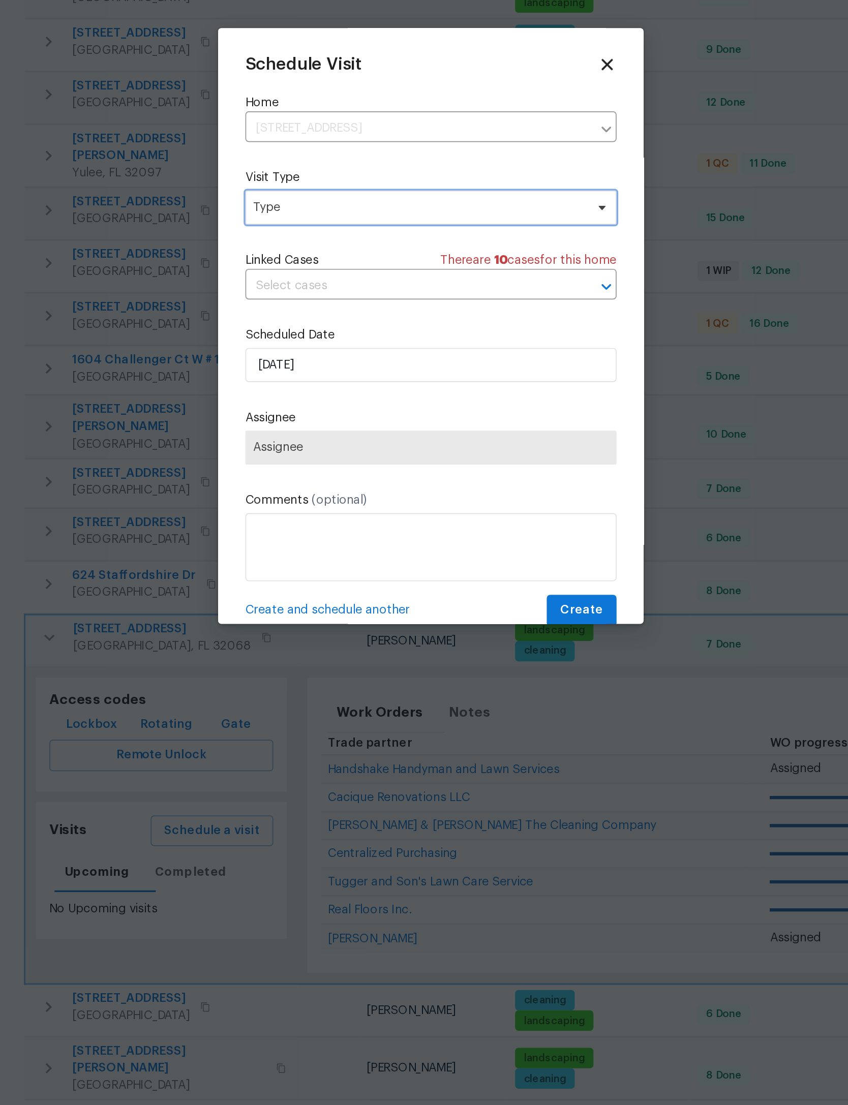
click at [318, 477] on span "Type" at bounding box center [417, 482] width 198 height 10
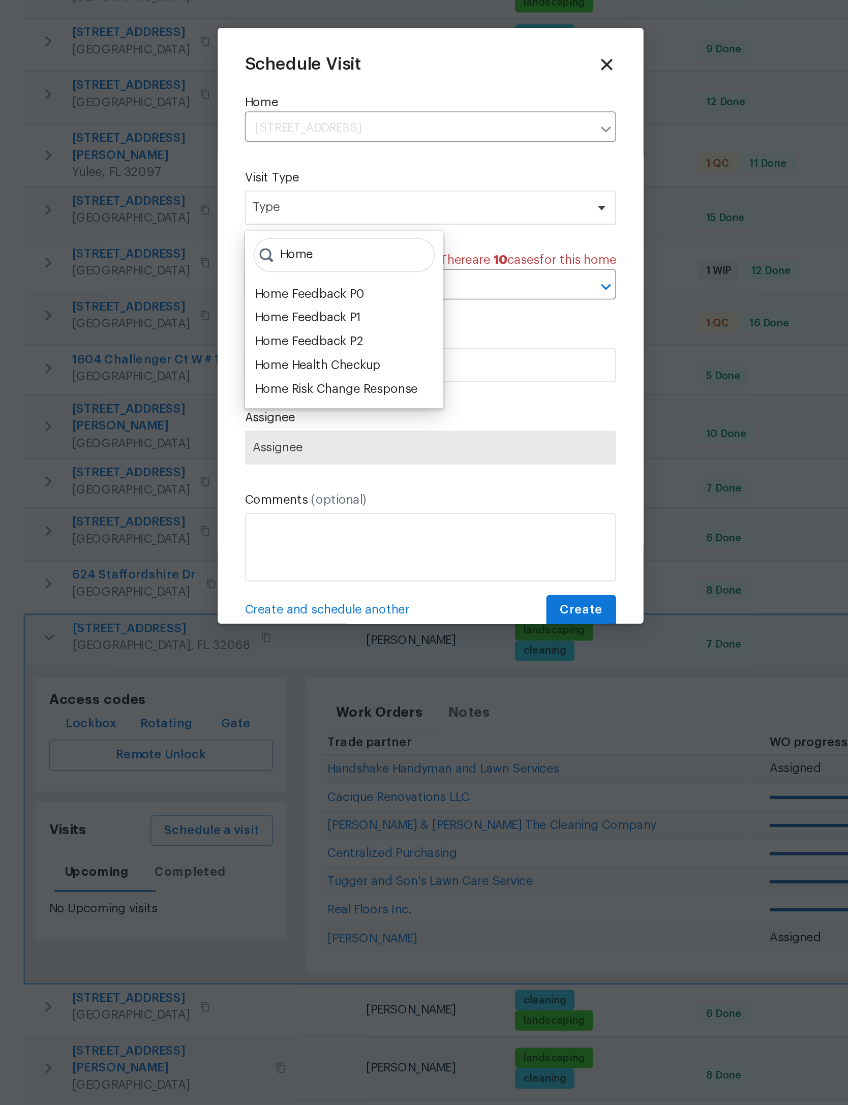
type input "Home"
click at [319, 571] on div "Home Health Checkup" at bounding box center [356, 576] width 75 height 10
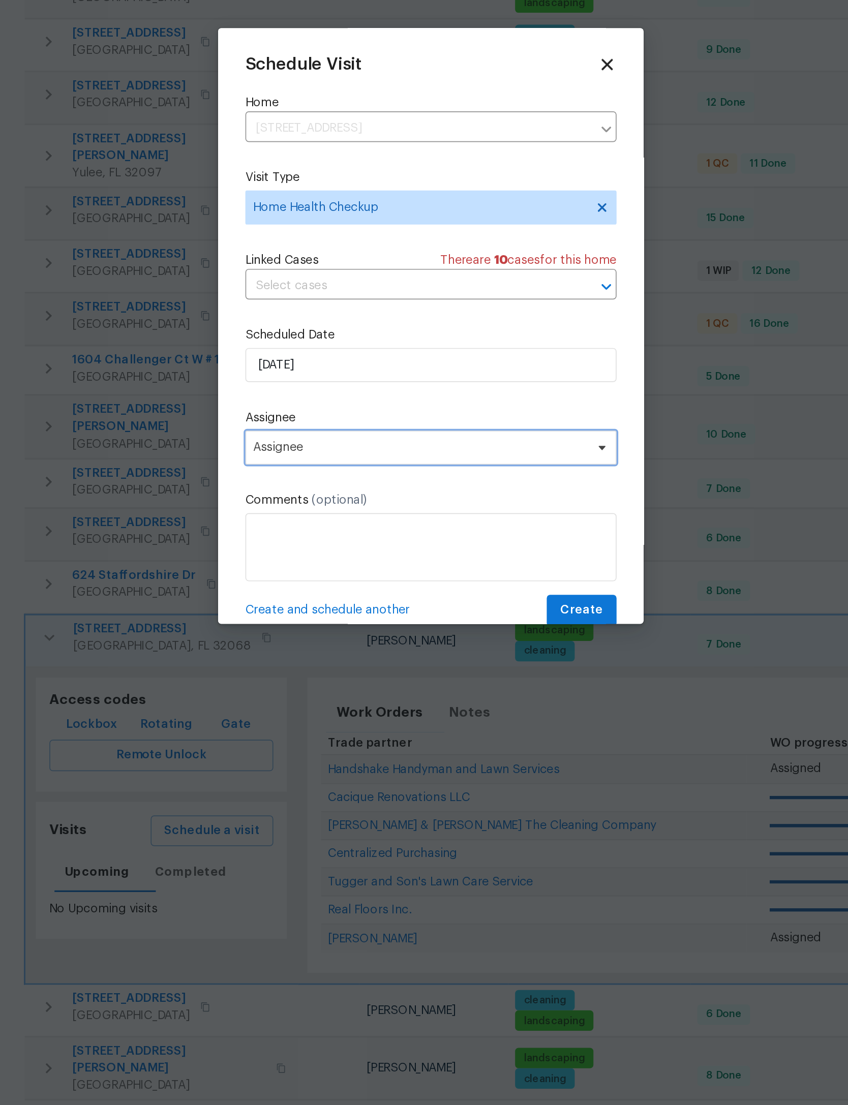
click at [318, 621] on span "Assignee" at bounding box center [417, 625] width 199 height 8
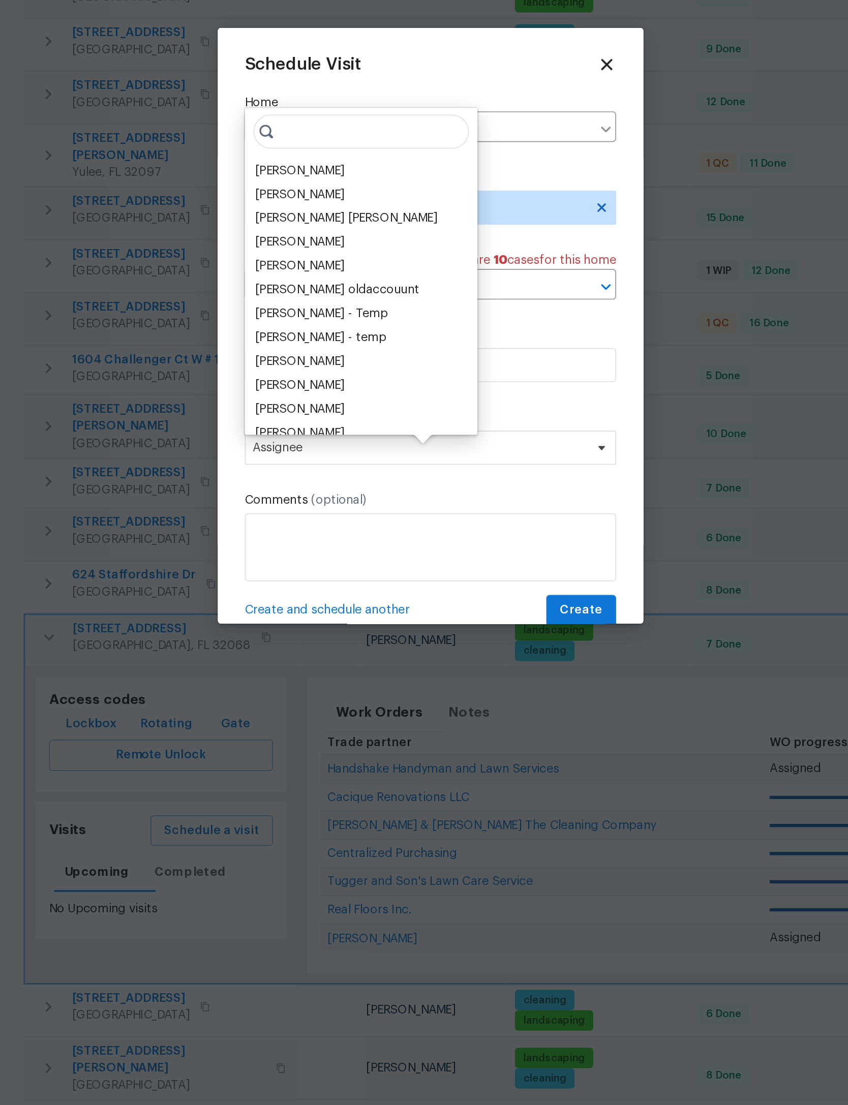
click at [319, 455] on div "[PERSON_NAME]" at bounding box center [345, 460] width 53 height 10
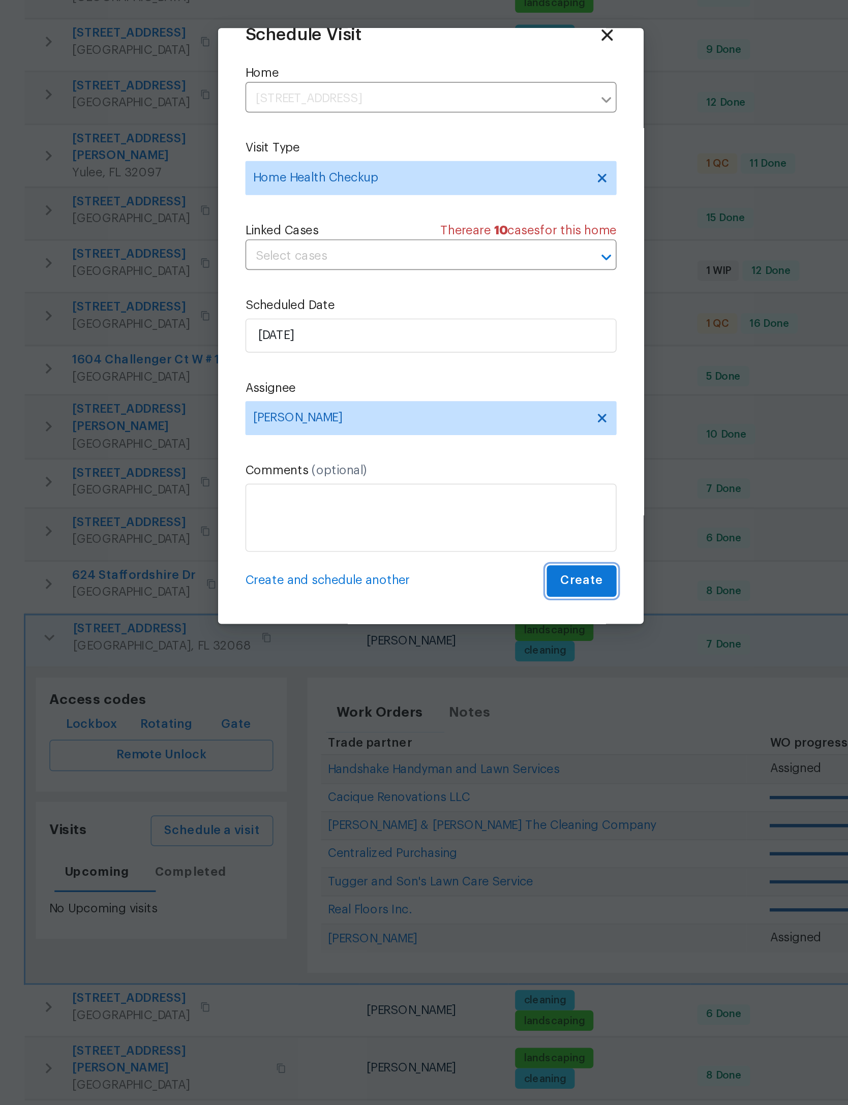
click at [501, 698] on span "Create" at bounding box center [513, 704] width 25 height 13
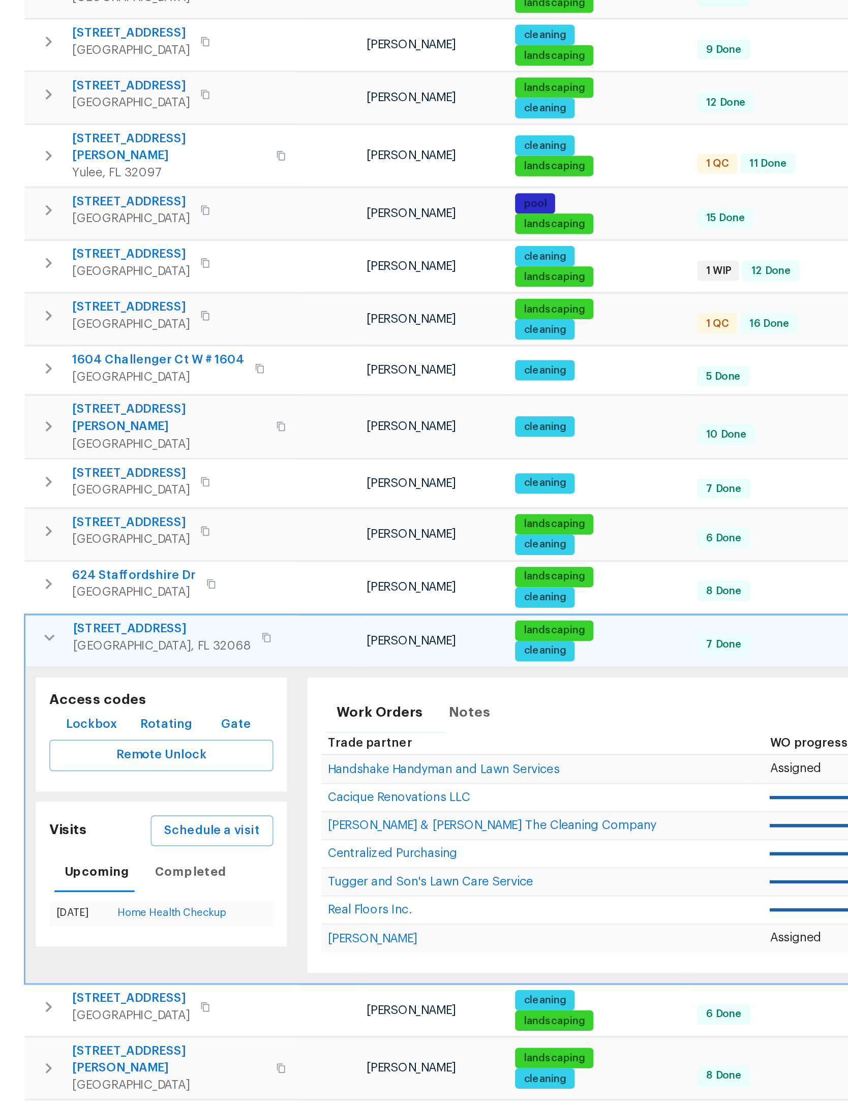
click at [190, 733] on icon "button" at bounding box center [196, 739] width 12 height 12
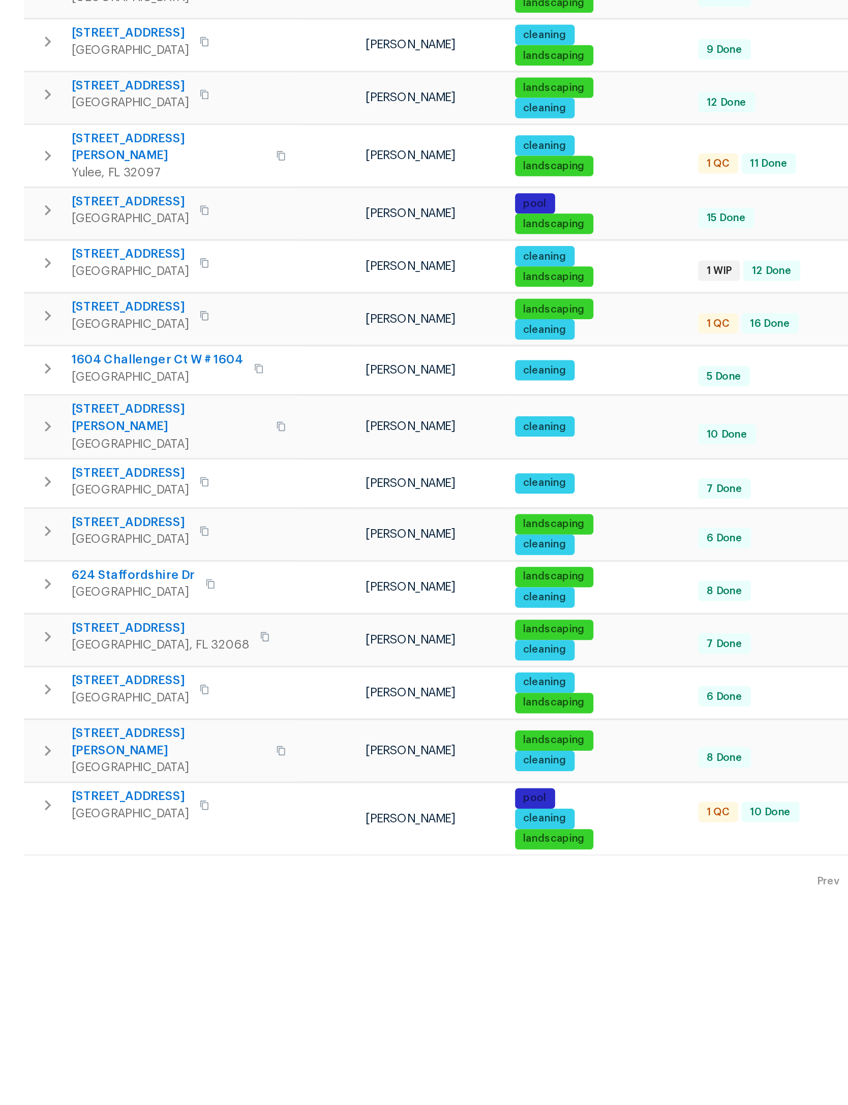
click at [189, 764] on icon "button" at bounding box center [195, 770] width 12 height 12
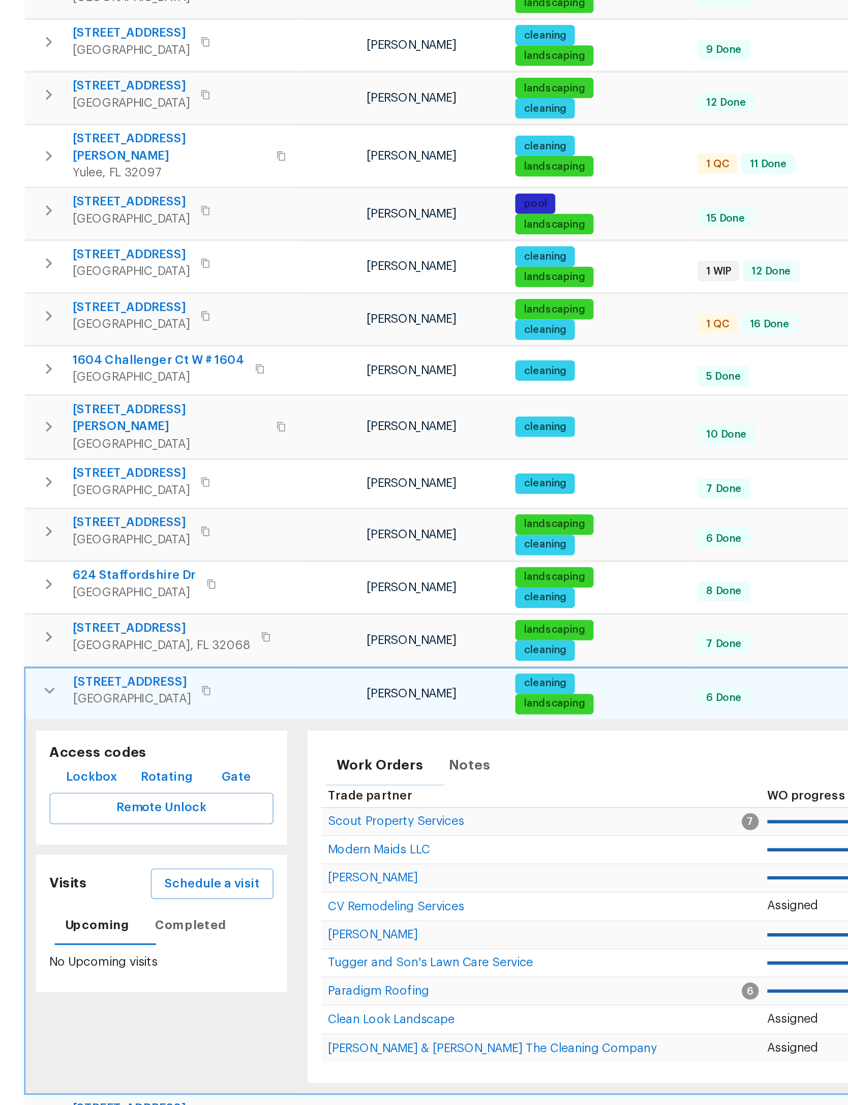
click at [265, 879] on span "Schedule a visit" at bounding box center [293, 885] width 57 height 13
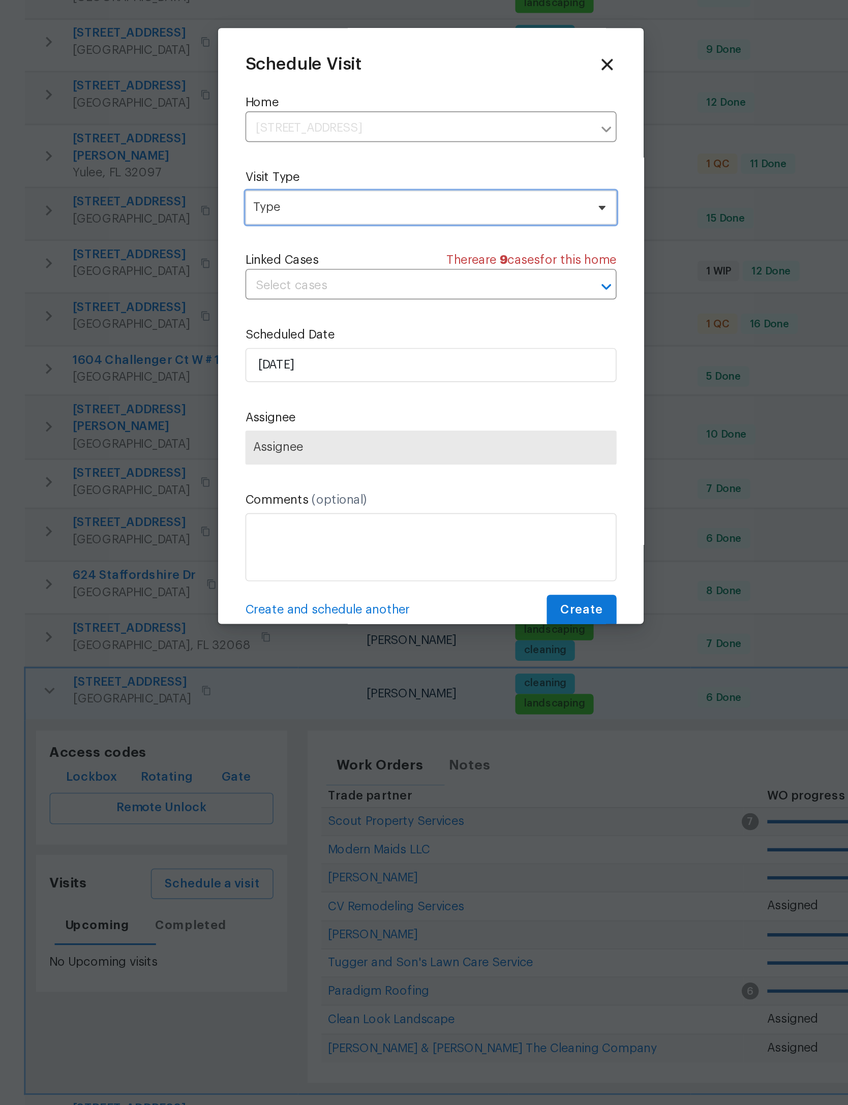
click at [318, 477] on span "Type" at bounding box center [417, 482] width 198 height 10
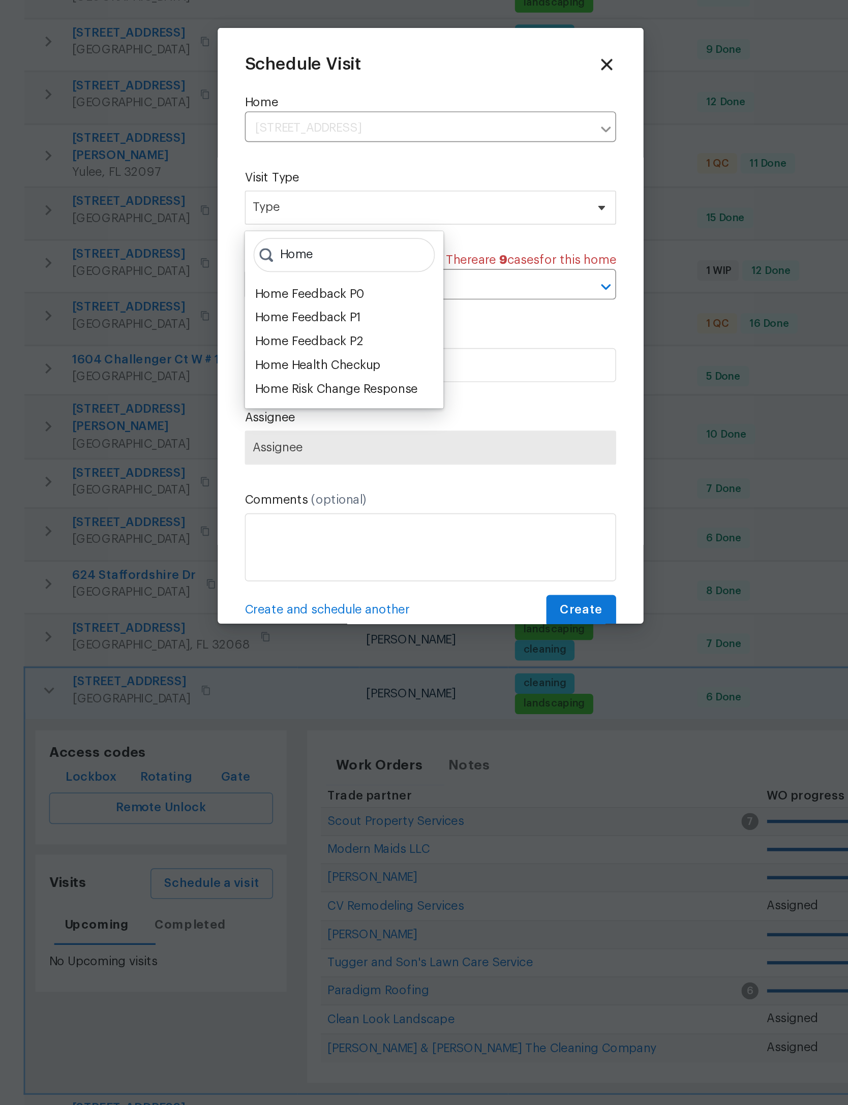
type input "Home"
click at [319, 571] on div "Home Health Checkup" at bounding box center [356, 576] width 75 height 10
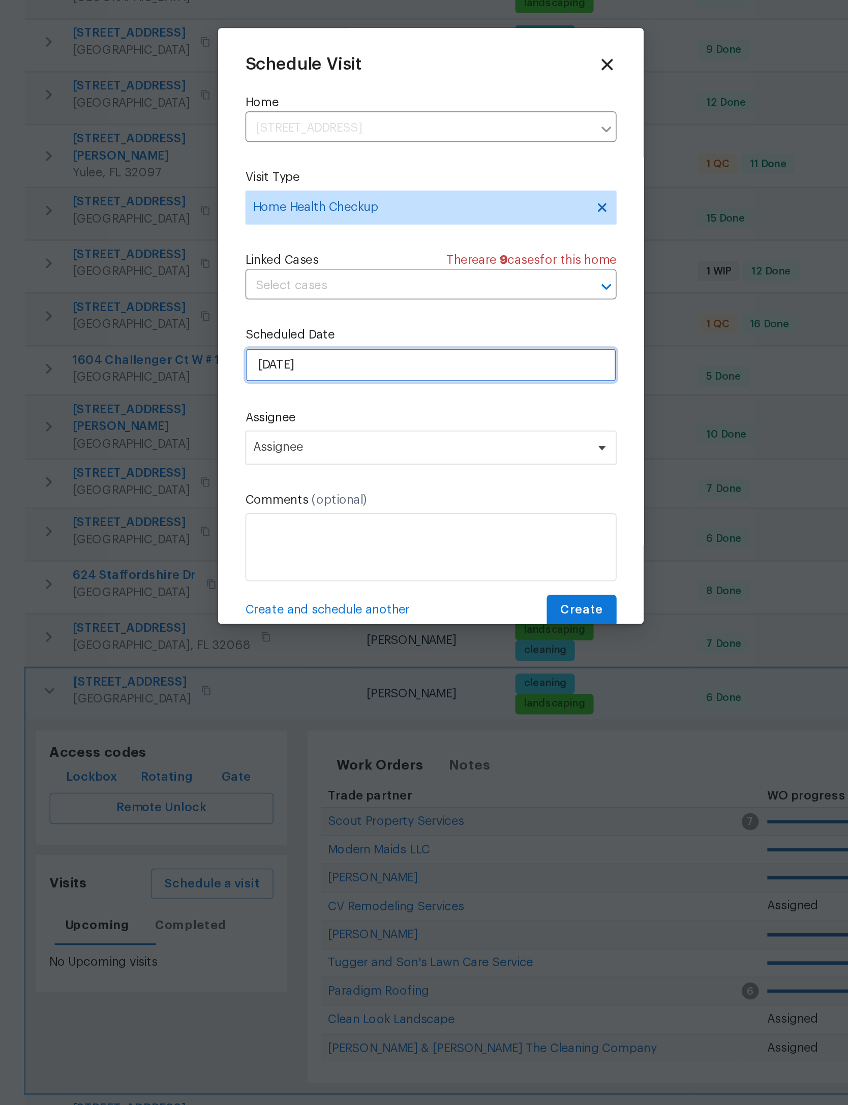
click at [313, 566] on input "[DATE]" at bounding box center [424, 576] width 222 height 20
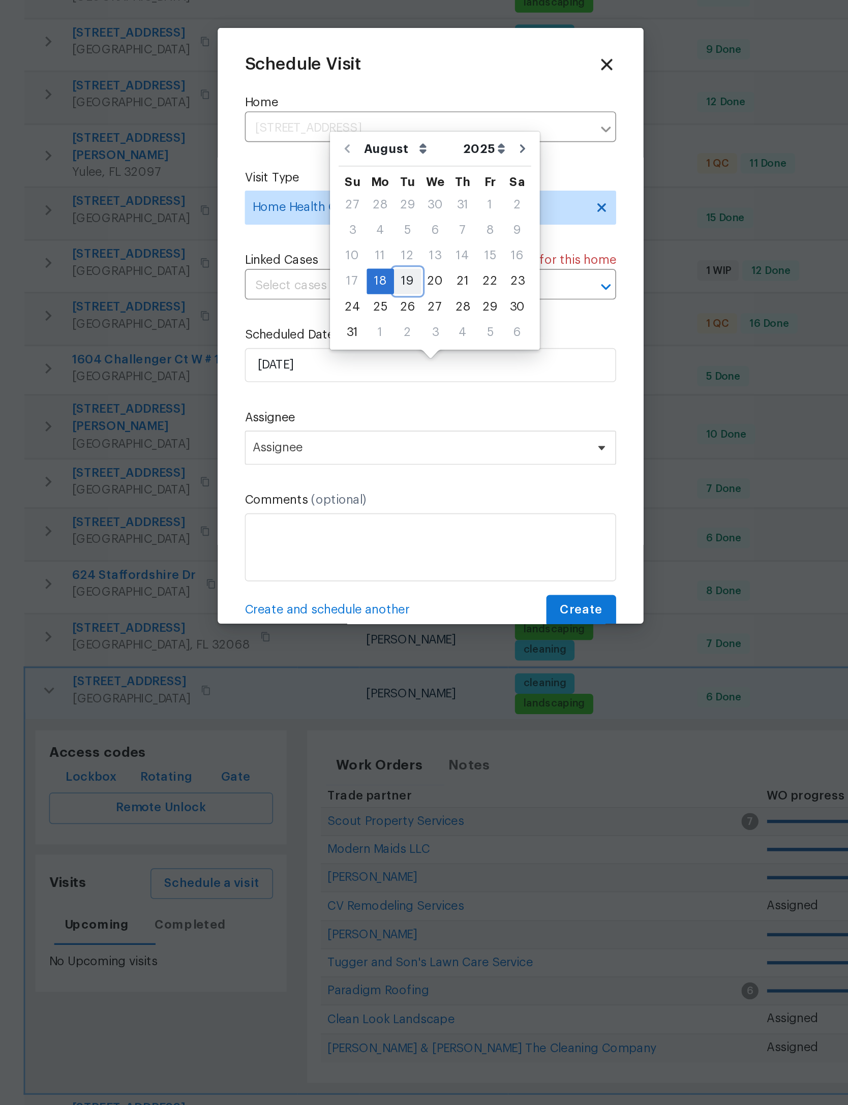
click at [402, 519] on div "19" at bounding box center [410, 526] width 16 height 14
type input "8/19/2025"
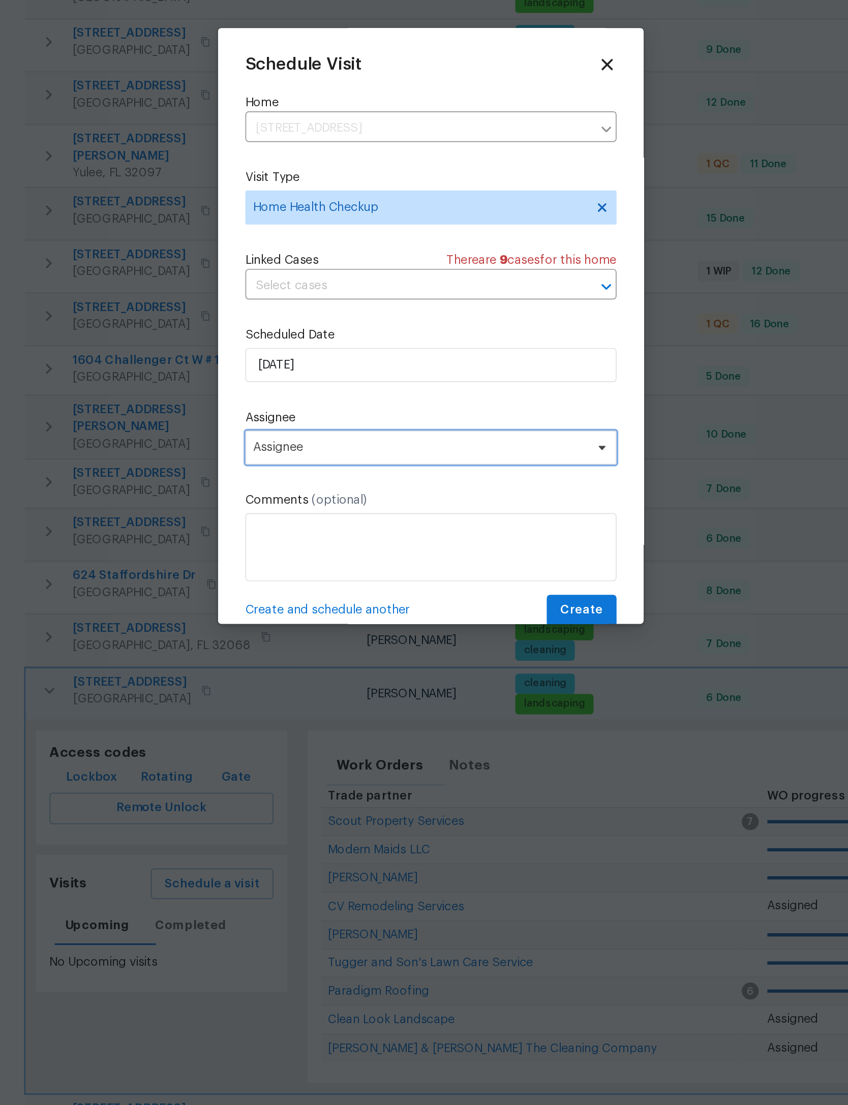
click at [318, 621] on span "Assignee" at bounding box center [417, 625] width 199 height 8
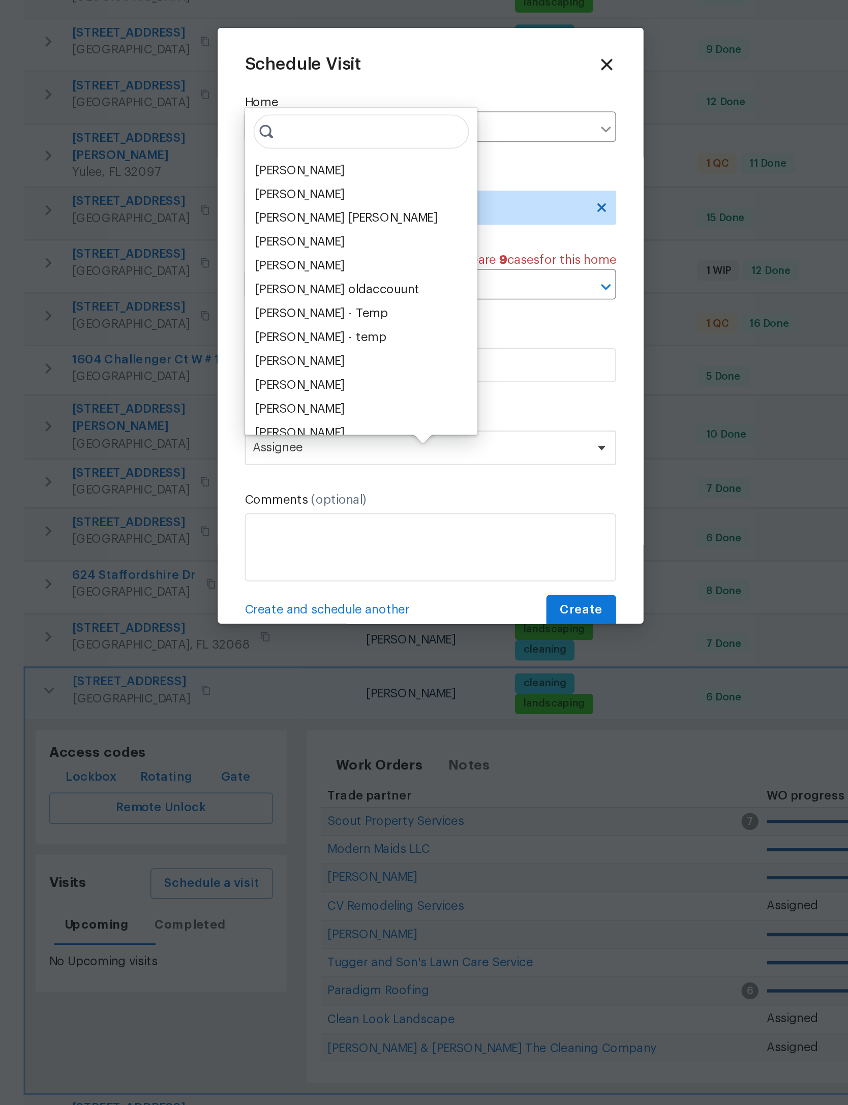
click at [319, 455] on div "[PERSON_NAME]" at bounding box center [345, 460] width 53 height 10
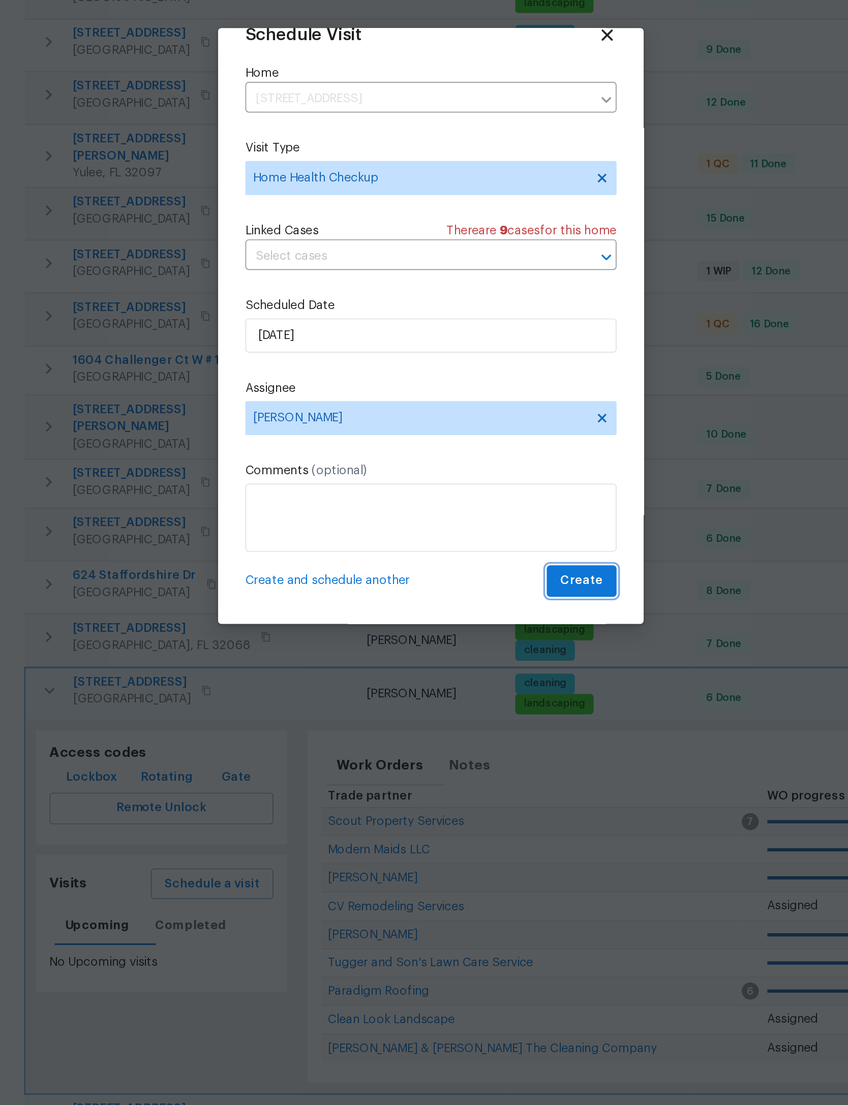
click at [501, 698] on span "Create" at bounding box center [513, 704] width 25 height 13
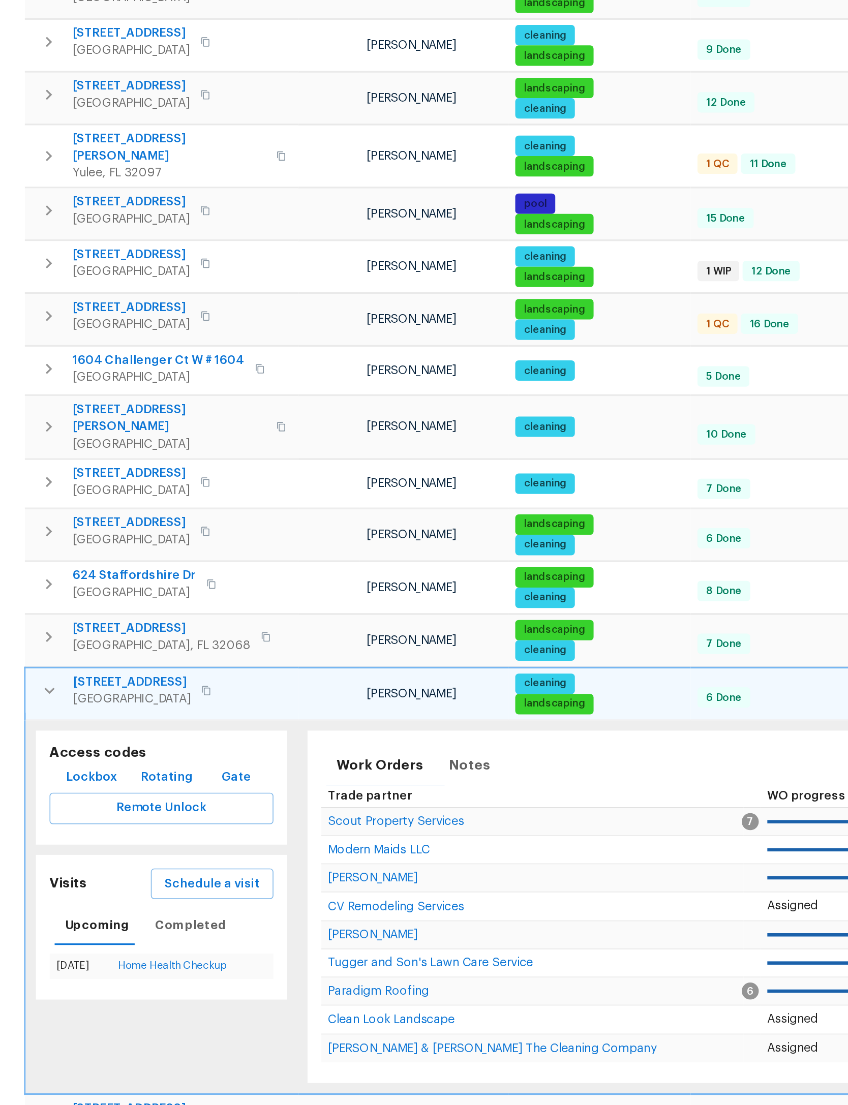
click at [186, 760] on button "button" at bounding box center [196, 770] width 20 height 20
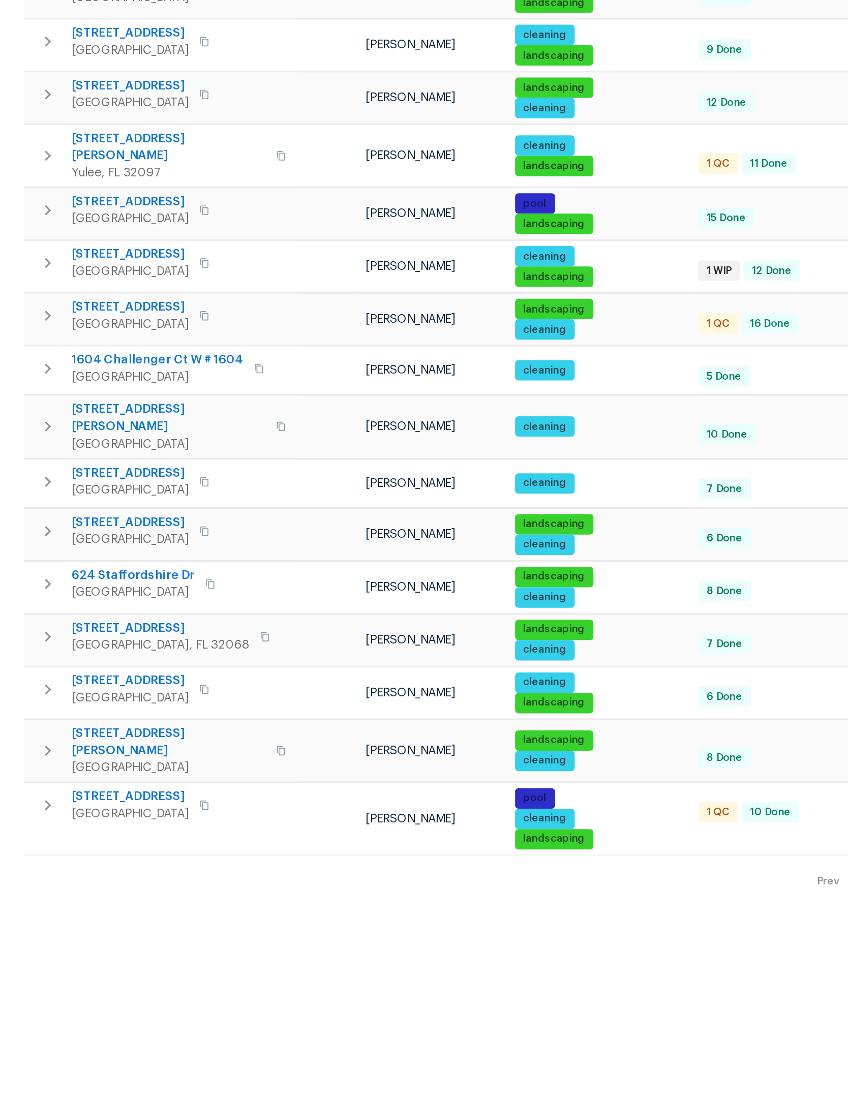
click at [189, 732] on icon "button" at bounding box center [195, 738] width 12 height 12
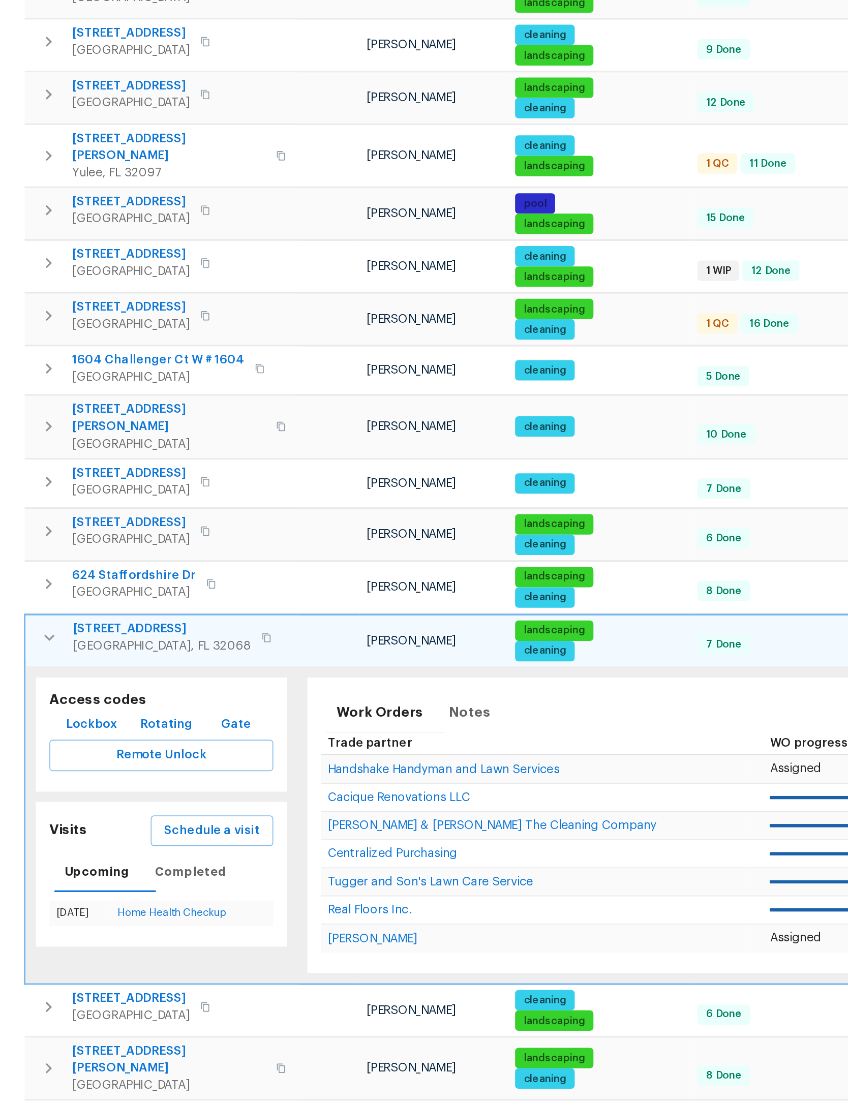
click at [257, 845] on button "Schedule a visit" at bounding box center [293, 854] width 73 height 19
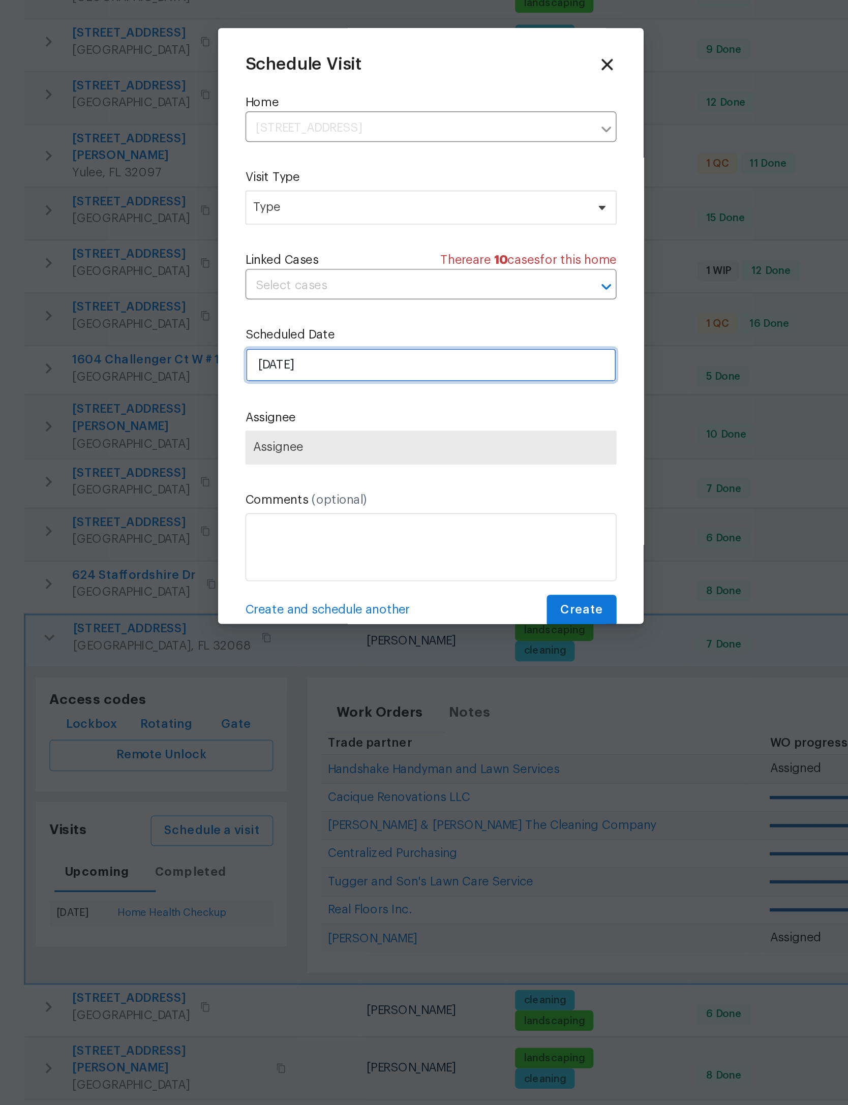
click at [313, 566] on input "[DATE]" at bounding box center [424, 576] width 222 height 20
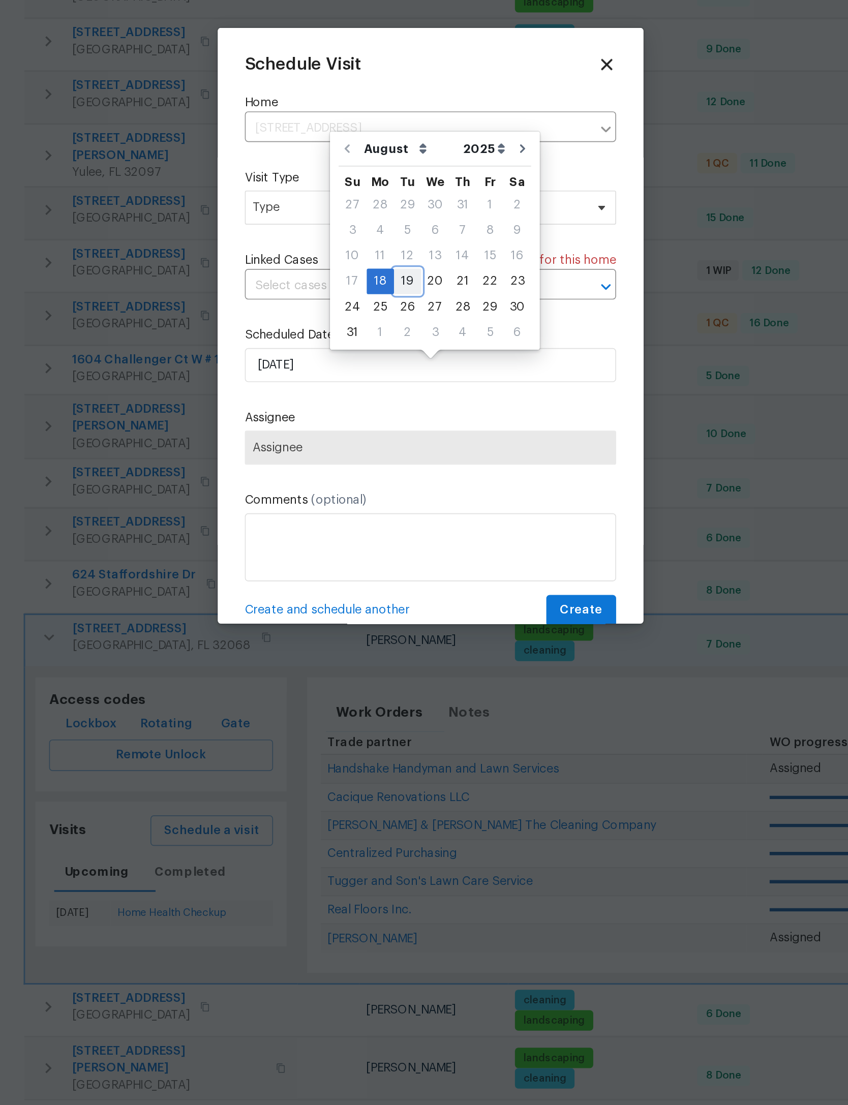
click at [402, 519] on div "19" at bounding box center [410, 526] width 16 height 14
type input "8/19/2025"
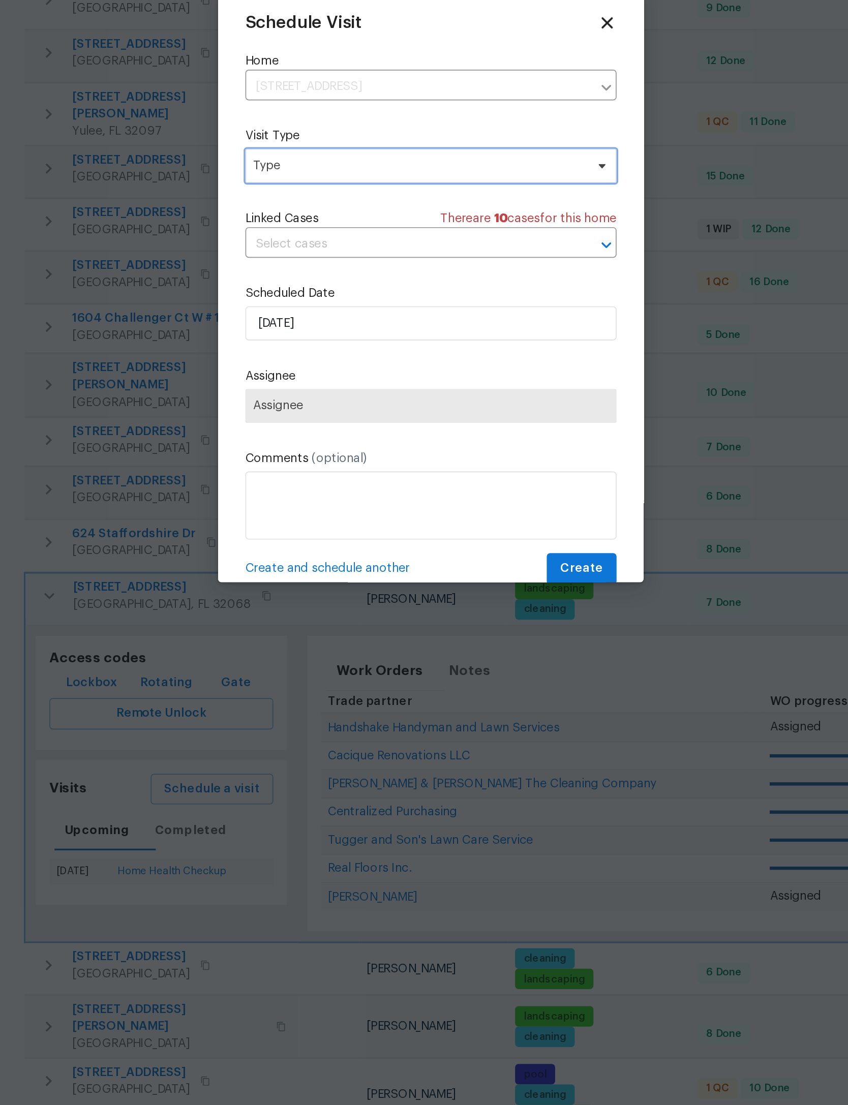
click at [318, 477] on span "Type" at bounding box center [417, 482] width 198 height 10
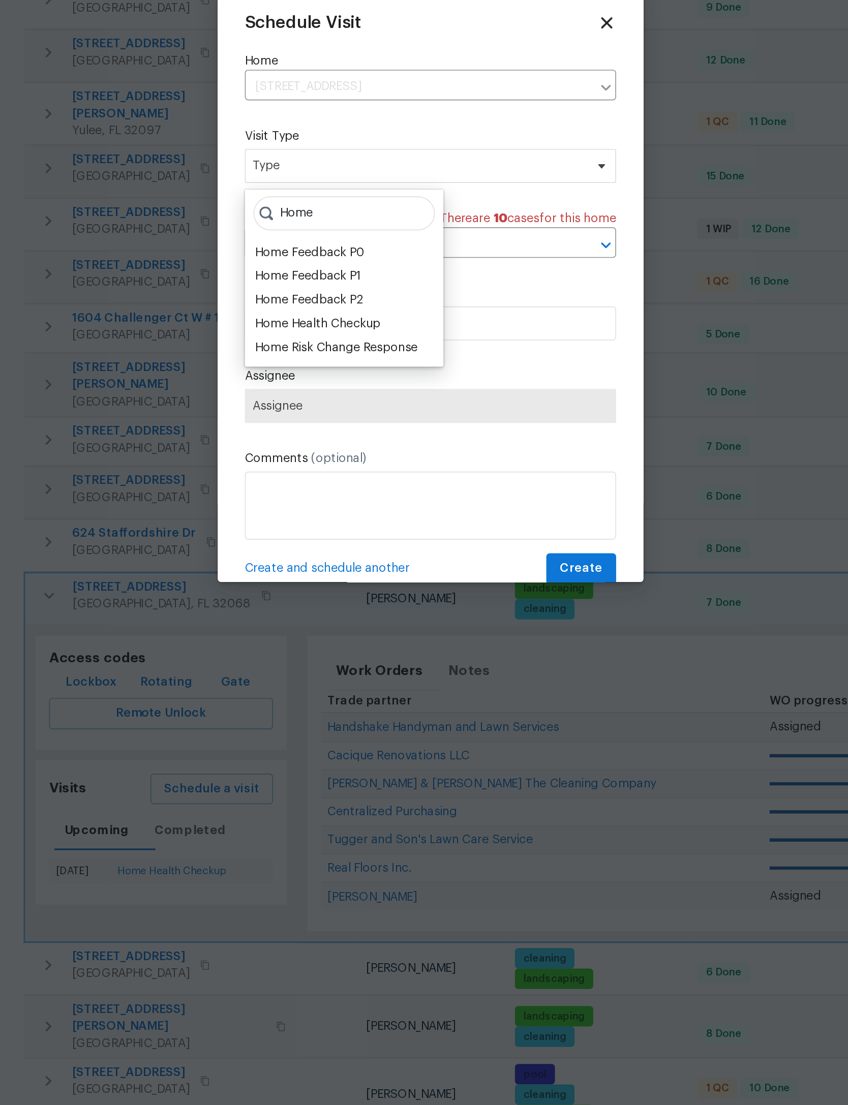
type input "Home"
click at [319, 571] on div "Home Health Checkup" at bounding box center [356, 576] width 75 height 10
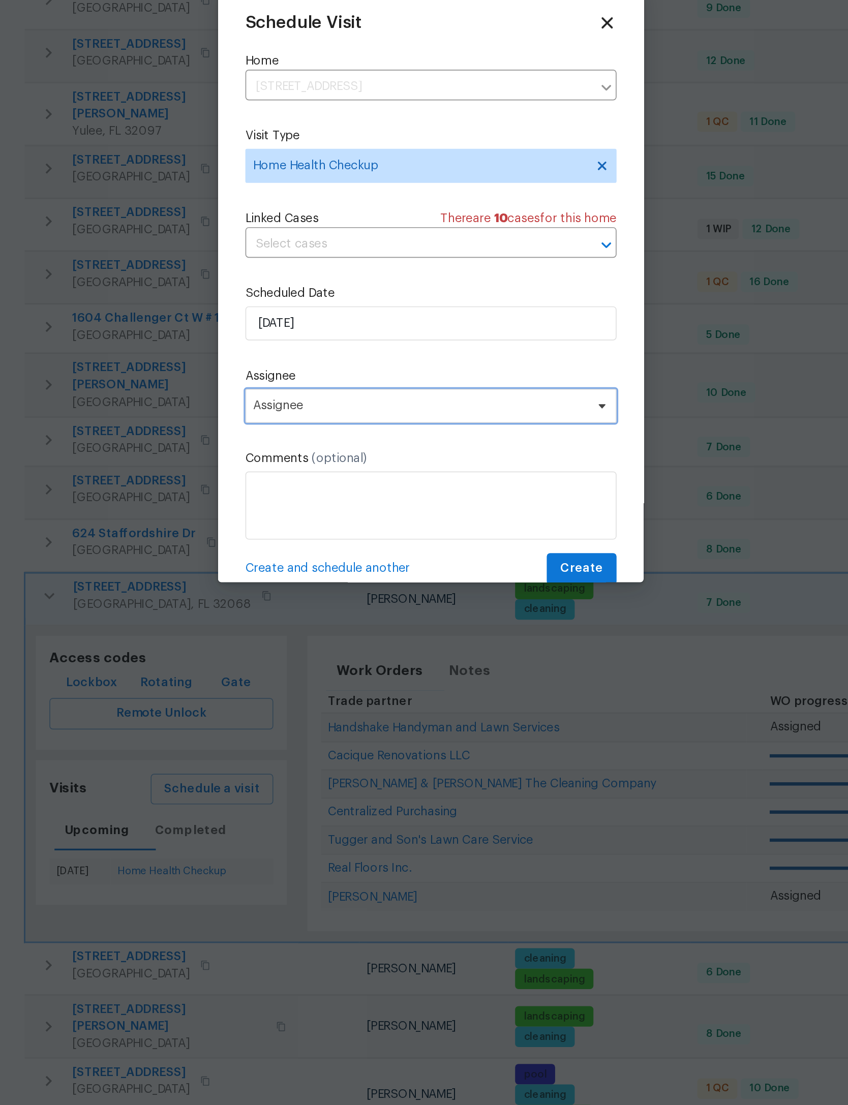
click at [318, 621] on span "Assignee" at bounding box center [417, 625] width 199 height 8
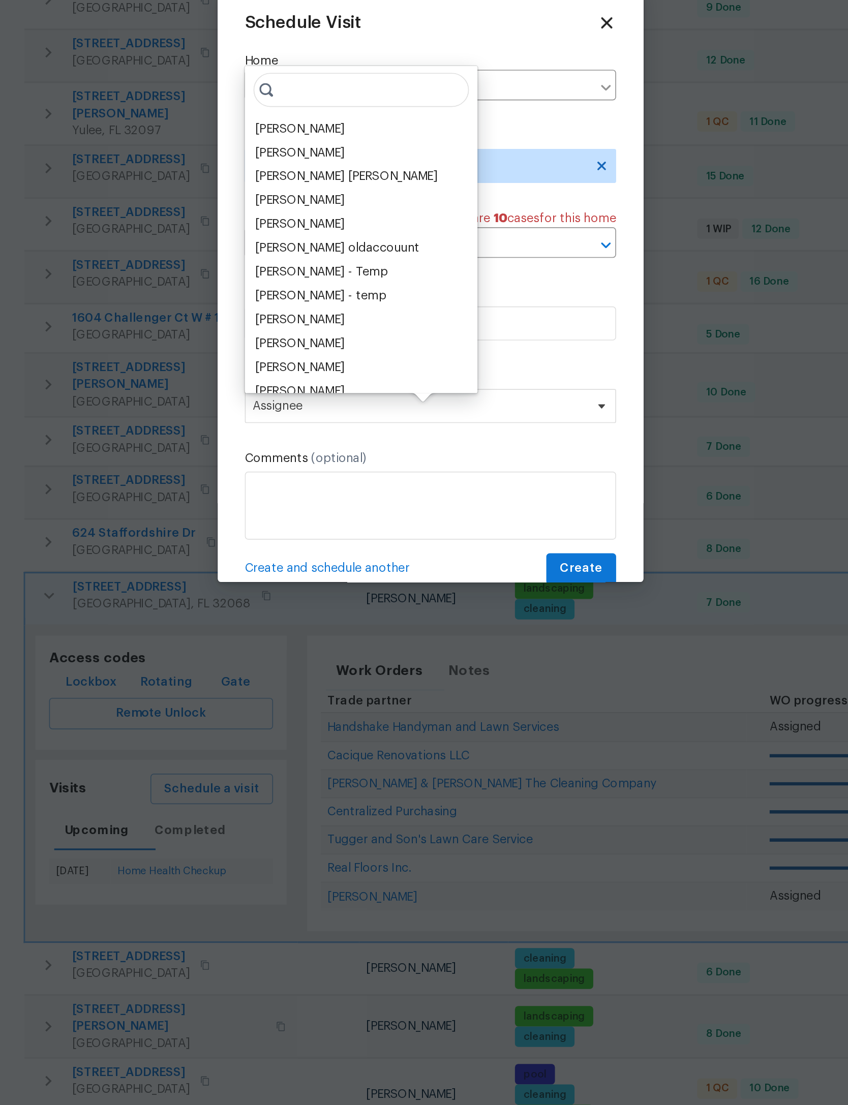
click at [319, 455] on div "[PERSON_NAME]" at bounding box center [345, 460] width 53 height 10
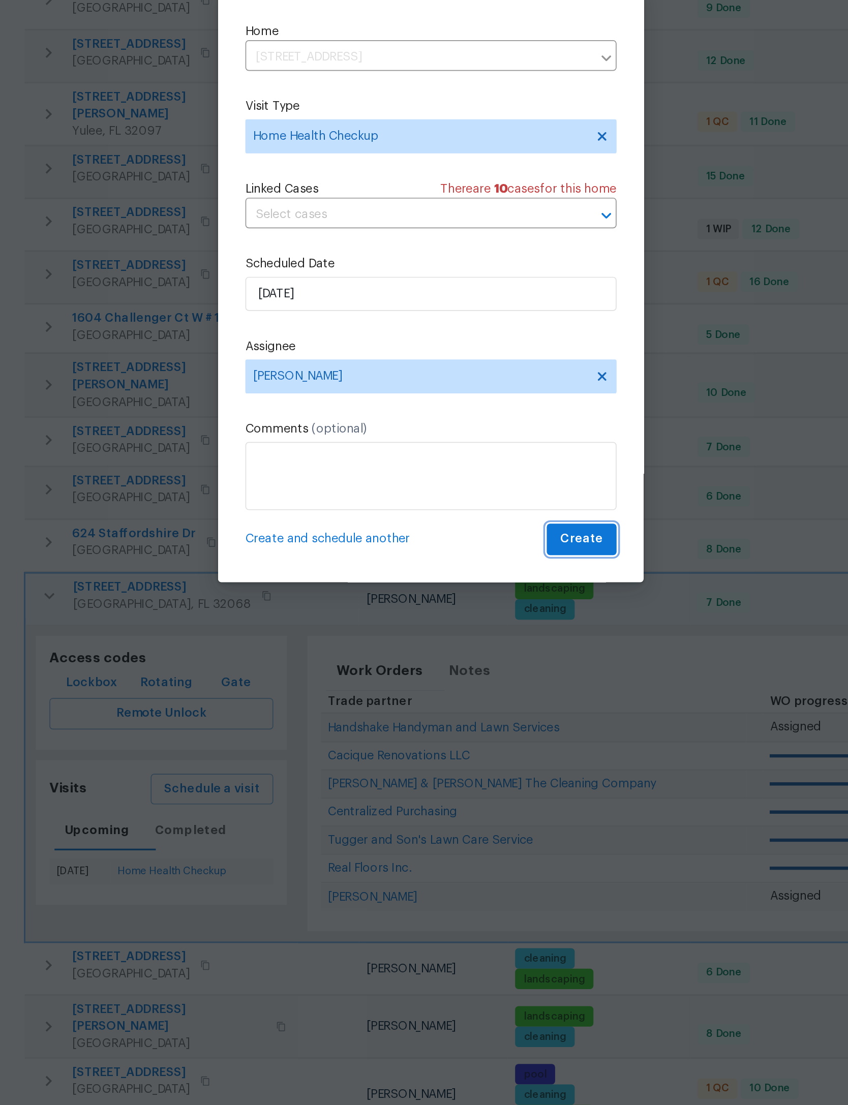
click at [501, 698] on span "Create" at bounding box center [513, 704] width 25 height 13
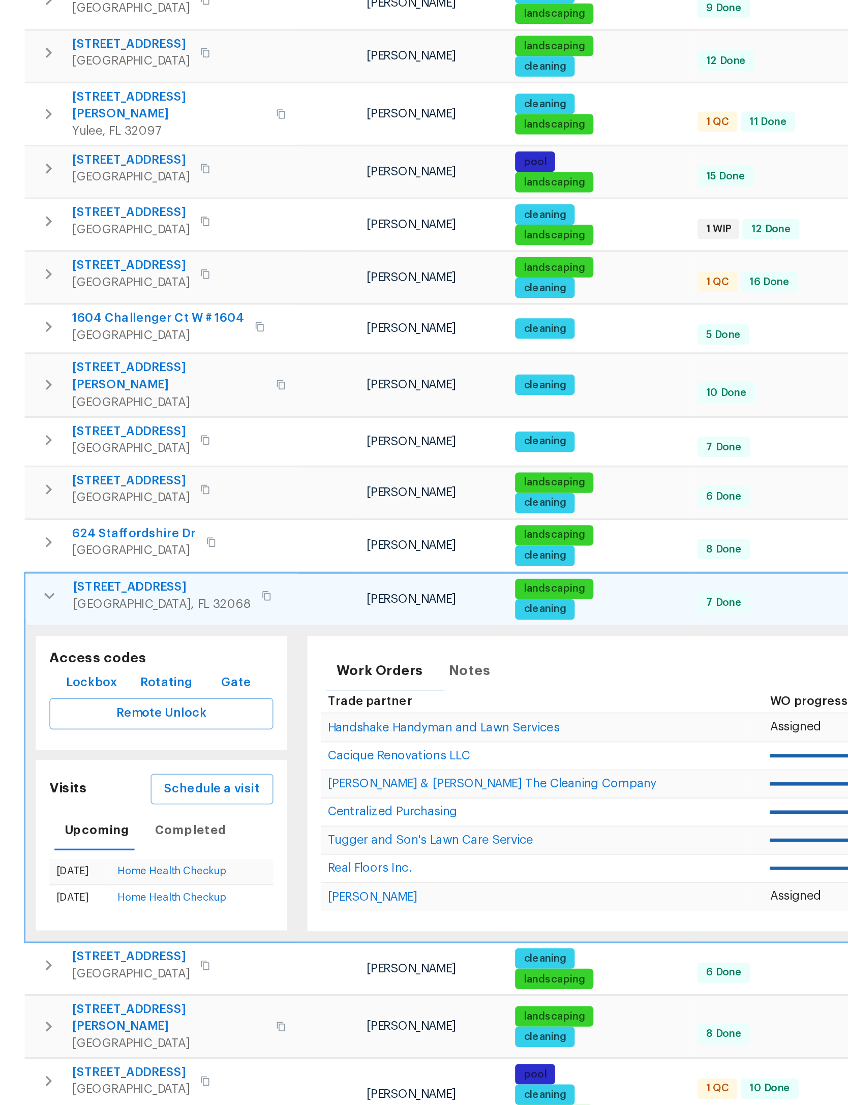
click at [190, 733] on icon "button" at bounding box center [196, 739] width 12 height 12
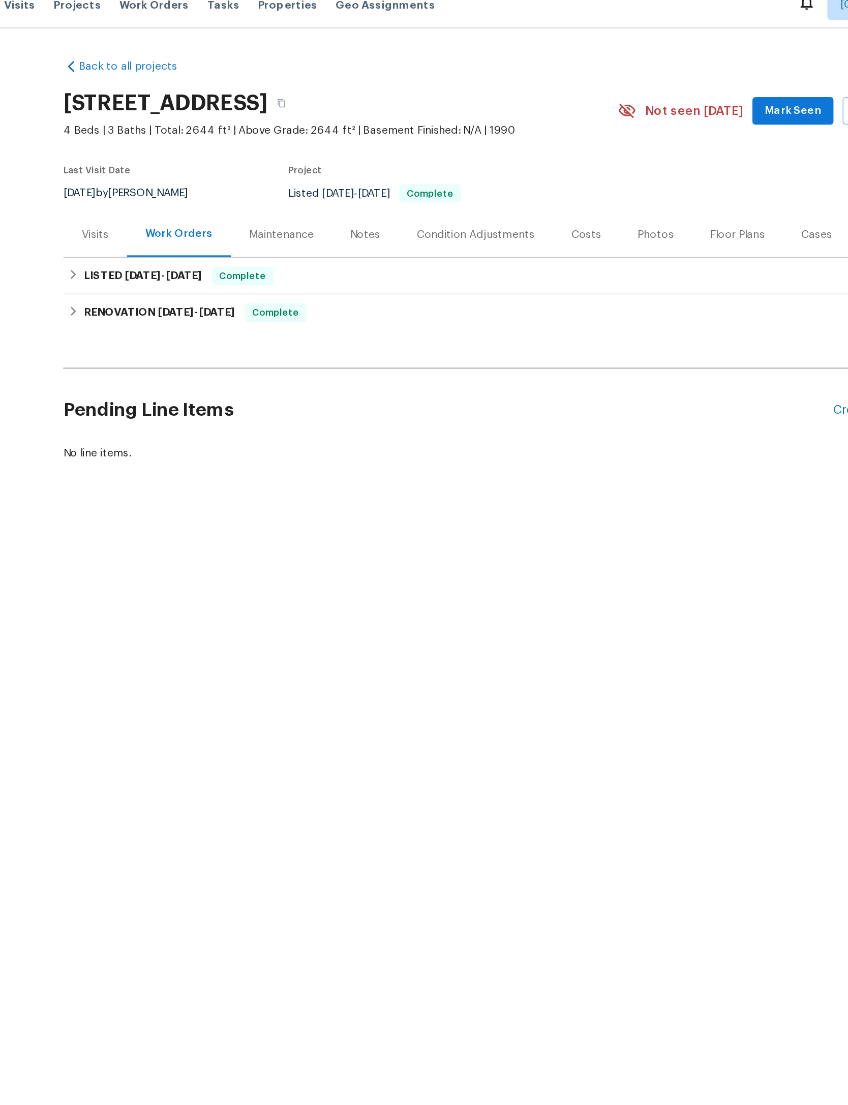
click at [137, 163] on div "Visits" at bounding box center [158, 169] width 42 height 30
